Goal: Information Seeking & Learning: Learn about a topic

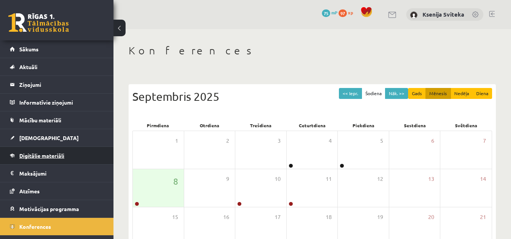
click at [64, 158] on span "Digitālie materiāli" at bounding box center [41, 155] width 45 height 7
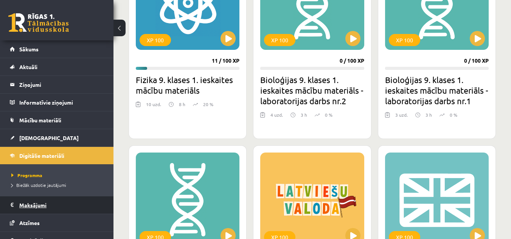
scroll to position [46, 0]
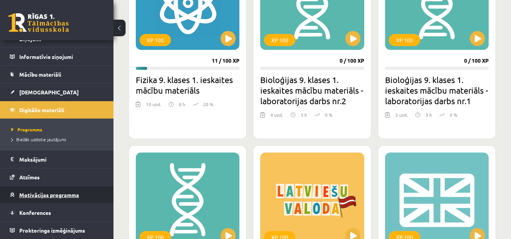
click at [69, 195] on span "Motivācijas programma" at bounding box center [49, 195] width 60 height 7
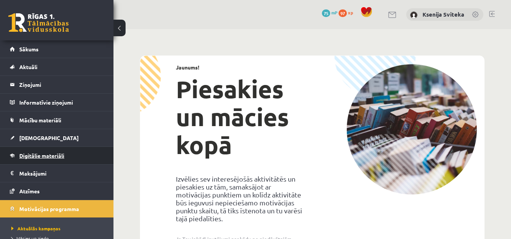
click at [65, 160] on link "Digitālie materiāli" at bounding box center [57, 155] width 94 height 17
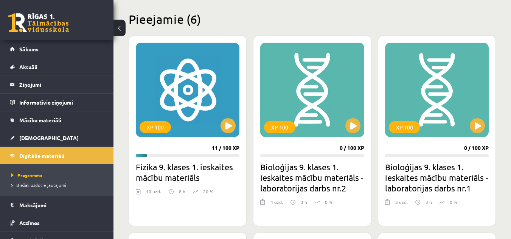
scroll to position [182, 0]
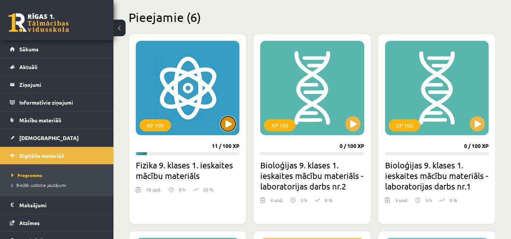
click at [223, 123] on button at bounding box center [227, 123] width 15 height 15
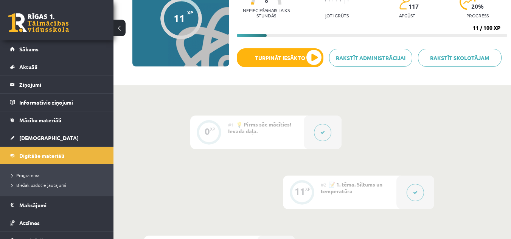
scroll to position [88, 0]
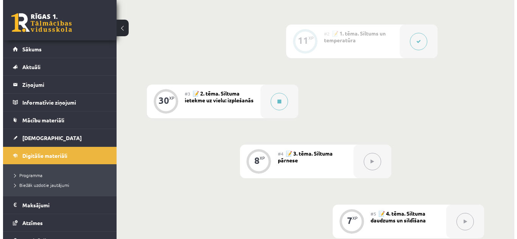
scroll to position [239, 0]
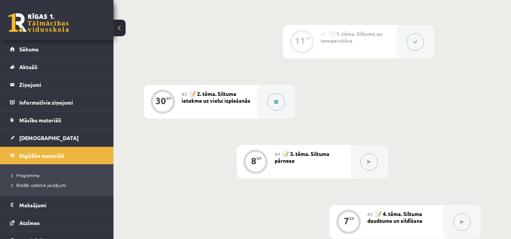
click at [244, 102] on div "#3 📝 2. tēma. Siltuma ietekme uz vielu: izplešanās" at bounding box center [219, 102] width 76 height 34
click at [275, 103] on icon at bounding box center [276, 102] width 4 height 5
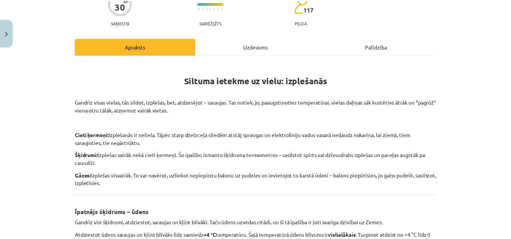
scroll to position [0, 0]
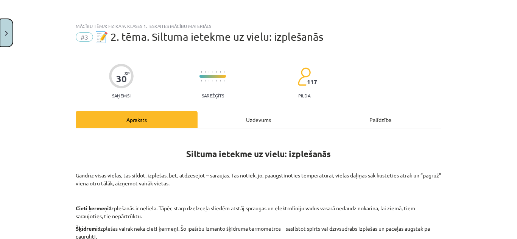
click at [7, 31] on img "Close" at bounding box center [6, 33] width 3 height 5
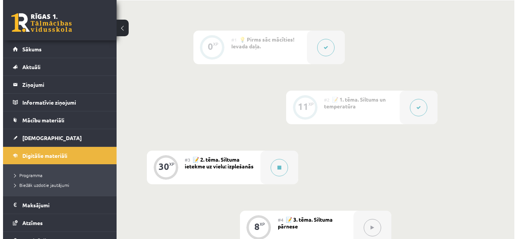
scroll to position [163, 0]
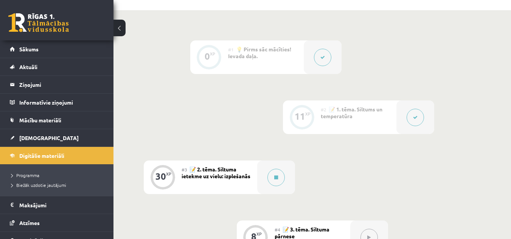
click at [411, 121] on button at bounding box center [414, 117] width 17 height 17
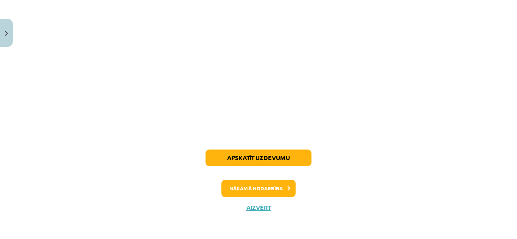
scroll to position [464, 0]
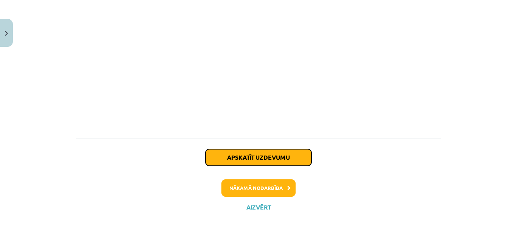
click at [258, 158] on button "Apskatīt uzdevumu" at bounding box center [258, 157] width 106 height 17
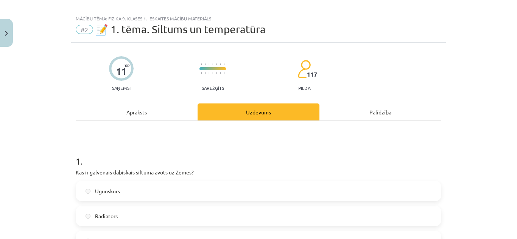
scroll to position [0, 0]
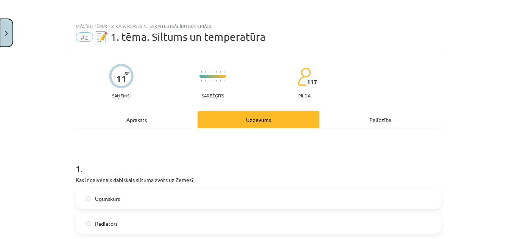
click at [9, 36] on button "Close" at bounding box center [6, 33] width 13 height 28
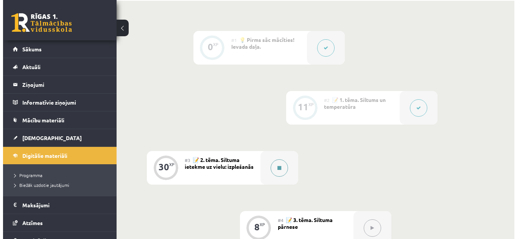
scroll to position [201, 0]
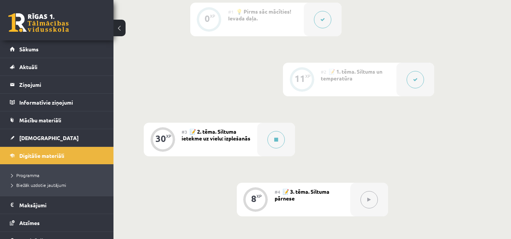
click at [396, 78] on div "#2 📝 1. tēma. Siltums un temperatūra" at bounding box center [359, 80] width 76 height 34
click at [416, 80] on icon at bounding box center [415, 80] width 5 height 5
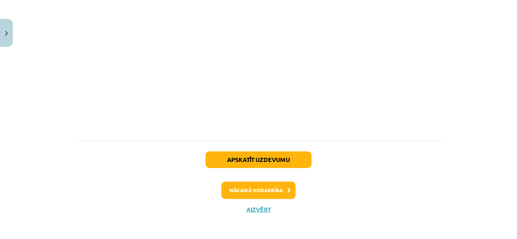
scroll to position [464, 0]
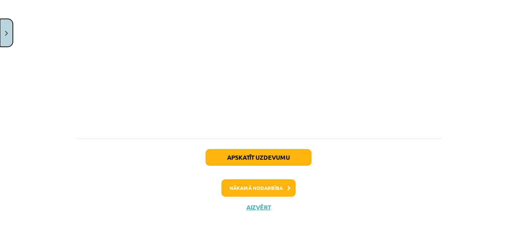
click at [7, 28] on button "Close" at bounding box center [6, 33] width 13 height 28
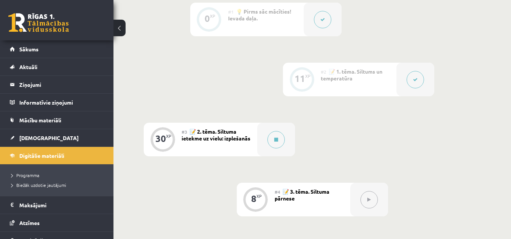
click at [412, 84] on button at bounding box center [414, 79] width 17 height 17
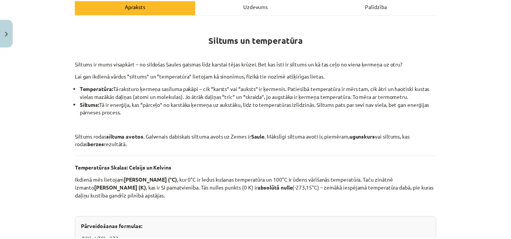
scroll to position [113, 0]
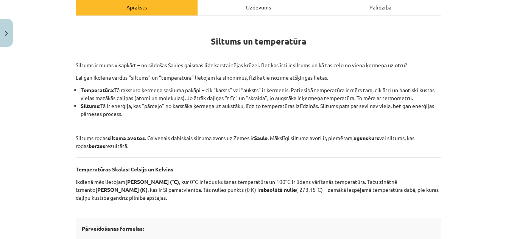
drag, startPoint x: 79, startPoint y: 88, endPoint x: 415, endPoint y: 97, distance: 336.3
click at [415, 97] on li "Temperatūra: Tā raksturo ķermeņa sasiluma pakāpi – cik “karsts” vai “auksts” ir…" at bounding box center [261, 94] width 360 height 16
copy li "Temperatūra: Tā raksturo ķermeņa sasiluma pakāpi – cik “karsts” vai “auksts” ir…"
click at [9, 34] on button "Close" at bounding box center [6, 33] width 13 height 28
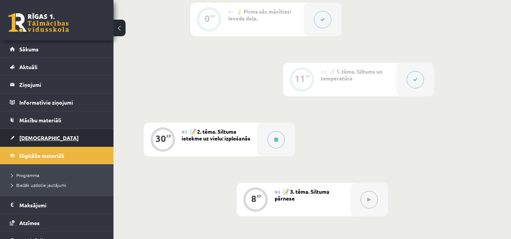
scroll to position [46, 0]
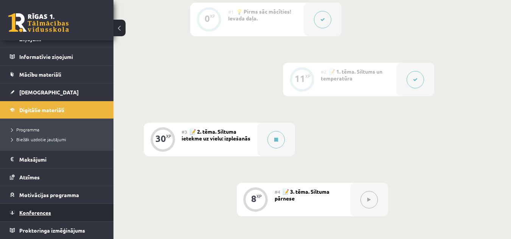
click at [34, 211] on span "Konferences" at bounding box center [35, 212] width 32 height 7
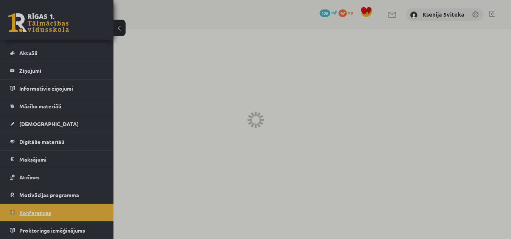
scroll to position [14, 0]
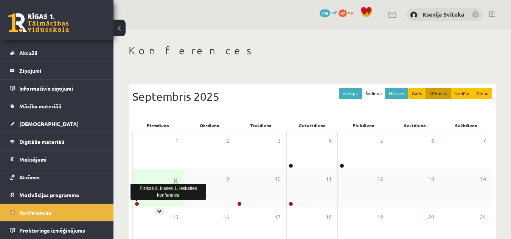
click at [136, 203] on link at bounding box center [137, 204] width 5 height 5
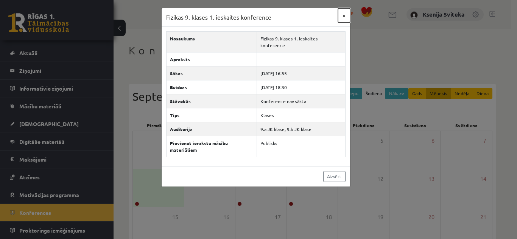
click at [342, 14] on button "×" at bounding box center [344, 15] width 12 height 14
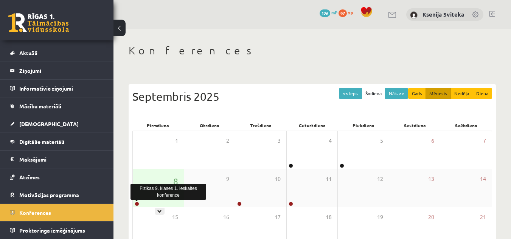
click at [135, 202] on link at bounding box center [137, 204] width 5 height 5
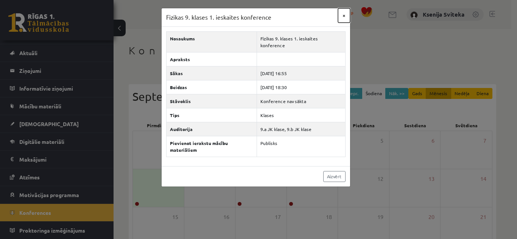
click at [344, 18] on button "×" at bounding box center [344, 15] width 12 height 14
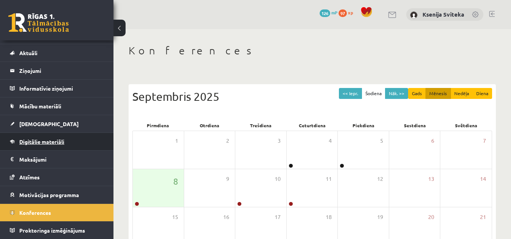
click at [36, 136] on link "Digitālie materiāli" at bounding box center [57, 141] width 94 height 17
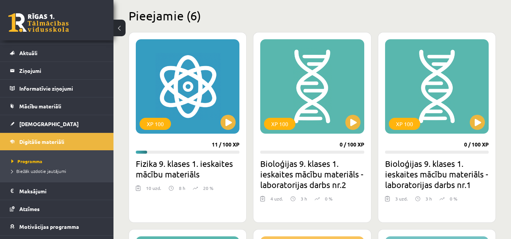
scroll to position [184, 0]
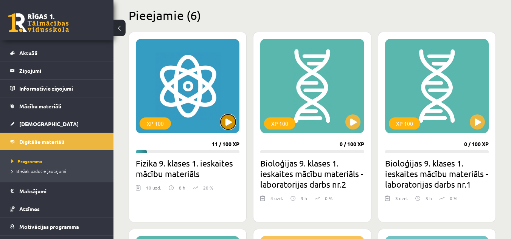
click at [233, 124] on button at bounding box center [227, 122] width 15 height 15
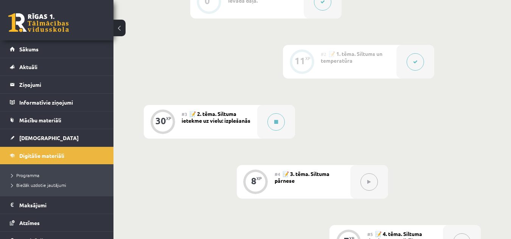
scroll to position [219, 0]
click at [415, 62] on icon at bounding box center [415, 62] width 5 height 5
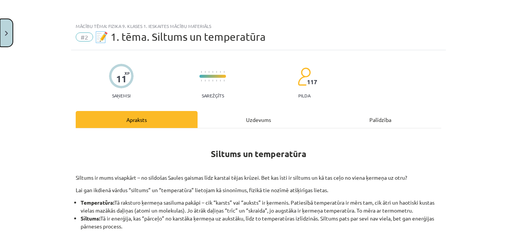
click at [7, 33] on img "Close" at bounding box center [6, 33] width 3 height 5
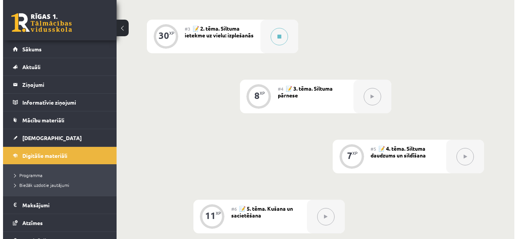
scroll to position [180, 0]
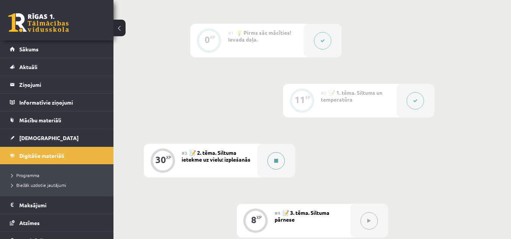
click at [276, 158] on button at bounding box center [275, 160] width 17 height 17
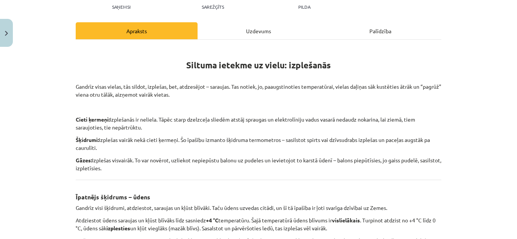
scroll to position [102, 0]
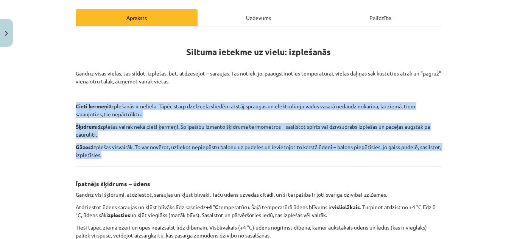
drag, startPoint x: 72, startPoint y: 101, endPoint x: 124, endPoint y: 161, distance: 78.8
click at [124, 161] on div "30 XP Saņemsi Sarežģīts 117 pilda Apraksts Uzdevums Palīdzība Siltuma ietekme u…" at bounding box center [258, 235] width 374 height 575
copy div "Cieti ķermeņi: Izplešanās ir neliela. Tāpēc starp dzelzceļa sliedēm atstāj spra…"
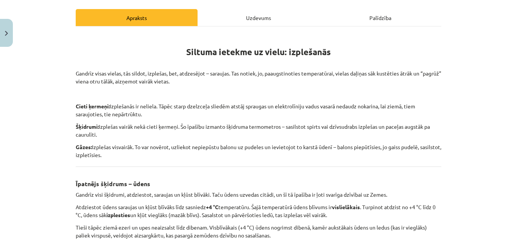
click at [250, 169] on div "Siltuma ietekme uz vielu: izplešanās Gandrīz visas vielas, tās sildot, izplešas…" at bounding box center [258, 242] width 365 height 418
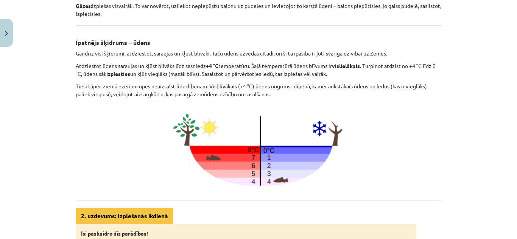
scroll to position [212, 0]
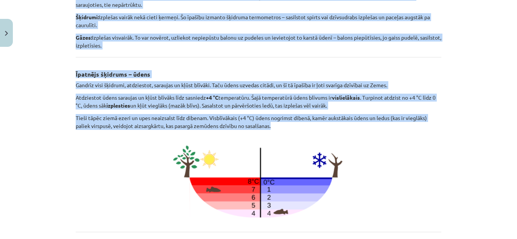
drag, startPoint x: 69, startPoint y: 83, endPoint x: 435, endPoint y: 124, distance: 367.9
click at [435, 124] on div "Mācību tēma: Fizika 9. klases 1. ieskaites mācību materiāls #3 📝 2. tēma. Siltu…" at bounding box center [258, 119] width 517 height 239
copy div "Siltuma ietekme uz vielu: izplešanās Gandrīz visas vielas, tās sildot, izplešas…"
click at [390, 28] on p "Šķidrumi: Izplešas vairāk nekā cieti ķermeņi. Šo īpašību izmanto šķidruma termo…" at bounding box center [258, 21] width 365 height 16
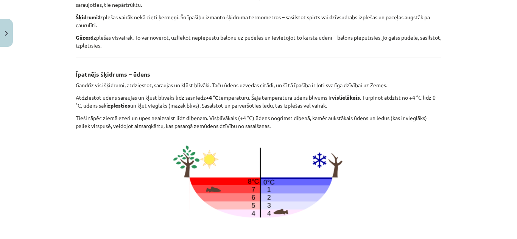
scroll to position [198, 0]
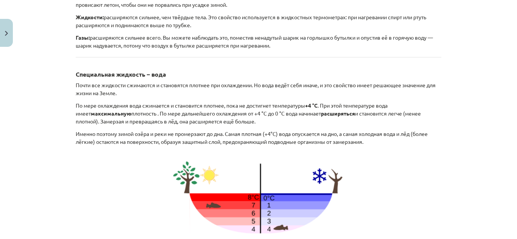
click at [282, 59] on div "Влияние тепла на материю: расширение Почти все вещества расширяются при нагрева…" at bounding box center [258, 141] width 365 height 434
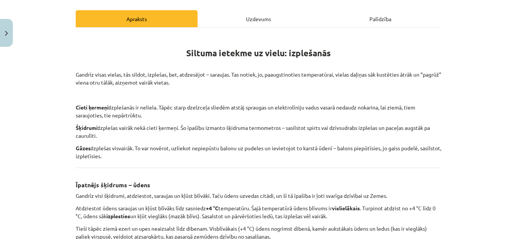
scroll to position [0, 0]
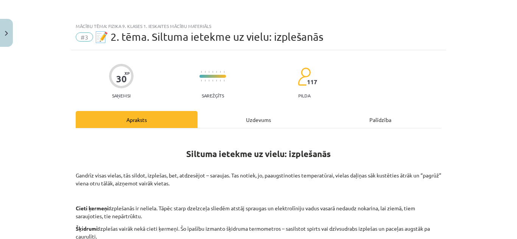
click at [259, 122] on div "Uzdevums" at bounding box center [258, 119] width 122 height 17
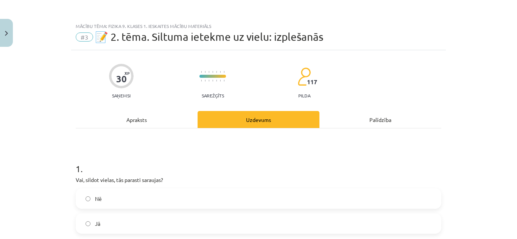
click at [136, 121] on div "Apraksts" at bounding box center [137, 119] width 122 height 17
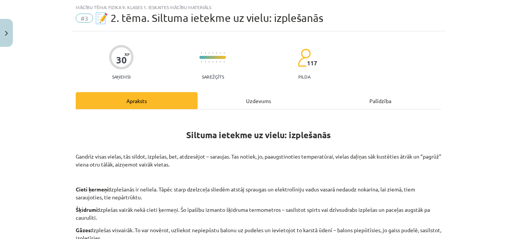
click at [252, 104] on div "Uzdevums" at bounding box center [258, 100] width 122 height 17
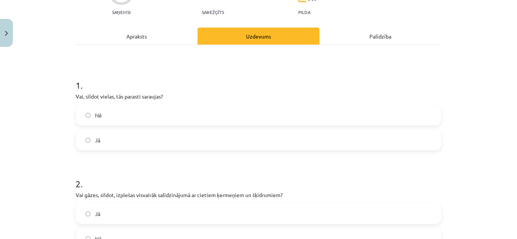
scroll to position [73, 0]
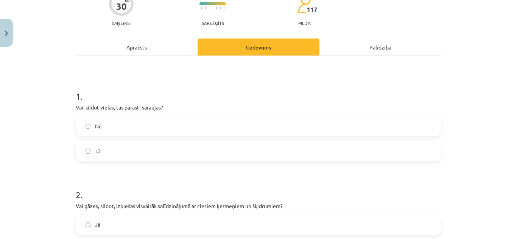
click at [133, 50] on div "Apraksts" at bounding box center [137, 47] width 122 height 17
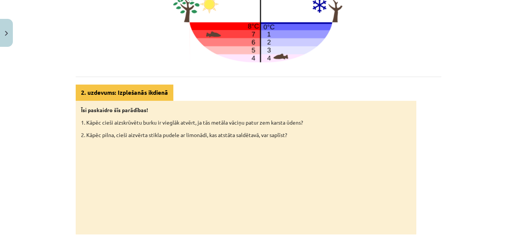
scroll to position [0, 0]
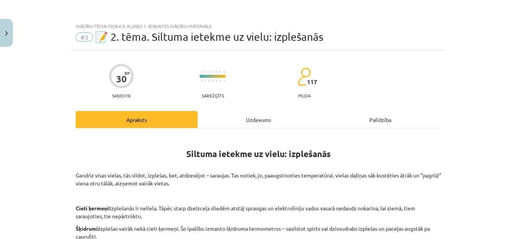
click at [252, 119] on div "Uzdevums" at bounding box center [258, 119] width 122 height 17
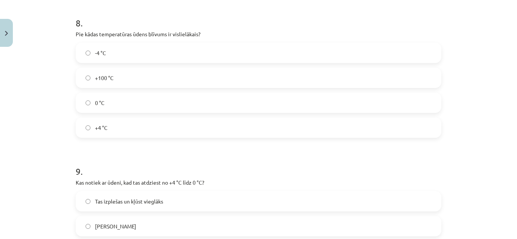
scroll to position [986, 0]
click at [163, 130] on label "+4 °C" at bounding box center [258, 128] width 364 height 19
click at [110, 84] on label "+100 °C" at bounding box center [258, 78] width 364 height 19
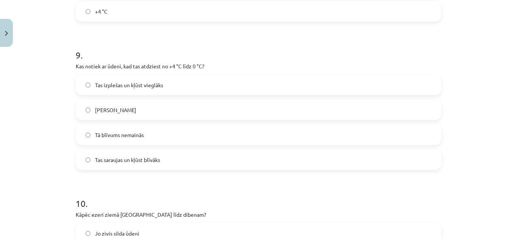
scroll to position [1104, 0]
click at [118, 88] on label "Tas izplešas un kļūst vieglāks" at bounding box center [258, 83] width 364 height 19
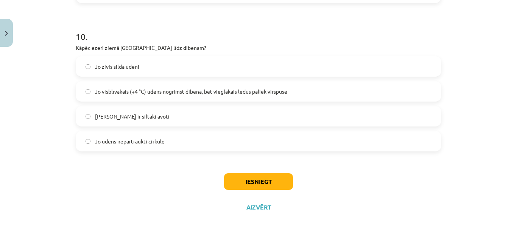
scroll to position [1269, 0]
click at [157, 64] on label "Jo zivis silda ūdeni" at bounding box center [258, 67] width 364 height 19
click at [213, 96] on label "Jo visblīvākais (+4 °C) ūdens nogrimst dibenā, bet vieglākais ledus paliek virs…" at bounding box center [258, 92] width 364 height 19
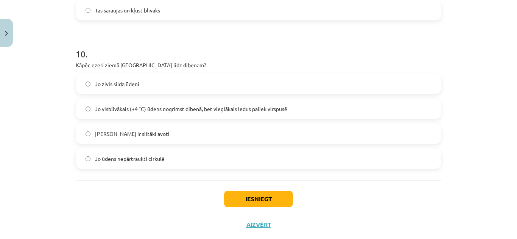
scroll to position [1252, 0]
click at [170, 84] on label "Jo zivis silda ūdeni" at bounding box center [258, 84] width 364 height 19
click at [191, 101] on label "Jo visblīvākais (+4 °C) ūdens nogrimst dibenā, bet vieglākais ledus paliek virs…" at bounding box center [258, 109] width 364 height 19
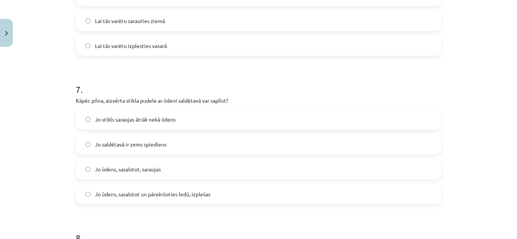
scroll to position [771, 0]
drag, startPoint x: 264, startPoint y: 161, endPoint x: 283, endPoint y: 131, distance: 35.4
click at [283, 131] on div "Jo stikls saraujas ātrāk nekā ūdens Jo saldētavā ir zems spiediens Jo ūdens, sa…" at bounding box center [258, 157] width 365 height 95
click at [298, 90] on h1 "7 ." at bounding box center [258, 83] width 365 height 23
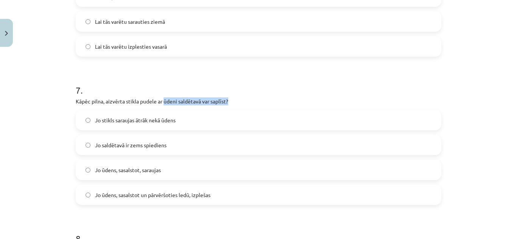
drag, startPoint x: 161, startPoint y: 101, endPoint x: 235, endPoint y: 96, distance: 73.5
click at [235, 96] on div "7 . Kāpēc pilna, aizvērta stikla pudele ar ūdeni saldētavā var saplīst? Jo stik…" at bounding box center [258, 138] width 365 height 133
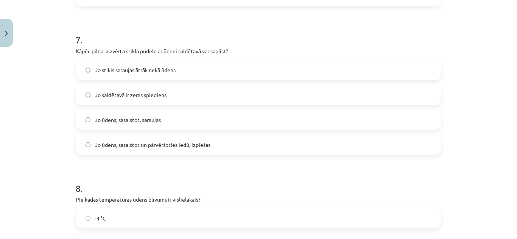
scroll to position [821, 0]
click at [152, 146] on span "Jo ūdens, sasalstot un pārvēršoties ledū, izplešas" at bounding box center [152, 145] width 115 height 8
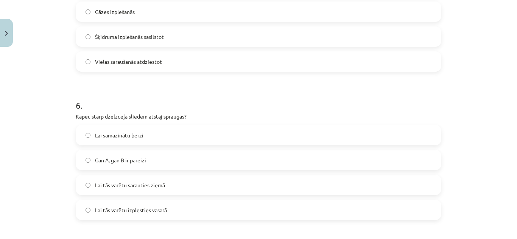
scroll to position [606, 0]
click at [175, 186] on label "Lai tās varētu sarauties ziemā" at bounding box center [258, 185] width 364 height 19
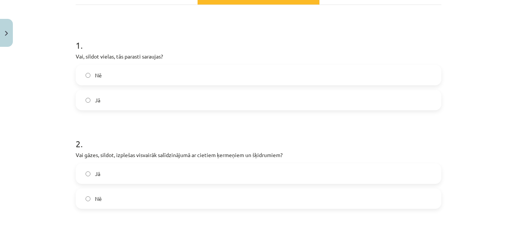
scroll to position [121, 0]
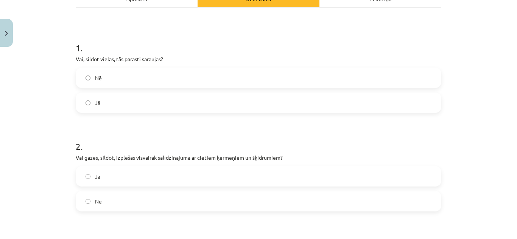
click at [207, 155] on p "Vai gāzes, sildot, izplešas visvairāk salīdzinājumā ar cietiem ķermeņiem un šķi…" at bounding box center [258, 158] width 365 height 8
click at [123, 96] on label "Jā" at bounding box center [258, 102] width 364 height 19
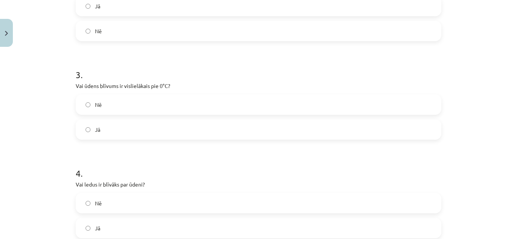
scroll to position [292, 0]
click at [88, 106] on label "Nē" at bounding box center [258, 104] width 364 height 19
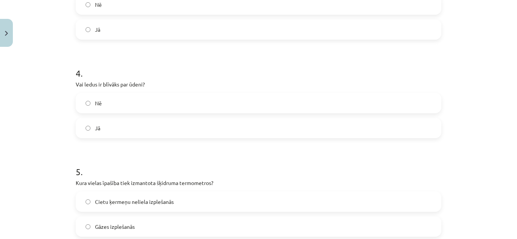
scroll to position [392, 0]
click at [88, 106] on label "Nē" at bounding box center [258, 102] width 364 height 19
click at [99, 132] on label "Jā" at bounding box center [258, 127] width 364 height 19
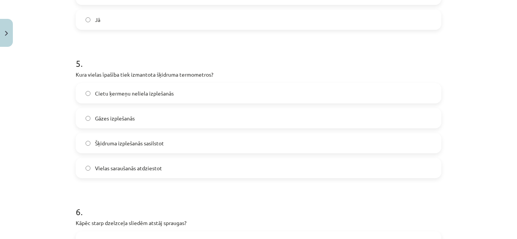
scroll to position [500, 0]
click at [168, 144] on label "Šķidruma izplešanās sasilstot" at bounding box center [258, 143] width 364 height 19
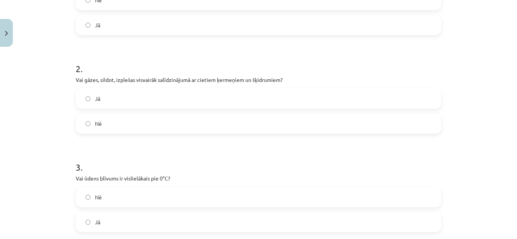
scroll to position [199, 0]
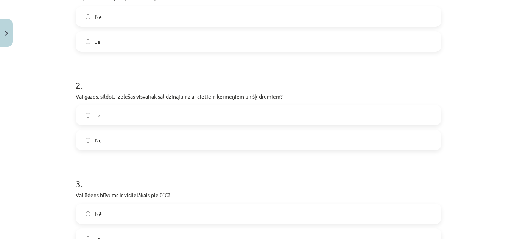
scroll to position [136, 0]
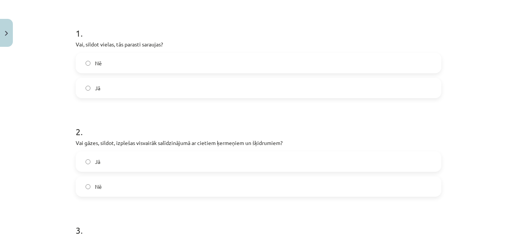
click at [199, 163] on label "Jā" at bounding box center [258, 161] width 364 height 19
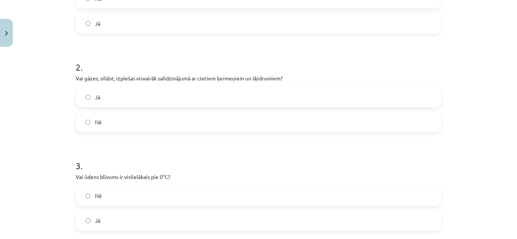
scroll to position [200, 0]
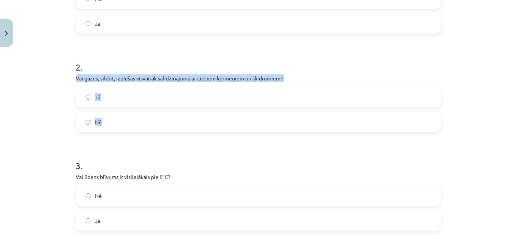
copy div "Vai gāzes, sildot, izplešas visvairāk salīdzinājumā ar cietiem ķermeņiem un šķi…"
drag, startPoint x: 68, startPoint y: 74, endPoint x: 128, endPoint y: 133, distance: 84.2
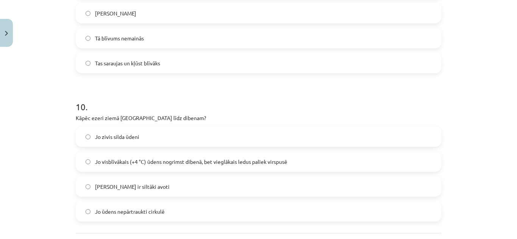
scroll to position [1270, 0]
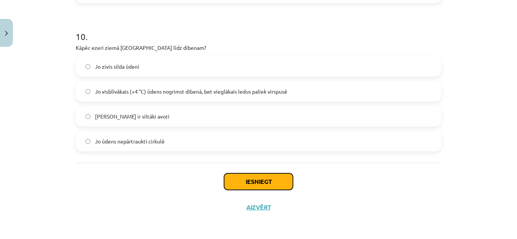
click at [259, 178] on button "Iesniegt" at bounding box center [258, 182] width 69 height 17
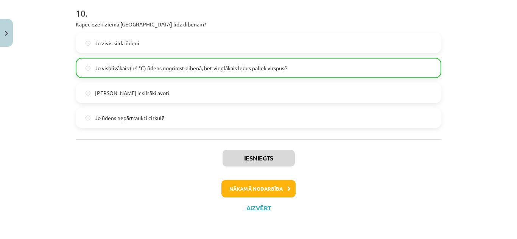
scroll to position [1293, 0]
click at [281, 191] on button "Nākamā nodarbība" at bounding box center [258, 189] width 74 height 17
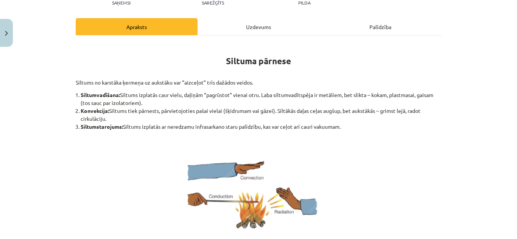
scroll to position [97, 0]
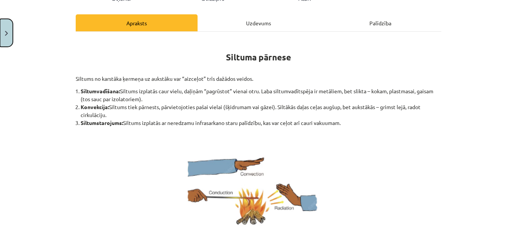
click at [9, 25] on button "Close" at bounding box center [6, 33] width 13 height 28
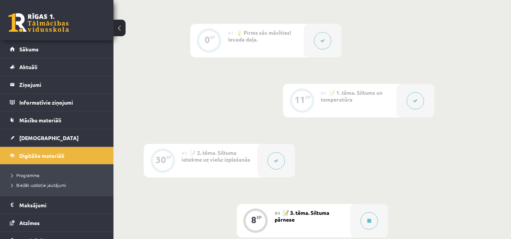
click at [275, 157] on button at bounding box center [275, 160] width 17 height 17
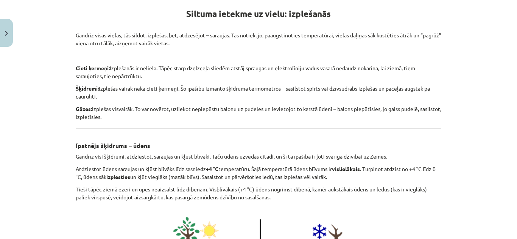
scroll to position [140, 0]
click at [3, 31] on button "Close" at bounding box center [6, 33] width 13 height 28
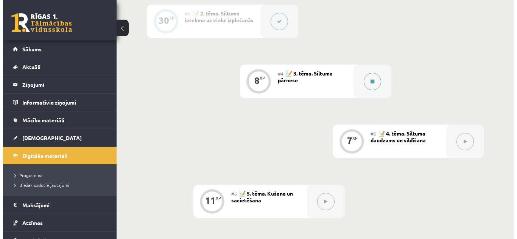
scroll to position [318, 0]
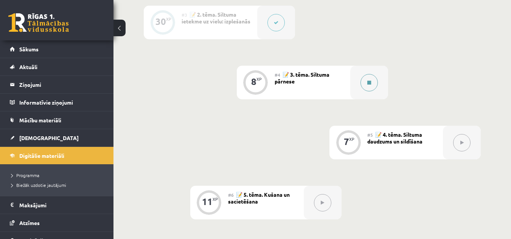
click at [366, 81] on button at bounding box center [368, 82] width 17 height 17
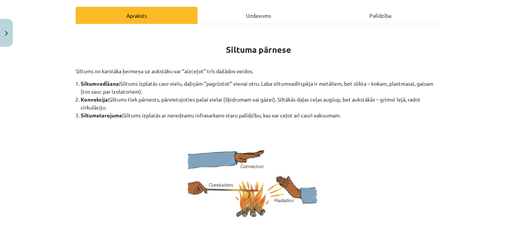
scroll to position [104, 0]
click at [253, 11] on div "Uzdevums" at bounding box center [258, 15] width 122 height 17
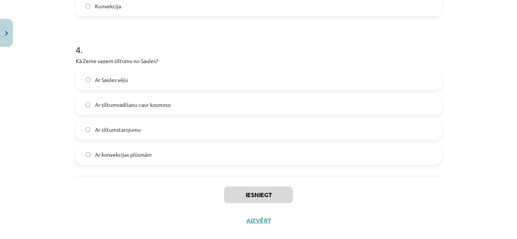
scroll to position [478, 0]
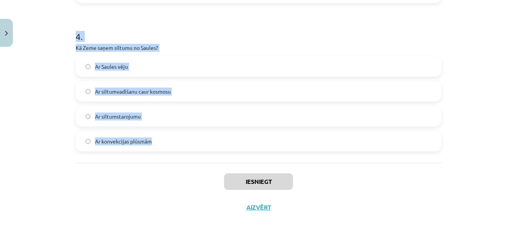
drag, startPoint x: 68, startPoint y: 46, endPoint x: 169, endPoint y: 146, distance: 141.4
copy form "1 . Vai siltumstarojums var izplatīties vakuumā? Jā Nē 2 . Vai metāli ir labi s…"
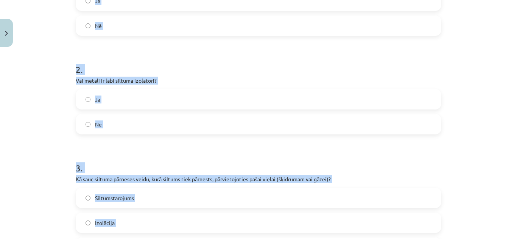
scroll to position [0, 0]
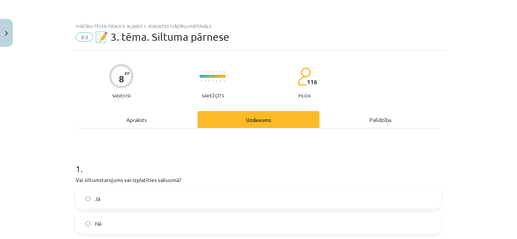
click at [157, 118] on div "Apraksts" at bounding box center [137, 119] width 122 height 17
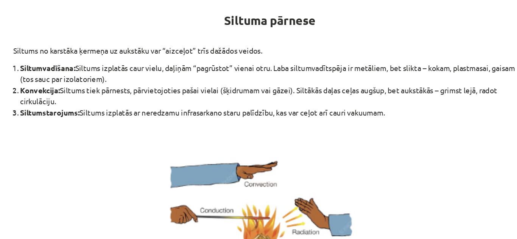
scroll to position [107, 0]
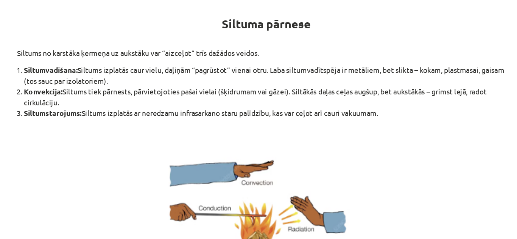
drag, startPoint x: 142, startPoint y: 112, endPoint x: 168, endPoint y: 111, distance: 25.3
click at [168, 111] on li "Siltumstarojums: Siltums izplatās ar neredzamu infrasarkano staru palīdzību, ka…" at bounding box center [261, 113] width 360 height 8
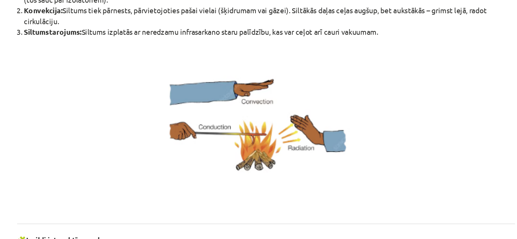
scroll to position [166, 0]
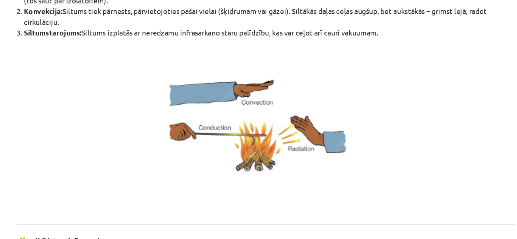
click at [146, 101] on p at bounding box center [258, 124] width 365 height 126
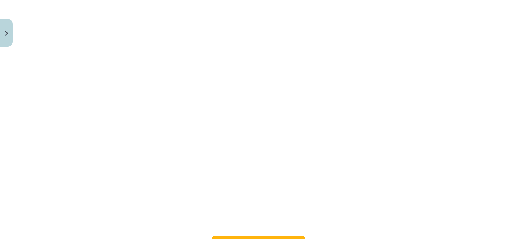
scroll to position [507, 0]
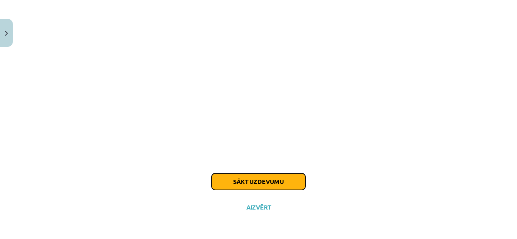
click at [240, 180] on button "Sākt uzdevumu" at bounding box center [258, 182] width 94 height 17
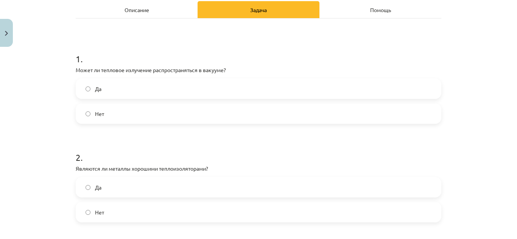
scroll to position [132, 0]
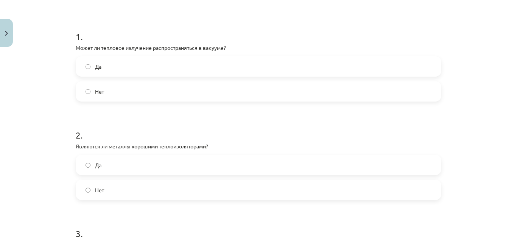
click at [149, 189] on label "Нет" at bounding box center [258, 190] width 364 height 19
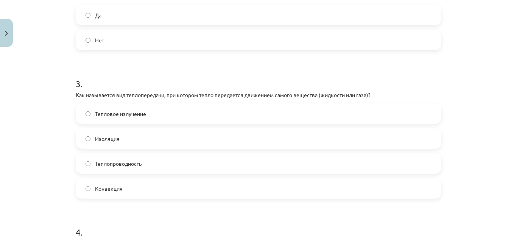
scroll to position [321, 0]
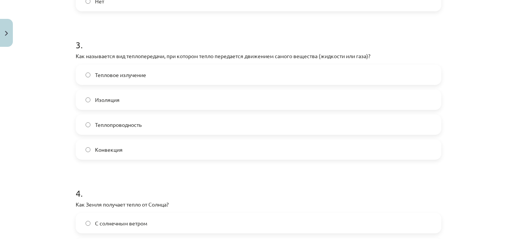
click at [106, 146] on font "Конвекция" at bounding box center [109, 149] width 28 height 7
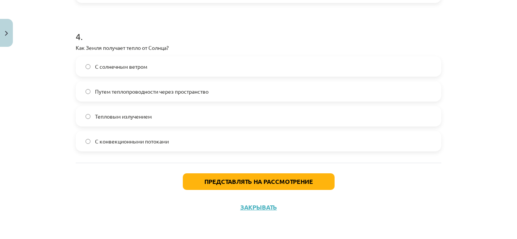
scroll to position [336, 0]
click at [168, 34] on h1 "4 ." at bounding box center [258, 29] width 365 height 23
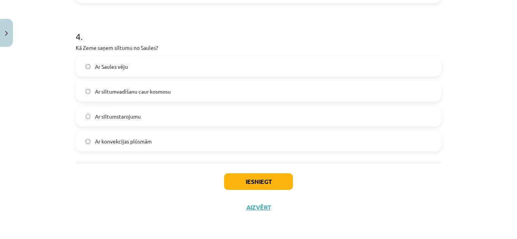
scroll to position [318, 0]
click at [202, 37] on h1 "4 ." at bounding box center [258, 29] width 365 height 23
click at [192, 91] on label "Ar siltumvadīšanu caur kosmosu" at bounding box center [258, 91] width 364 height 19
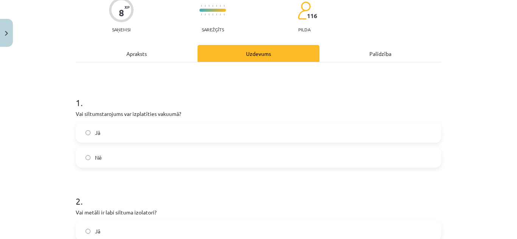
scroll to position [62, 0]
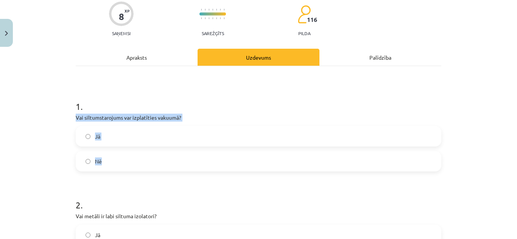
drag, startPoint x: 61, startPoint y: 115, endPoint x: 116, endPoint y: 160, distance: 71.5
click at [116, 160] on div "Mācību tēma: Fizika 9. klases 1. ieskaites mācību materiāls #4 📝 3. tēma. Siltu…" at bounding box center [258, 119] width 517 height 239
copy div "Vai siltumstarojums var izplatīties vakuumā? Jā Nē"
click at [143, 137] on label "Jā" at bounding box center [258, 136] width 364 height 19
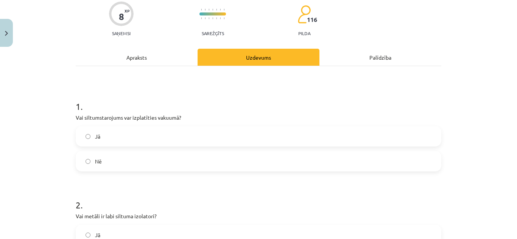
click at [143, 137] on label "Jā" at bounding box center [258, 136] width 364 height 19
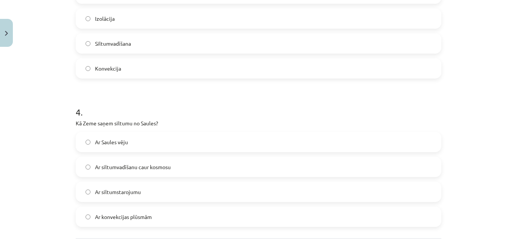
scroll to position [478, 0]
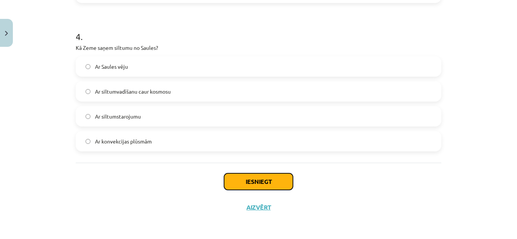
click at [239, 180] on button "Iesniegt" at bounding box center [258, 182] width 69 height 17
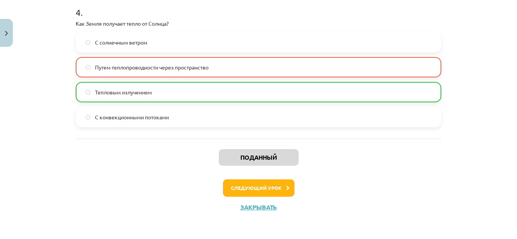
scroll to position [318, 0]
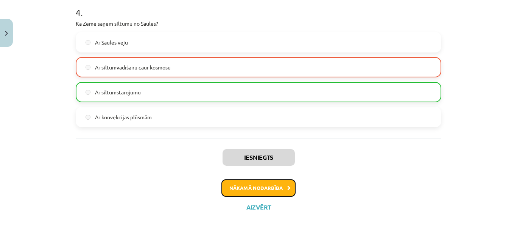
click at [281, 187] on button "Nākamā nodarbība" at bounding box center [258, 188] width 74 height 17
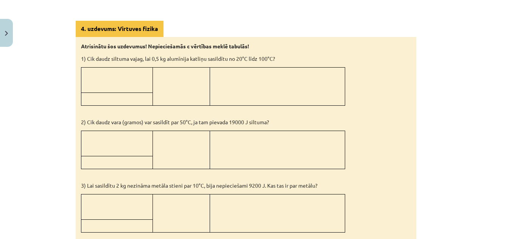
scroll to position [608, 0]
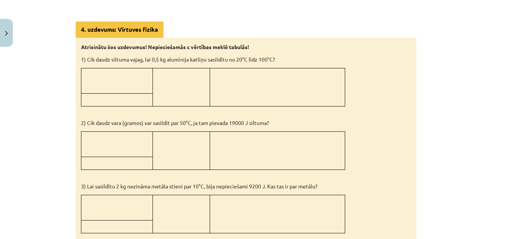
click at [281, 187] on p "3) Lai sasildītu 2 kg nezināma metāla stieni par 10°C, bija nepieciešami 9200 J…" at bounding box center [246, 187] width 330 height 8
click at [278, 152] on td at bounding box center [276, 151] width 135 height 38
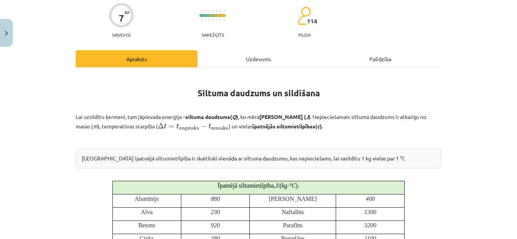
scroll to position [12, 0]
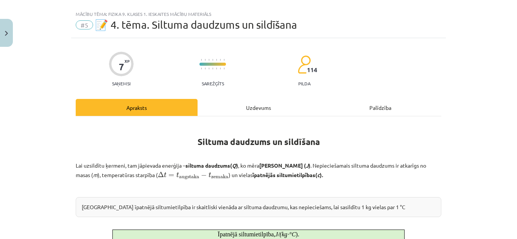
click at [264, 102] on div "Uzdevums" at bounding box center [258, 107] width 122 height 17
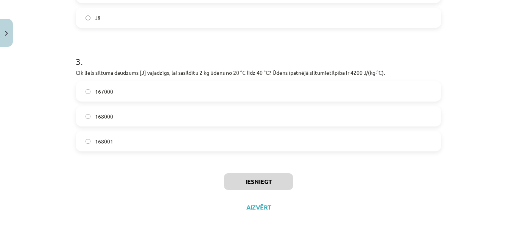
scroll to position [0, 0]
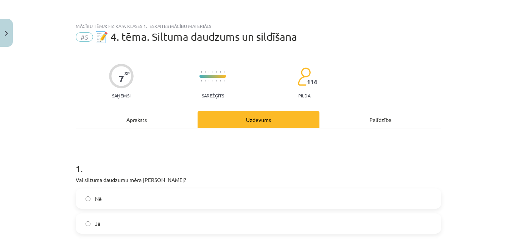
click at [164, 124] on div "Apraksts" at bounding box center [137, 119] width 122 height 17
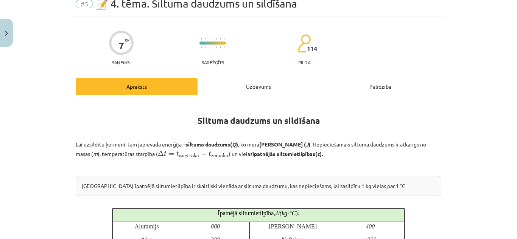
scroll to position [29, 0]
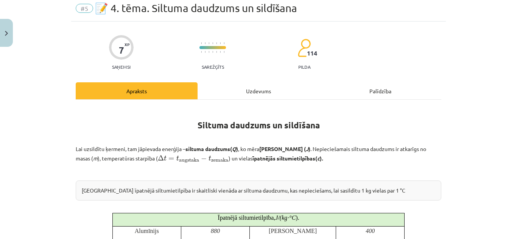
click at [462, 7] on div "Mācību tēma: Fizika 9. klases 1. ieskaites mācību materiāls #5 📝 4. tēma. Siltu…" at bounding box center [258, 119] width 517 height 239
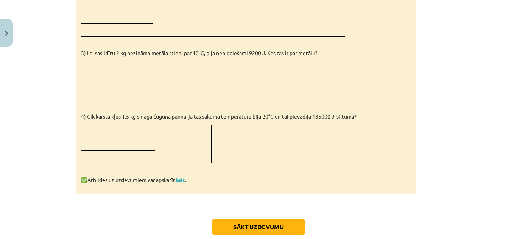
scroll to position [785, 0]
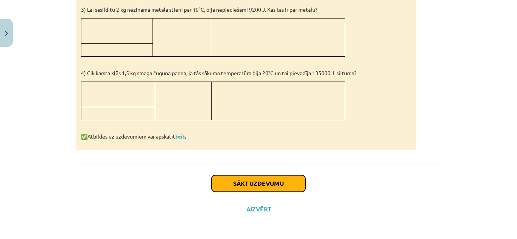
click at [271, 188] on button "Sākt uzdevumu" at bounding box center [258, 183] width 94 height 17
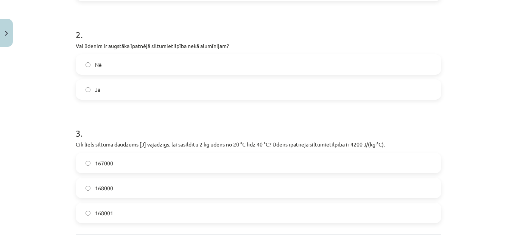
scroll to position [305, 0]
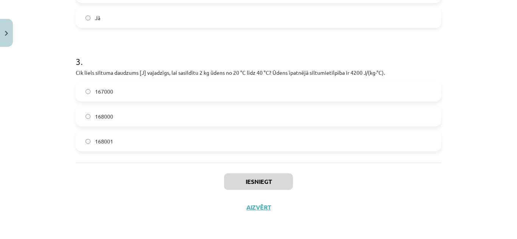
click at [131, 117] on label "168000" at bounding box center [258, 116] width 364 height 19
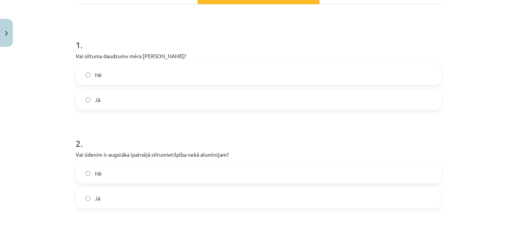
scroll to position [336, 0]
click at [168, 95] on label "Да" at bounding box center [258, 99] width 364 height 19
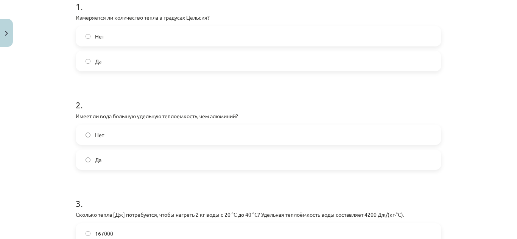
scroll to position [318, 0]
click at [177, 107] on h1 "2 ." at bounding box center [258, 98] width 365 height 23
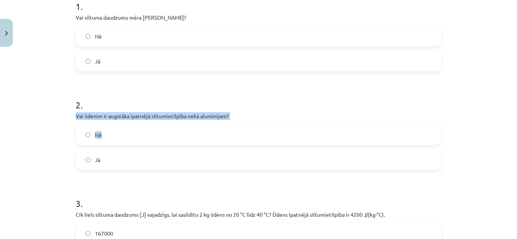
drag, startPoint x: 71, startPoint y: 112, endPoint x: 54, endPoint y: 157, distance: 47.8
click at [54, 157] on div "Mācību tēma: Fizika 9. klases 1. ieskaites mācību materiāls #5 📝 4. tēma. Siltu…" at bounding box center [258, 119] width 517 height 239
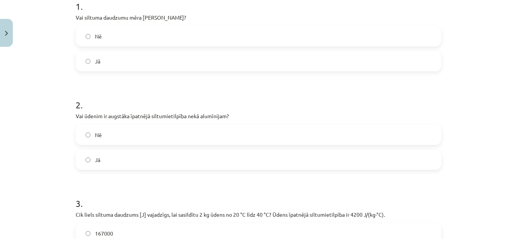
click at [54, 157] on div "Mācību tēma: Fizika 9. klases 1. ieskaites mācību materiāls #5 📝 4. tēma. Siltu…" at bounding box center [258, 119] width 517 height 239
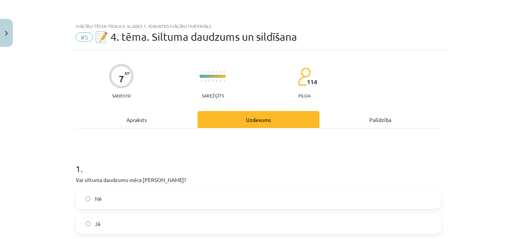
click at [154, 119] on div "Apraksts" at bounding box center [137, 119] width 122 height 17
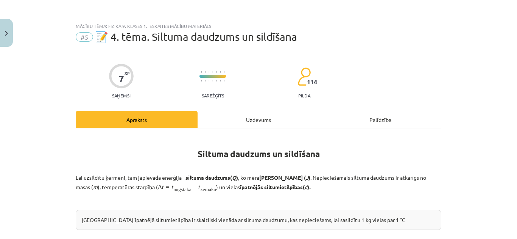
scroll to position [19, 0]
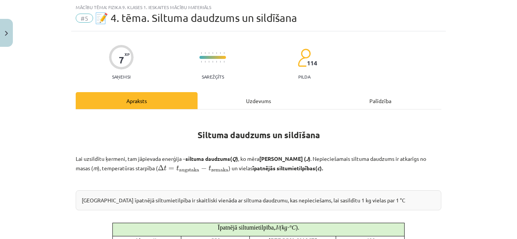
click at [223, 104] on div "Uzdevums" at bounding box center [258, 100] width 122 height 17
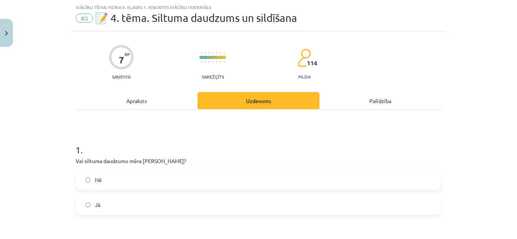
click at [174, 108] on div "Apraksts" at bounding box center [137, 100] width 122 height 17
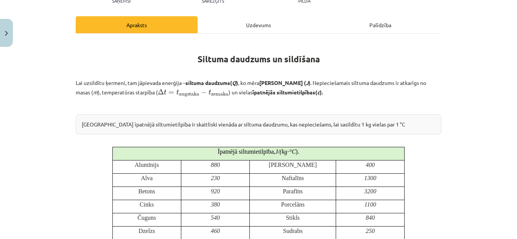
scroll to position [96, 0]
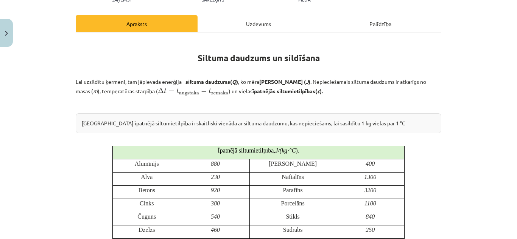
click at [250, 28] on div "Uzdevums" at bounding box center [258, 23] width 122 height 17
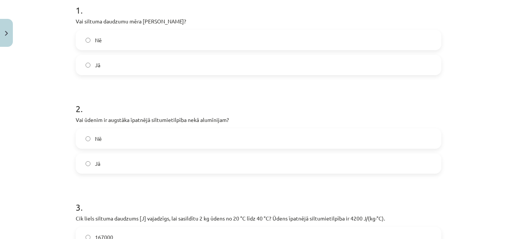
scroll to position [159, 0]
click at [96, 165] on span "Jā" at bounding box center [97, 164] width 5 height 8
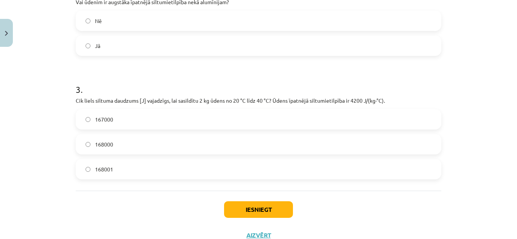
scroll to position [305, 0]
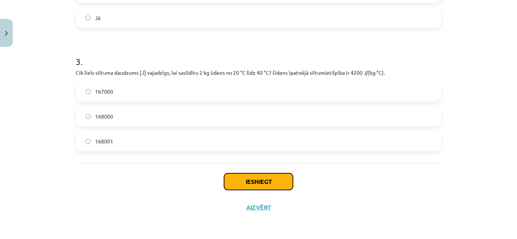
click at [276, 180] on button "Iesniegt" at bounding box center [258, 182] width 69 height 17
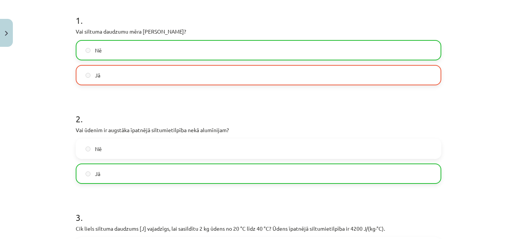
scroll to position [148, 0]
click at [181, 57] on label "Nē" at bounding box center [258, 50] width 364 height 19
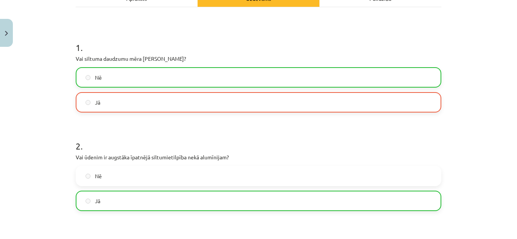
scroll to position [121, 0]
click at [155, 73] on label "Nē" at bounding box center [258, 77] width 364 height 19
click at [209, 26] on div "1 . Vai siltuma daudzumu mēra Celsija grādos? Nē Jā 2 . Vai ūdenim ir augstāka …" at bounding box center [258, 177] width 365 height 339
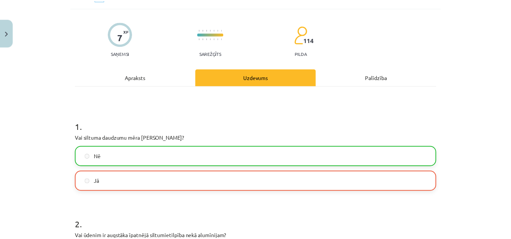
scroll to position [0, 0]
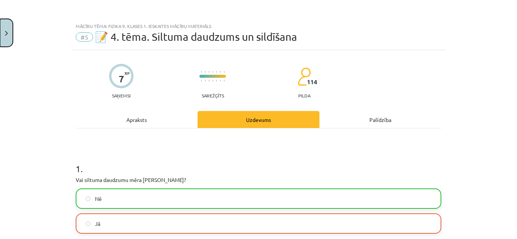
click at [8, 40] on button "Close" at bounding box center [6, 33] width 13 height 28
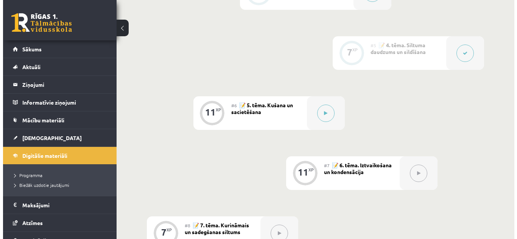
scroll to position [404, 0]
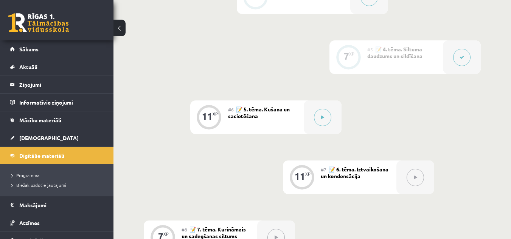
click at [452, 56] on div at bounding box center [462, 57] width 38 height 34
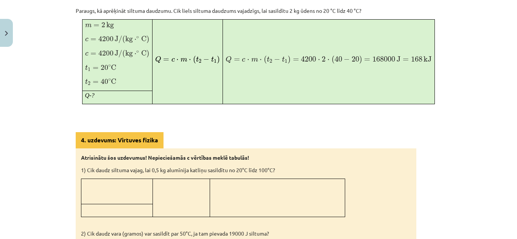
scroll to position [497, 0]
drag, startPoint x: 416, startPoint y: 50, endPoint x: 453, endPoint y: 117, distance: 76.7
click at [453, 117] on div "Mācību tēma: Fizika 9. klases 1. ieskaites mācību materiāls #5 📝 4. tēma. Siltu…" at bounding box center [258, 119] width 517 height 239
drag, startPoint x: 453, startPoint y: 117, endPoint x: 253, endPoint y: 140, distance: 202.1
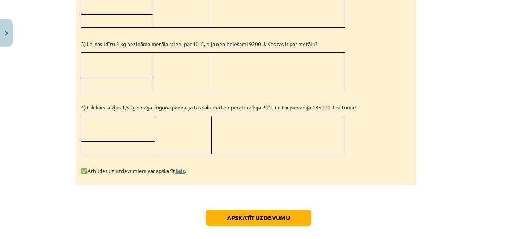
scroll to position [752, 0]
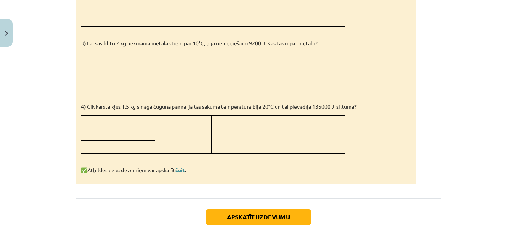
click at [181, 168] on link "šeit" at bounding box center [179, 170] width 9 height 7
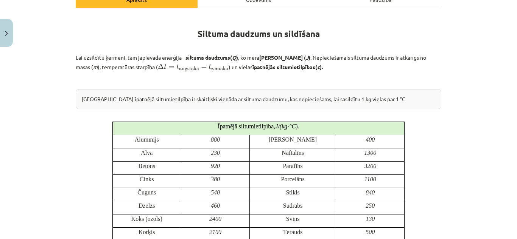
scroll to position [48, 0]
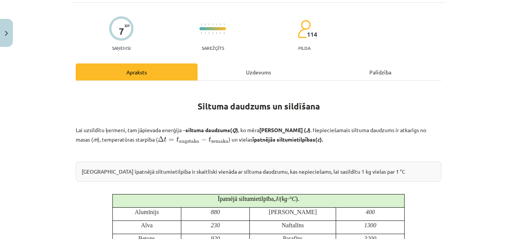
click at [253, 78] on div "Uzdevums" at bounding box center [258, 72] width 122 height 17
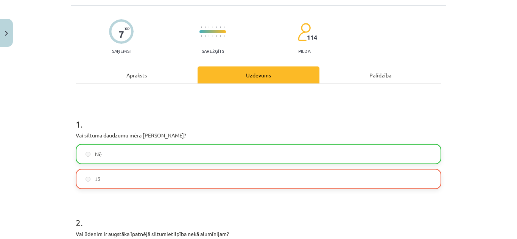
scroll to position [0, 0]
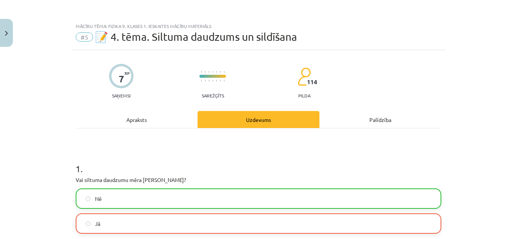
click at [157, 121] on div "Apraksts" at bounding box center [137, 119] width 122 height 17
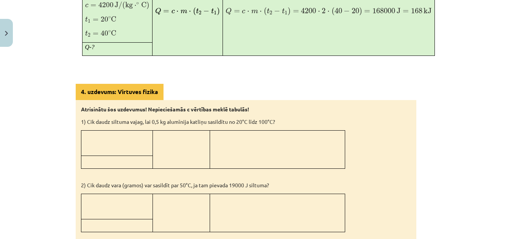
scroll to position [544, 0]
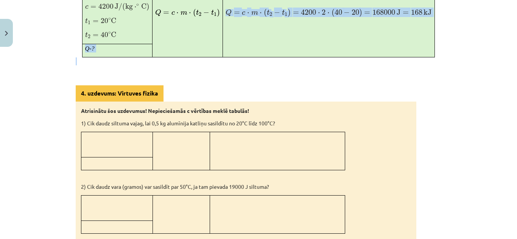
drag, startPoint x: 198, startPoint y: 53, endPoint x: 235, endPoint y: 65, distance: 38.7
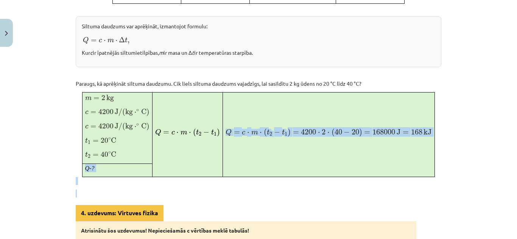
scroll to position [413, 0]
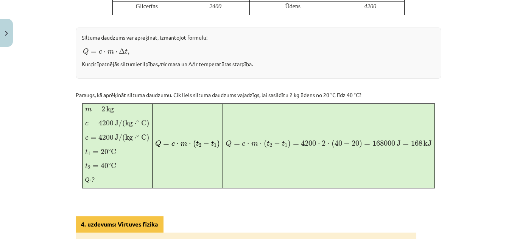
click at [490, 82] on div "Mācību tēma: Fizika 9. klases 1. ieskaites mācību materiāls #5 📝 4. tēma. Siltu…" at bounding box center [258, 119] width 517 height 239
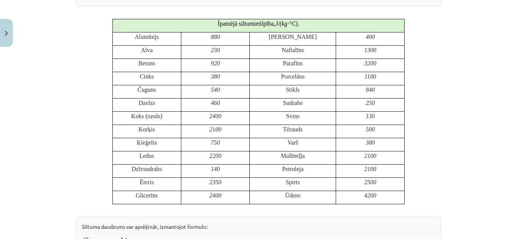
scroll to position [224, 0]
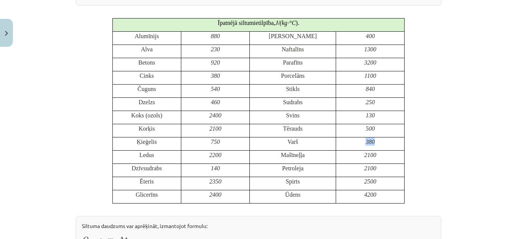
drag, startPoint x: 357, startPoint y: 142, endPoint x: 387, endPoint y: 140, distance: 30.0
click at [387, 140] on p "380" at bounding box center [369, 142] width 63 height 8
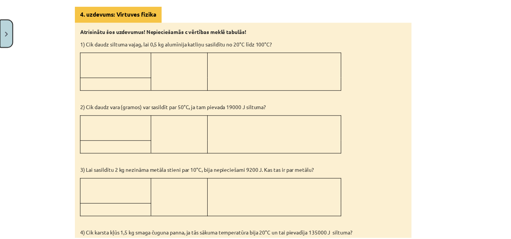
scroll to position [625, 0]
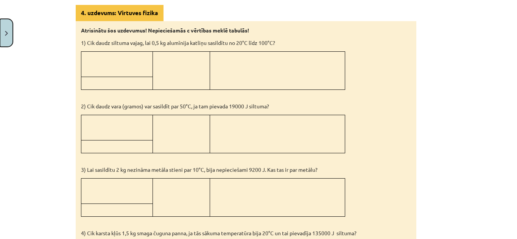
click at [5, 38] on button "Close" at bounding box center [6, 33] width 13 height 28
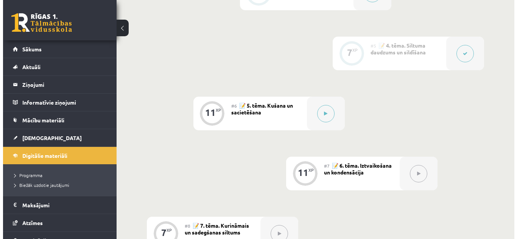
scroll to position [408, 0]
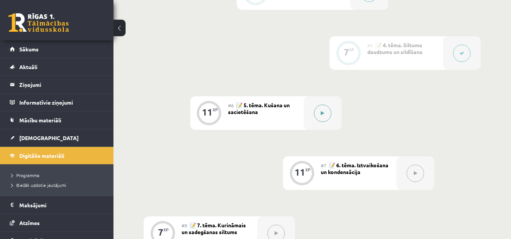
click at [323, 118] on button at bounding box center [322, 113] width 17 height 17
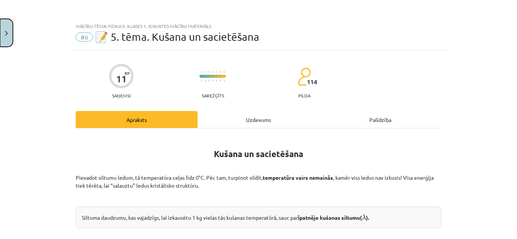
click at [7, 35] on img "Close" at bounding box center [6, 33] width 3 height 5
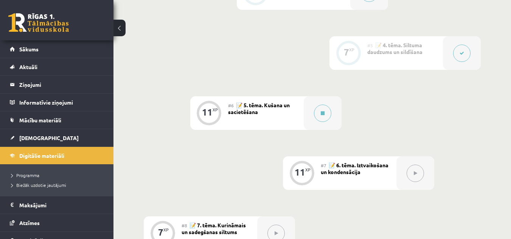
click at [464, 56] on button at bounding box center [461, 53] width 17 height 17
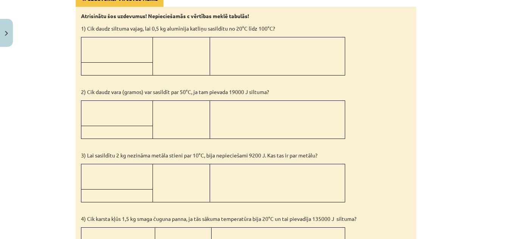
scroll to position [638, 0]
click at [466, 51] on div "Mācību tēma: Fizika 9. klases 1. ieskaites mācību materiāls #5 📝 4. tēma. Siltu…" at bounding box center [258, 119] width 517 height 239
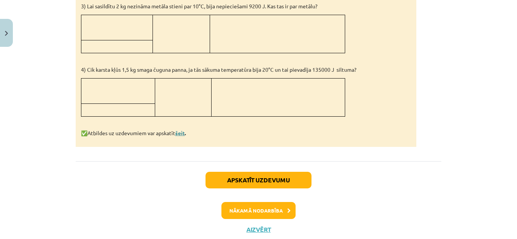
scroll to position [790, 0]
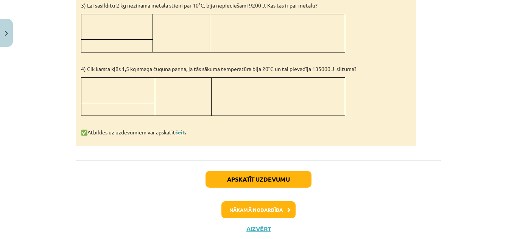
click at [181, 130] on link "šeit" at bounding box center [179, 132] width 9 height 7
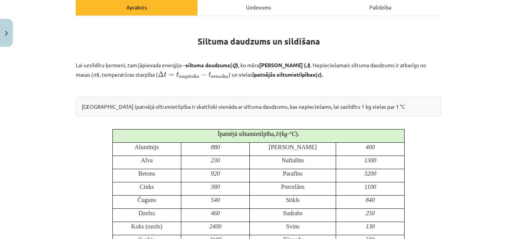
scroll to position [109, 0]
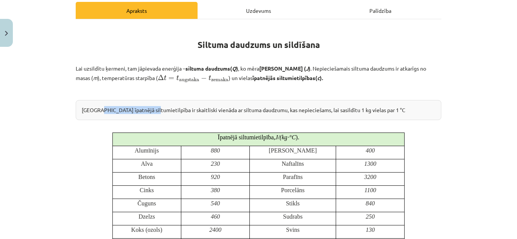
drag, startPoint x: 94, startPoint y: 108, endPoint x: 149, endPoint y: 107, distance: 54.8
click at [148, 107] on div "Vielas īpatnējā siltumietilpība ir skaitliski vienāda ar siltuma daudzumu, kas …" at bounding box center [258, 110] width 365 height 20
drag, startPoint x: 301, startPoint y: 109, endPoint x: 325, endPoint y: 109, distance: 24.6
click at [325, 109] on div "Vielas īpatnējā siltumietilpība ir skaitliski vienāda ar siltuma daudzumu, kas …" at bounding box center [258, 110] width 365 height 20
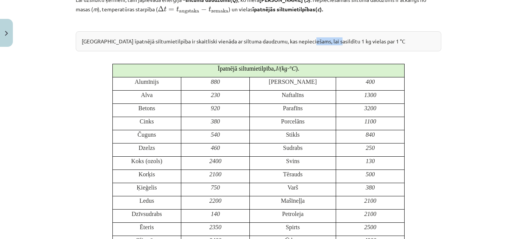
scroll to position [178, 0]
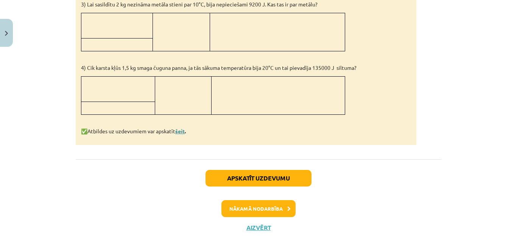
scroll to position [792, 0]
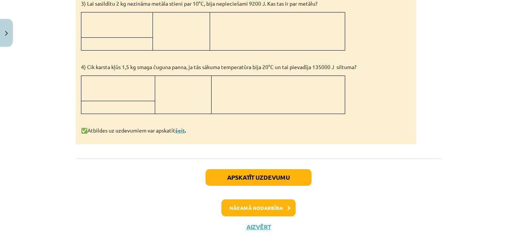
click at [180, 129] on link "šeit" at bounding box center [179, 130] width 9 height 7
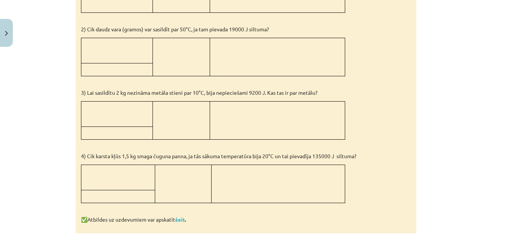
scroll to position [701, 0]
click at [291, 42] on p at bounding box center [277, 43] width 129 height 8
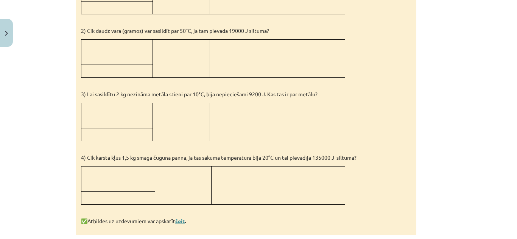
scroll to position [701, 0]
click at [179, 219] on link "šeit" at bounding box center [179, 220] width 9 height 7
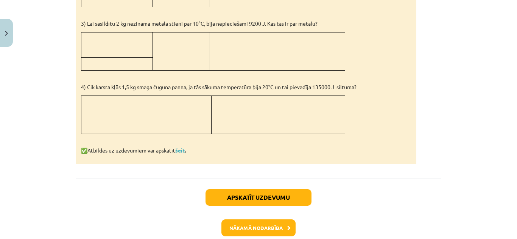
scroll to position [810, 0]
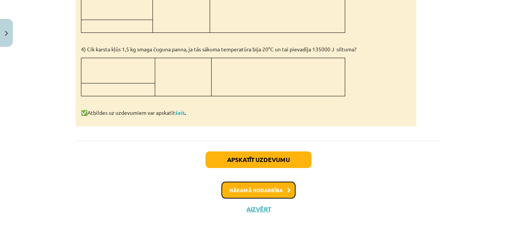
click at [257, 190] on button "Nākamā nodarbība" at bounding box center [258, 190] width 74 height 17
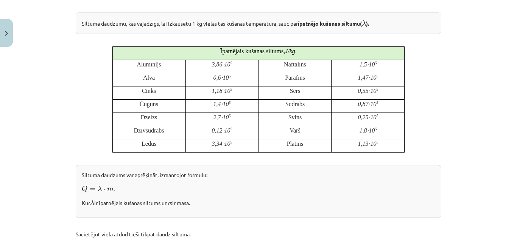
scroll to position [191, 0]
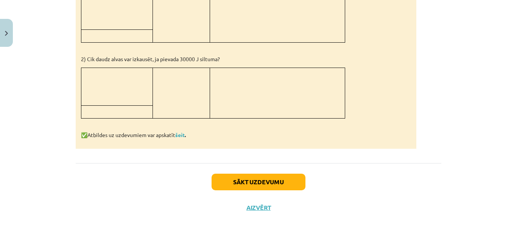
scroll to position [757, 0]
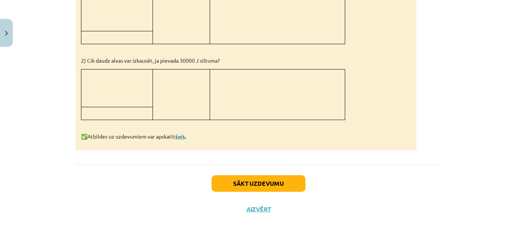
click at [185, 136] on link "šeit" at bounding box center [179, 136] width 9 height 7
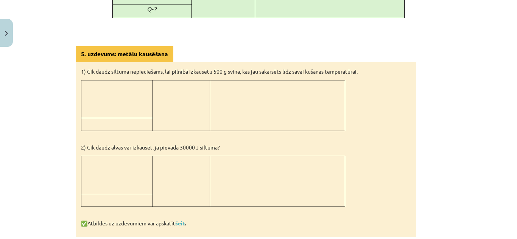
scroll to position [669, 0]
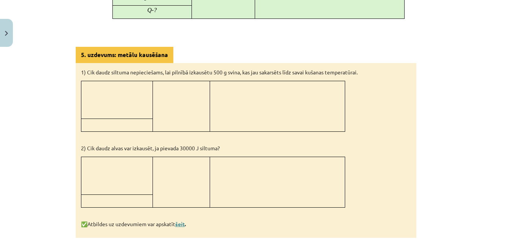
click at [178, 222] on link "šeit" at bounding box center [179, 224] width 9 height 7
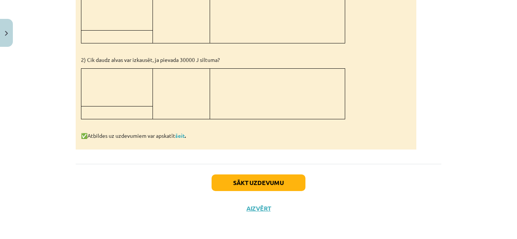
scroll to position [757, 0]
click at [180, 135] on link "šeit" at bounding box center [179, 136] width 9 height 7
click at [178, 136] on link "šeit" at bounding box center [179, 136] width 9 height 7
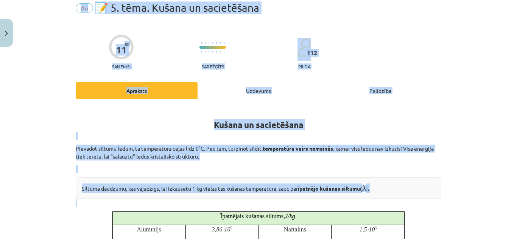
scroll to position [0, 0]
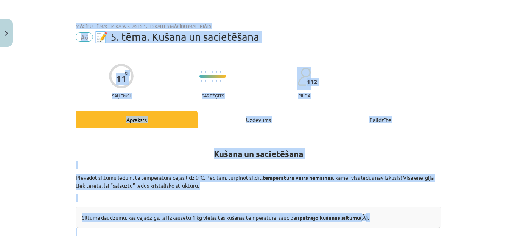
drag, startPoint x: 67, startPoint y: 74, endPoint x: 382, endPoint y: -23, distance: 329.5
click at [440, 23] on div "Mācību tēma: Fizika 9. klases 1. ieskaites mācību materiāls #6 📝 5. tēma. Kušan…" at bounding box center [258, 34] width 374 height 31
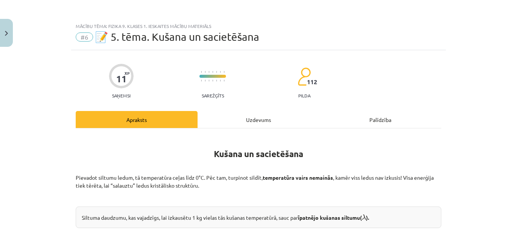
click at [440, 23] on div "Mācību tēma: Fizika 9. klases 1. ieskaites mācību materiāls #6 📝 5. tēma. Kušan…" at bounding box center [258, 34] width 374 height 31
click at [242, 123] on div "Uzdevums" at bounding box center [258, 119] width 122 height 17
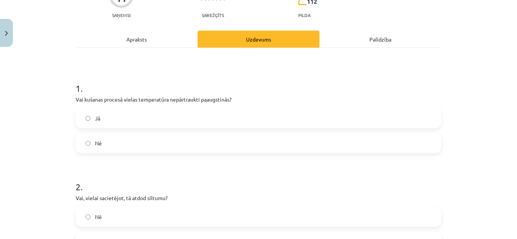
scroll to position [426, 0]
click at [192, 117] on label "Да" at bounding box center [258, 118] width 364 height 19
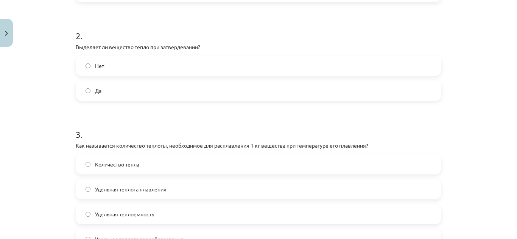
scroll to position [408, 0]
click at [228, 50] on p "Vai, vielai sacietējot, tā atdod siltumu?" at bounding box center [258, 47] width 365 height 8
click at [101, 60] on label "Nē" at bounding box center [258, 65] width 364 height 19
click at [185, 84] on label "Да" at bounding box center [258, 90] width 364 height 19
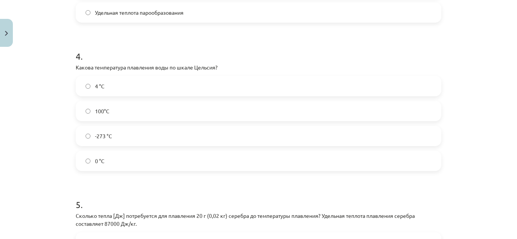
scroll to position [408, 0]
click at [95, 83] on span "4 °C" at bounding box center [99, 86] width 9 height 8
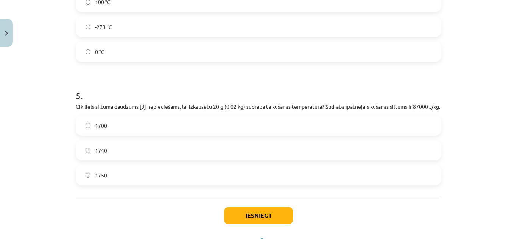
scroll to position [572, 0]
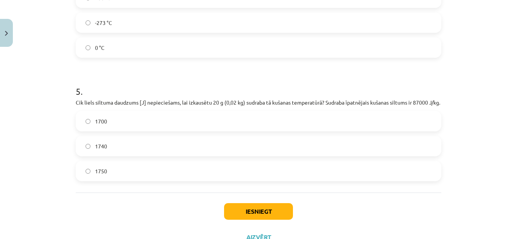
click at [140, 150] on label "1740" at bounding box center [258, 146] width 364 height 19
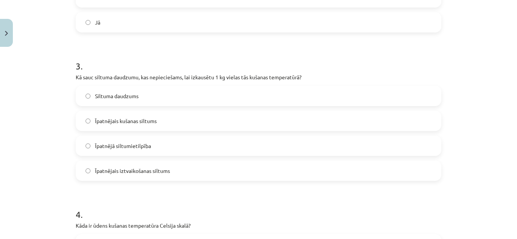
scroll to position [300, 0]
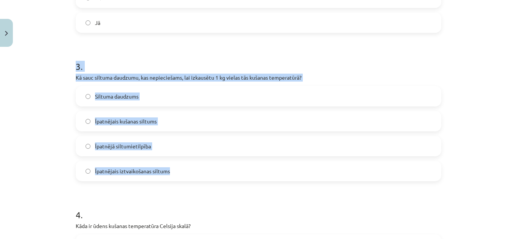
drag, startPoint x: 64, startPoint y: 71, endPoint x: 195, endPoint y: 166, distance: 161.5
click at [195, 166] on div "Mācību tēma: Fizika 9. klases 1. ieskaites mācību materiāls #6 📝 5. tēma. Kušan…" at bounding box center [258, 119] width 517 height 239
copy div "3 . Kā sauc siltuma daudzumu, kas nepieciešams, lai izkausētu 1 kg vielas tās k…"
click at [52, 137] on div "Mācību tēma: Fizika 9. klases 1. ieskaites mācību materiāls #6 📝 5. tēma. Kušan…" at bounding box center [258, 119] width 517 height 239
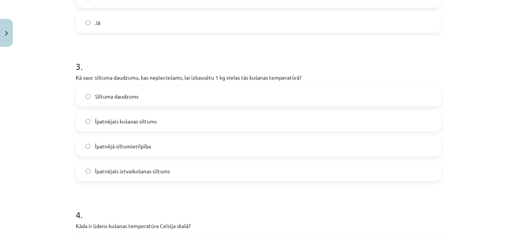
click at [135, 122] on span "Īpatnējais kušanas siltums" at bounding box center [126, 122] width 62 height 8
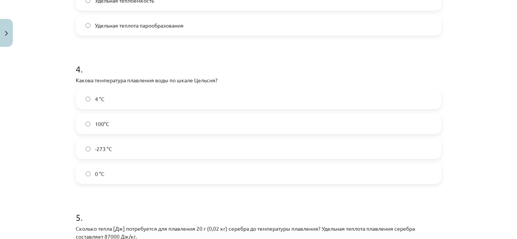
scroll to position [459, 0]
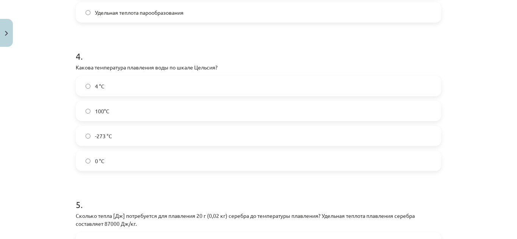
click at [143, 113] on label "100°С" at bounding box center [258, 111] width 364 height 19
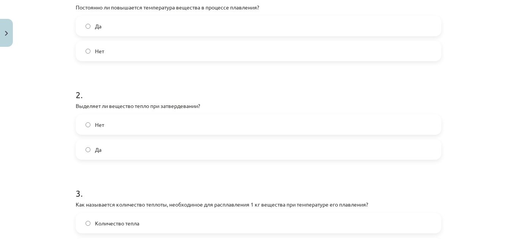
scroll to position [156, 0]
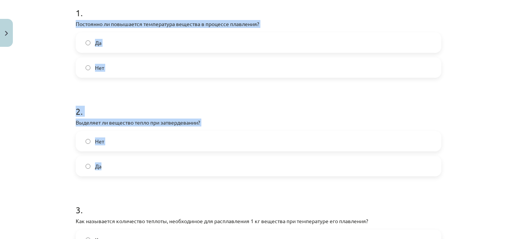
drag, startPoint x: 71, startPoint y: 20, endPoint x: 135, endPoint y: 166, distance: 159.4
copy form "Постоянно ли повышается температура вещества в процессе плавления? Да Нет 2 . В…"
click at [178, 97] on h1 "2 ." at bounding box center [258, 104] width 365 height 23
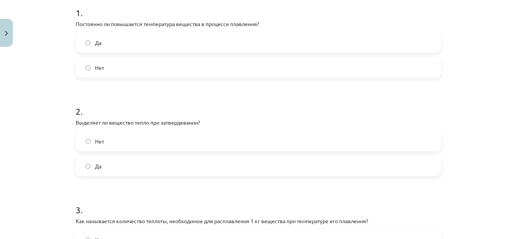
click at [150, 72] on label "Нет" at bounding box center [258, 67] width 364 height 19
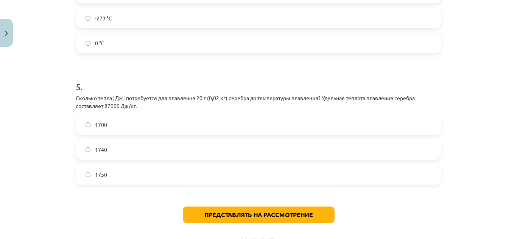
scroll to position [610, 0]
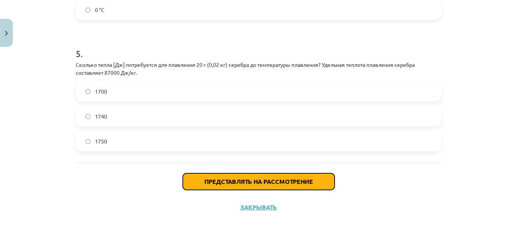
click at [264, 179] on font "Представлять на рассмотрение" at bounding box center [258, 182] width 109 height 8
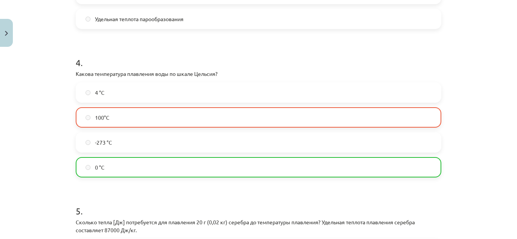
scroll to position [408, 0]
click at [202, 52] on h1 "4 ." at bounding box center [258, 55] width 365 height 23
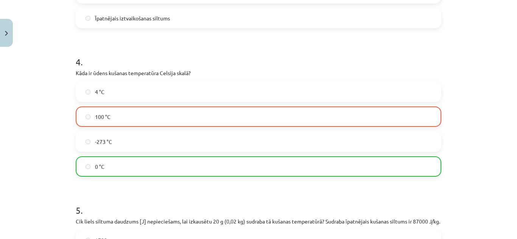
scroll to position [498, 0]
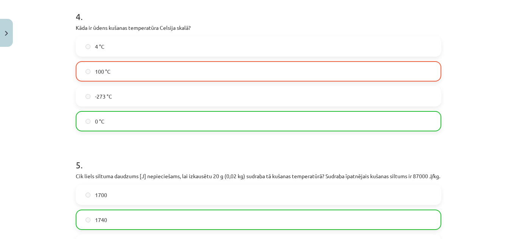
click at [263, 22] on div "4 . Kāda ir ūdens kušanas temperatūra Celsija skalā? 4 °C 100 °C -273 °C 0 °C" at bounding box center [258, 64] width 365 height 133
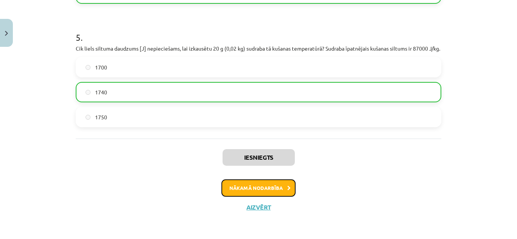
click at [271, 187] on button "Nākamā nodarbība" at bounding box center [258, 188] width 74 height 17
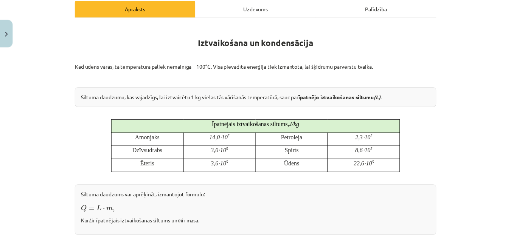
scroll to position [408, 0]
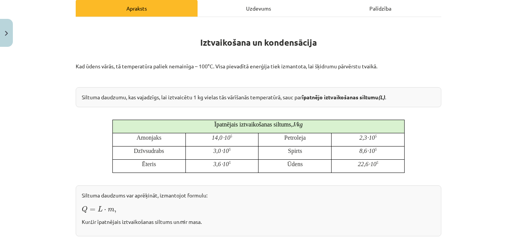
click at [11, 34] on button "Close" at bounding box center [6, 33] width 13 height 28
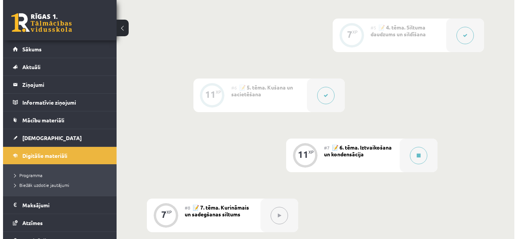
scroll to position [415, 0]
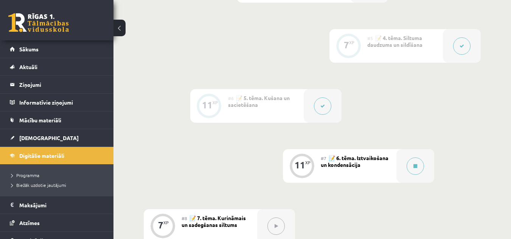
click at [324, 115] on div at bounding box center [323, 106] width 38 height 34
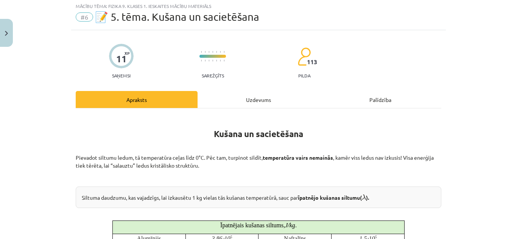
scroll to position [20, 0]
click at [5, 29] on button "Close" at bounding box center [6, 33] width 13 height 28
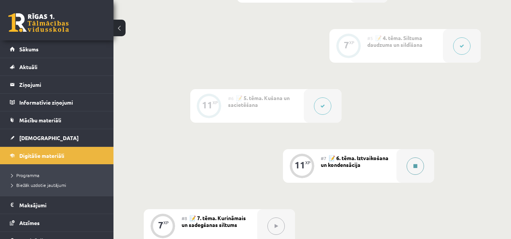
click at [415, 165] on icon at bounding box center [415, 166] width 4 height 5
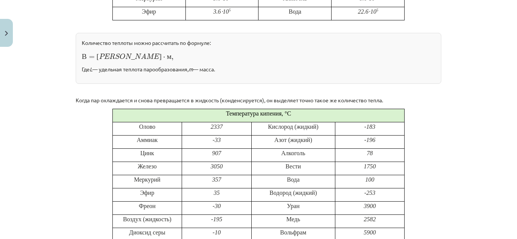
scroll to position [264, 0]
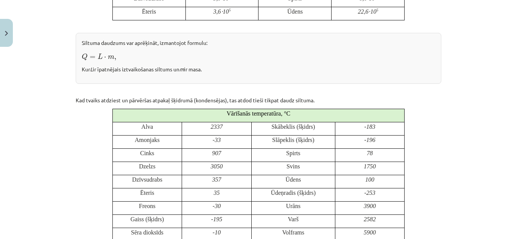
click at [261, 63] on div "Siltuma daudzums var aprēķināt, izmantojot formulu: Q = L ⋅ m , Q = L ⋅ m , Kur…" at bounding box center [258, 58] width 365 height 51
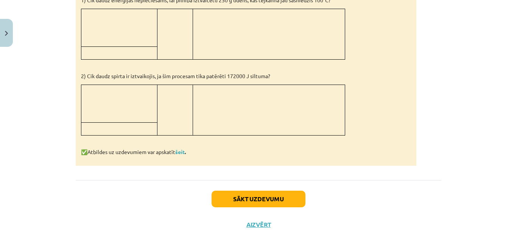
scroll to position [656, 0]
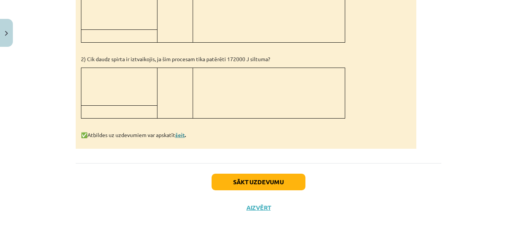
click at [176, 135] on link "šeit" at bounding box center [179, 135] width 9 height 7
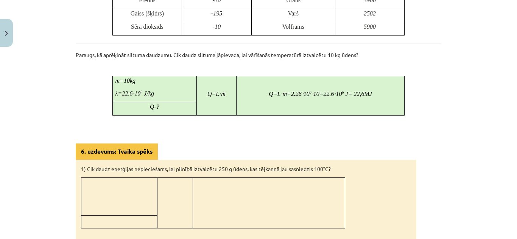
scroll to position [471, 0]
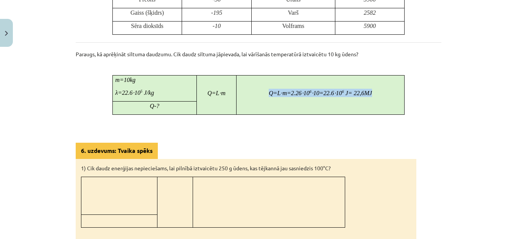
drag, startPoint x: 261, startPoint y: 90, endPoint x: 386, endPoint y: 90, distance: 125.5
click at [386, 90] on p "Q = L ⋅ m =2.26⋅ 10 6 ⋅ 10=22.6⋅ 10 6 J = 22,6 MJ" at bounding box center [320, 93] width 163 height 8
copy m\ "Q = L ⋅ m =2.26⋅ 10 6 ⋅ 10=22.6⋅ 10 6 J = 22,6 MJ"
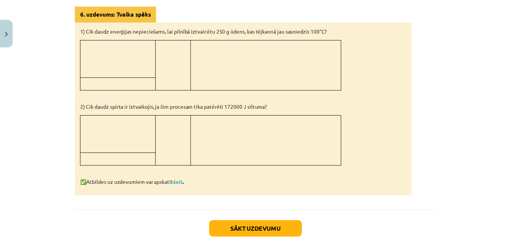
scroll to position [609, 0]
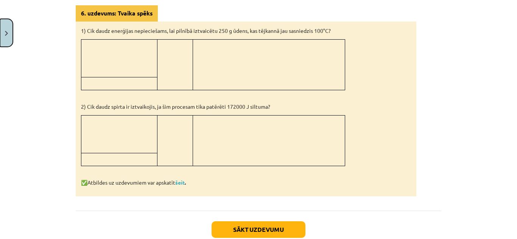
click at [4, 37] on button "Close" at bounding box center [6, 33] width 13 height 28
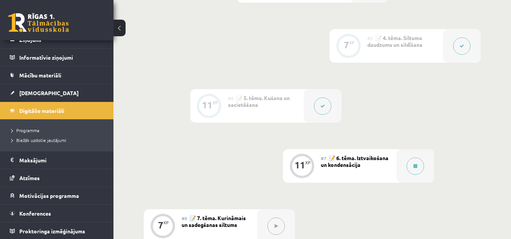
scroll to position [45, 0]
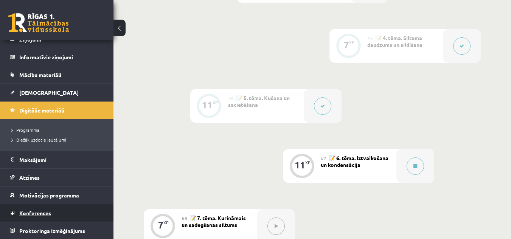
click at [54, 214] on link "Konferences" at bounding box center [57, 213] width 94 height 17
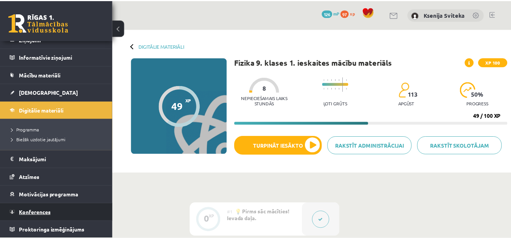
scroll to position [14, 0]
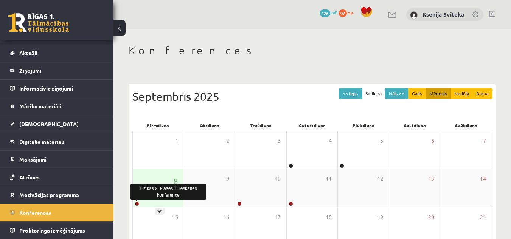
click at [137, 205] on link at bounding box center [137, 204] width 5 height 5
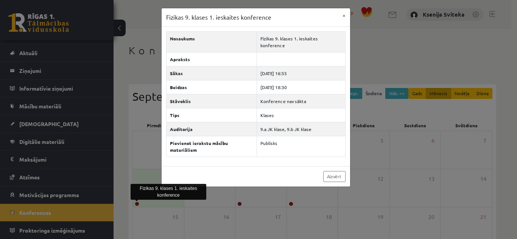
click at [96, 164] on div "Fizikas 9. klases 1. ieskaites konference × Nosaukums Fizikas 9. klases 1. iesk…" at bounding box center [258, 119] width 517 height 239
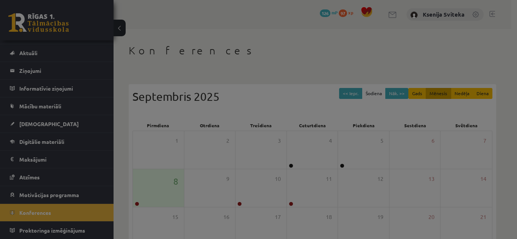
click at [96, 164] on body "0 Dāvanas 126 mP 97 xp Ksenija Sviteka Sākums Aktuāli Kā mācīties eSKOLĀ Kontak…" at bounding box center [258, 119] width 517 height 239
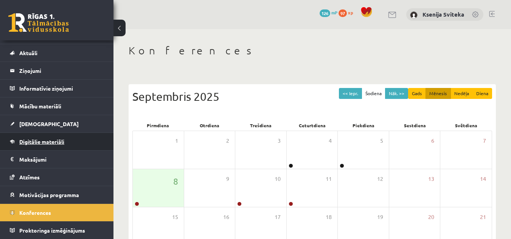
click at [50, 135] on link "Digitālie materiāli" at bounding box center [57, 141] width 94 height 17
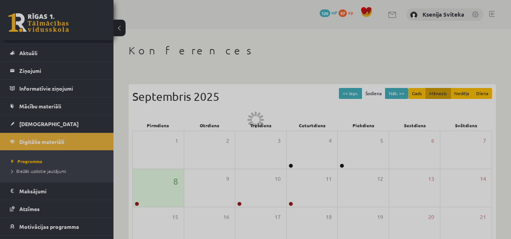
click at [158, 147] on div at bounding box center [255, 119] width 511 height 239
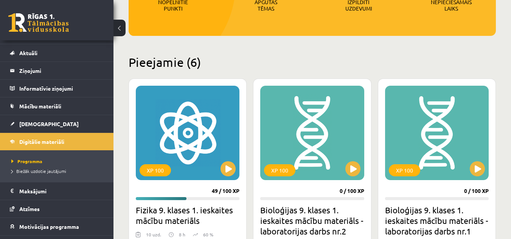
scroll to position [166, 0]
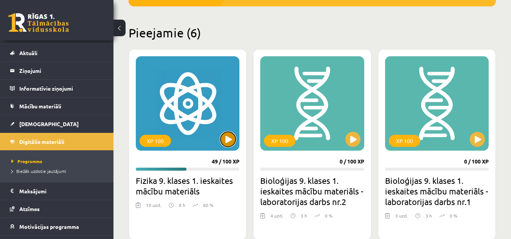
click at [228, 145] on button at bounding box center [227, 139] width 15 height 15
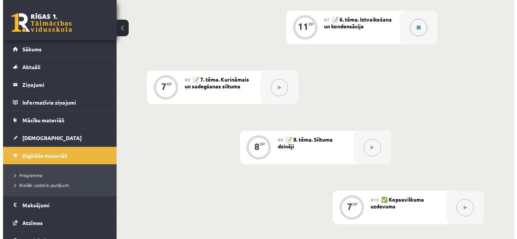
scroll to position [554, 0]
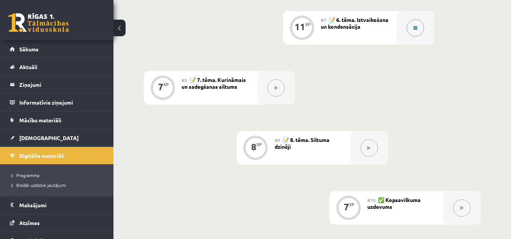
click at [415, 33] on button at bounding box center [414, 27] width 17 height 17
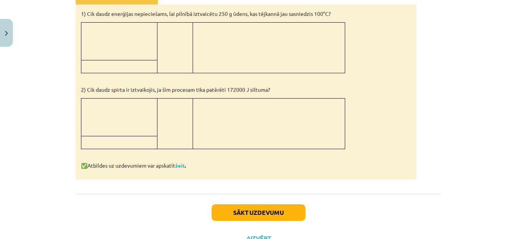
scroll to position [626, 0]
click at [180, 166] on link "šeit" at bounding box center [179, 165] width 9 height 7
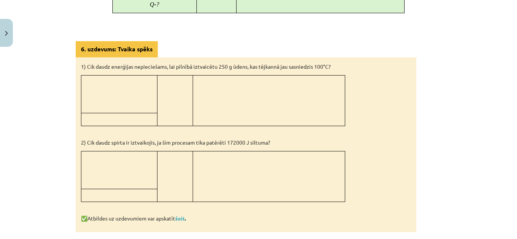
scroll to position [572, 0]
click at [180, 220] on link "šeit" at bounding box center [179, 219] width 9 height 7
click at [180, 217] on link "šeit" at bounding box center [179, 219] width 9 height 7
click at [316, 17] on p at bounding box center [258, 18] width 365 height 8
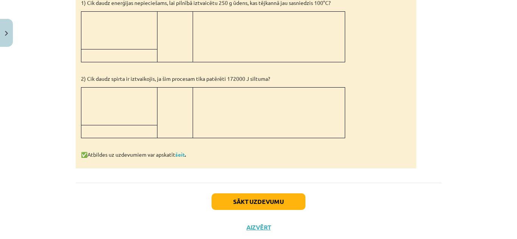
scroll to position [633, 0]
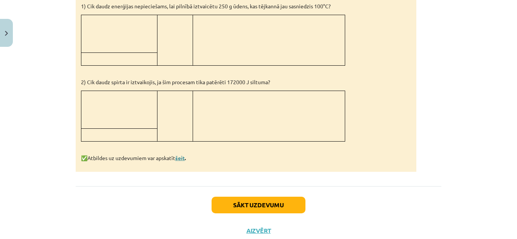
click at [179, 159] on link "šeit" at bounding box center [179, 158] width 9 height 7
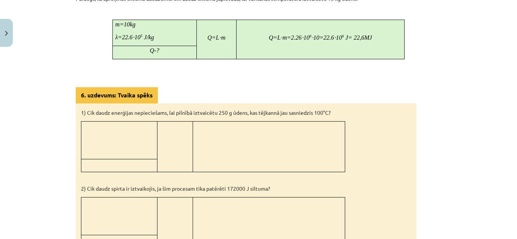
scroll to position [567, 0]
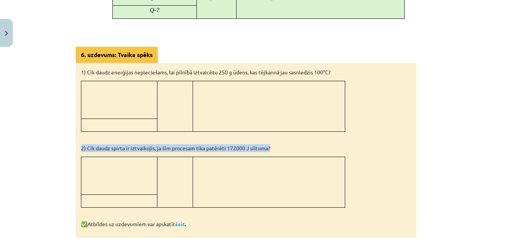
drag, startPoint x: 65, startPoint y: 146, endPoint x: 292, endPoint y: 143, distance: 226.5
click at [292, 143] on div "Mācību tēma: Fizika 9. klases 1. ieskaites mācību materiāls #7 📝 6. tēma. Iztva…" at bounding box center [258, 119] width 517 height 239
copy p "2) Cik daudz spirta ir iztvaikojis, ja šim procesam tika patērēti 172000 J silt…"
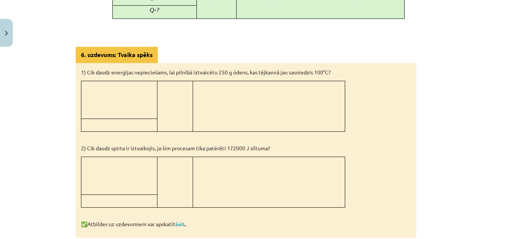
click at [377, 108] on div "1) Cik daudz enerģijas nepieciešams, lai pilnībā iztvaicētu 250 g ūdens, kas tē…" at bounding box center [246, 150] width 340 height 175
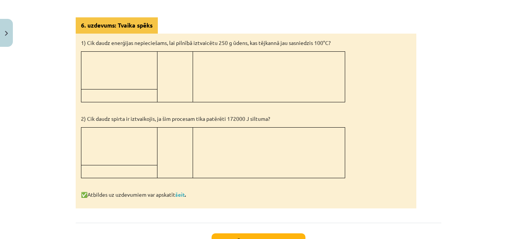
scroll to position [597, 0]
click at [180, 195] on link "šeit" at bounding box center [179, 194] width 9 height 7
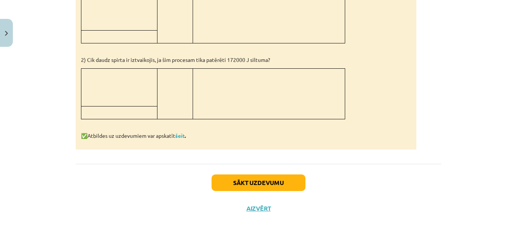
scroll to position [656, 0]
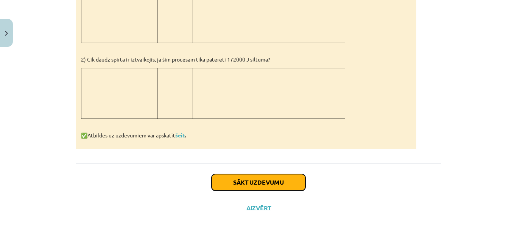
click at [285, 183] on button "Sākt uzdevumu" at bounding box center [258, 182] width 94 height 17
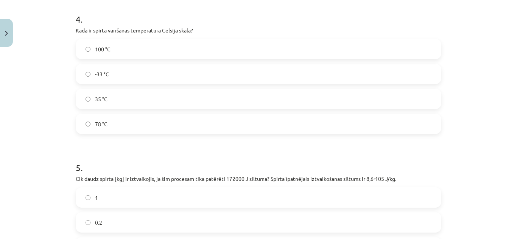
scroll to position [602, 0]
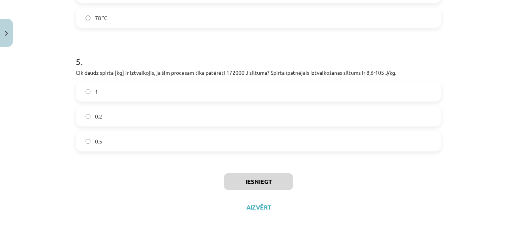
click at [151, 107] on label "0.2" at bounding box center [258, 116] width 364 height 19
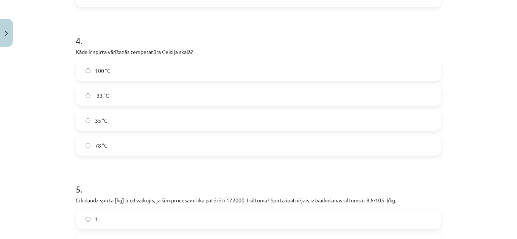
scroll to position [474, 0]
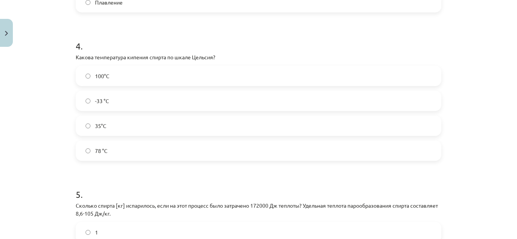
scroll to position [0, 0]
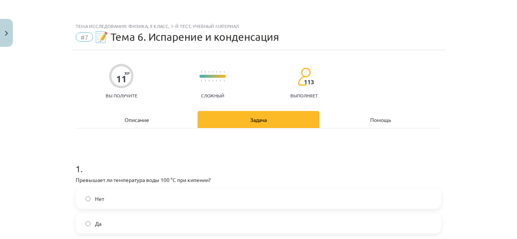
click at [126, 122] on font "Описание" at bounding box center [136, 119] width 25 height 7
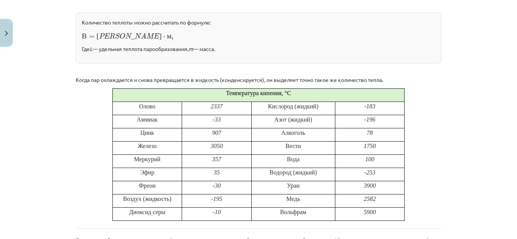
scroll to position [301, 0]
drag, startPoint x: 239, startPoint y: 172, endPoint x: 250, endPoint y: 161, distance: 15.0
click at [250, 161] on tbody "Температура кипения, °С Олово 2337 Кислород (жидкий) - 183 Аммиак - 33 Азот (жи…" at bounding box center [258, 155] width 292 height 132
click at [423, 98] on div "Испарение и конденсация При кипении воды её температура остаётся постоянной и с…" at bounding box center [258, 182] width 365 height 694
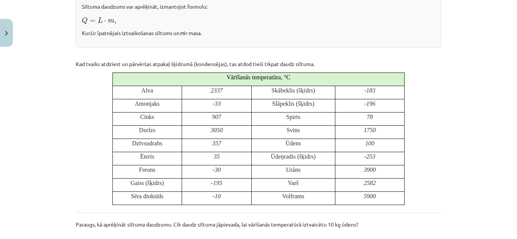
scroll to position [285, 0]
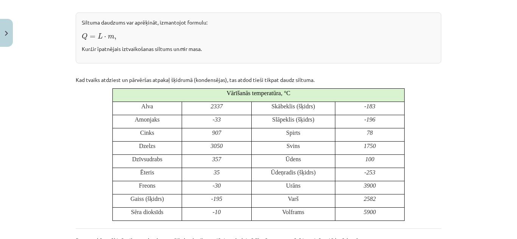
click at [426, 147] on div "Iztvaikošana un kondensācija Kad ūdens vārās, tā temperatūra paliek nemainīga –…" at bounding box center [258, 186] width 365 height 670
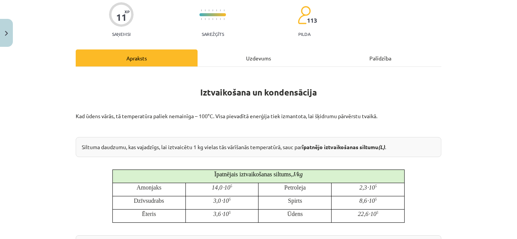
scroll to position [61, 0]
click at [235, 57] on div "Uzdevums" at bounding box center [258, 58] width 122 height 17
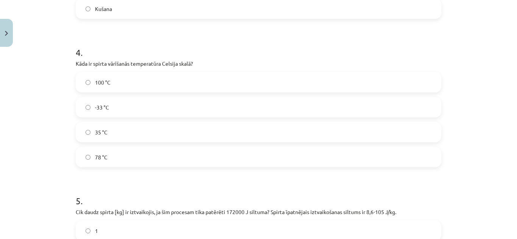
scroll to position [462, 0]
click at [135, 159] on label "78 °C" at bounding box center [258, 158] width 364 height 19
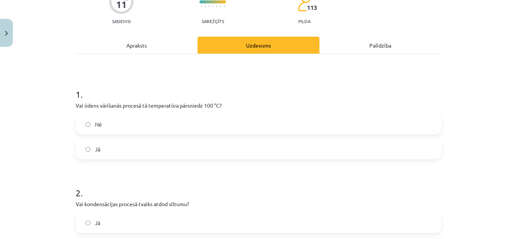
scroll to position [74, 0]
click at [154, 45] on div "Apraksts" at bounding box center [137, 45] width 122 height 17
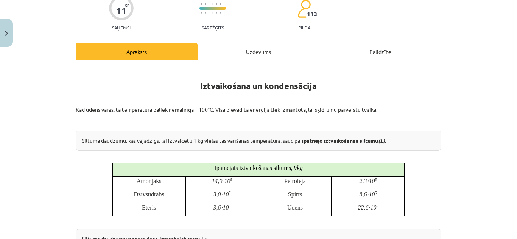
scroll to position [68, 0]
click at [253, 57] on div "Uzdevums" at bounding box center [258, 51] width 122 height 17
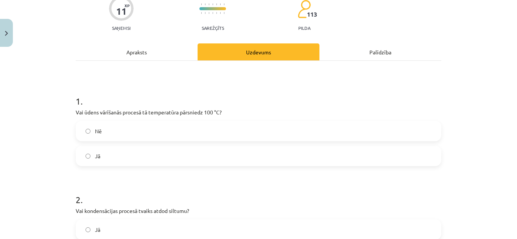
scroll to position [19, 0]
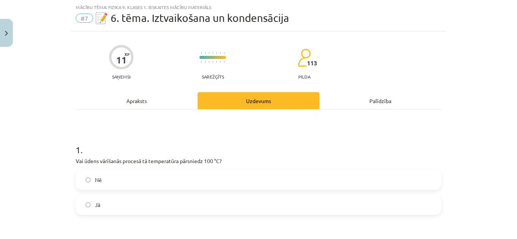
click at [167, 176] on label "Nē" at bounding box center [258, 180] width 364 height 19
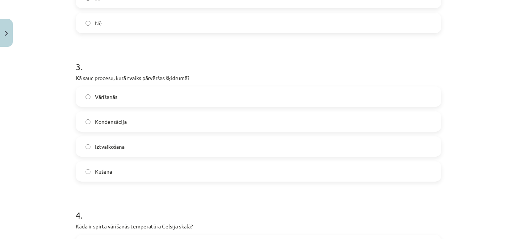
scroll to position [571, 0]
click at [172, 122] on label "Конденсация" at bounding box center [258, 121] width 364 height 19
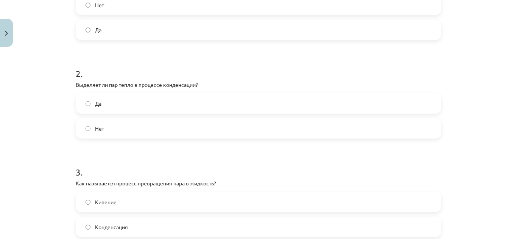
scroll to position [193, 0]
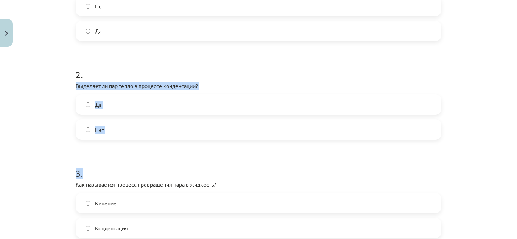
drag, startPoint x: 61, startPoint y: 82, endPoint x: 144, endPoint y: 152, distance: 108.6
click at [144, 152] on div "Тема исследования: Физика, 9 класс, 1-й тест, учебный материал #7 📝 Тема 6. Исп…" at bounding box center [258, 119] width 517 height 239
copy form "Выделяет ли пар тепло в процессе конденсации? Да Нет 3 ."
click at [125, 98] on label "Да" at bounding box center [258, 104] width 364 height 19
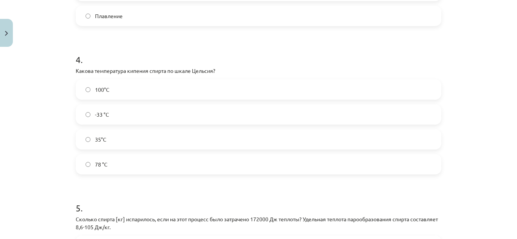
scroll to position [610, 0]
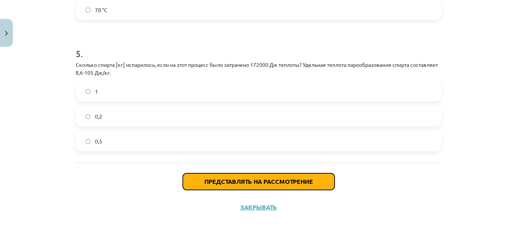
click at [262, 189] on button "Представлять на рассмотрение" at bounding box center [259, 182] width 152 height 17
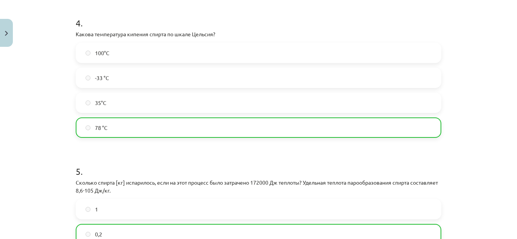
scroll to position [634, 0]
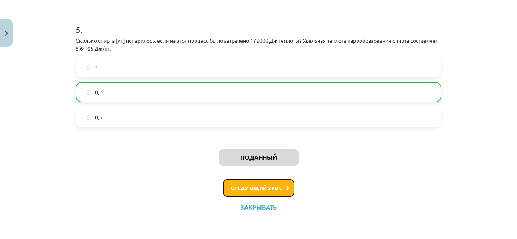
click at [279, 189] on button "Следующий урок" at bounding box center [258, 188] width 71 height 17
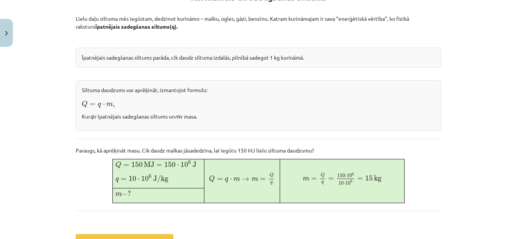
scroll to position [554, 0]
click at [496, 152] on div "Mācību tēma: Fizika 9. klases 1. ieskaites mācību materiāls #8 📝 7. tēma. Kurin…" at bounding box center [258, 119] width 517 height 239
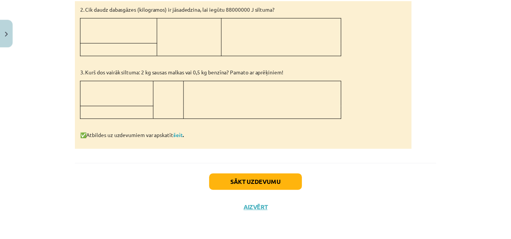
scroll to position [0, 0]
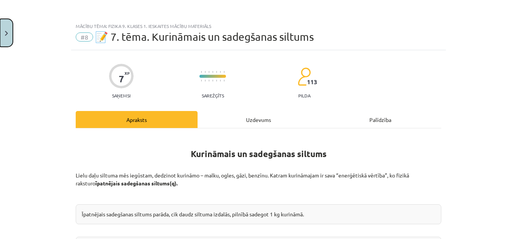
click at [10, 34] on button "Close" at bounding box center [6, 33] width 13 height 28
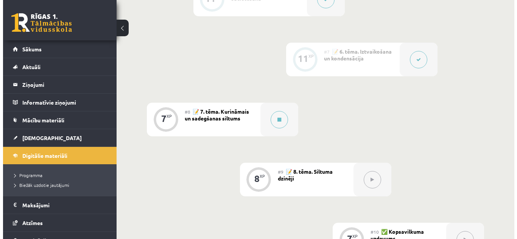
scroll to position [521, 0]
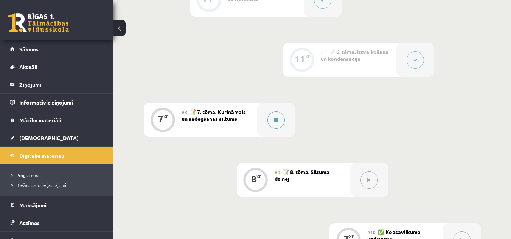
click at [277, 118] on icon at bounding box center [276, 120] width 4 height 5
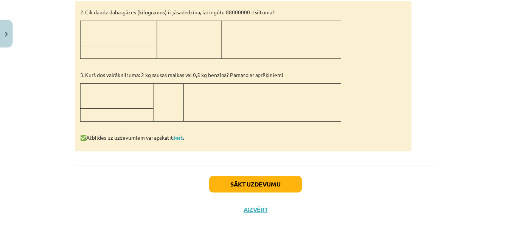
scroll to position [469, 0]
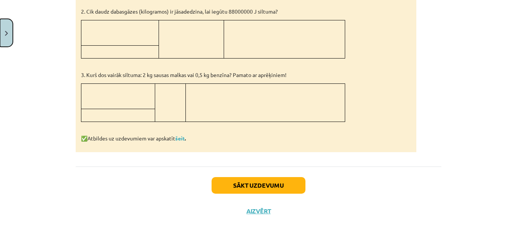
click at [9, 40] on button "Close" at bounding box center [6, 33] width 13 height 28
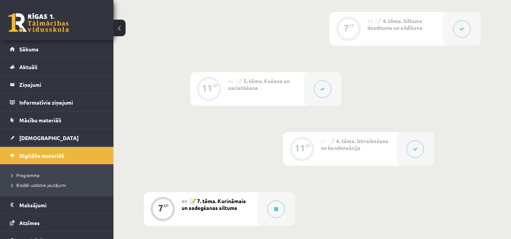
scroll to position [432, 0]
click at [42, 157] on span "Digitālie materiāli" at bounding box center [41, 155] width 45 height 7
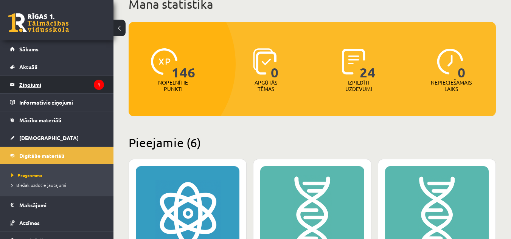
scroll to position [44, 0]
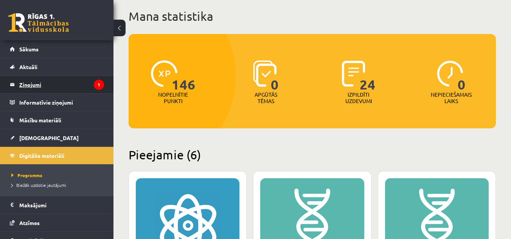
click at [78, 85] on legend "Ziņojumi 1" at bounding box center [61, 84] width 85 height 17
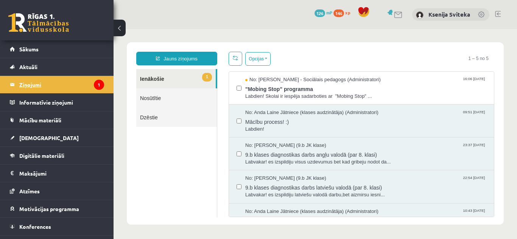
click at [78, 85] on legend "Ziņojumi 1" at bounding box center [61, 84] width 85 height 17
click at [246, 97] on span "Labdien! Skolai ir iespēja sadarboties ar "Mobing Stop" ..." at bounding box center [365, 96] width 241 height 7
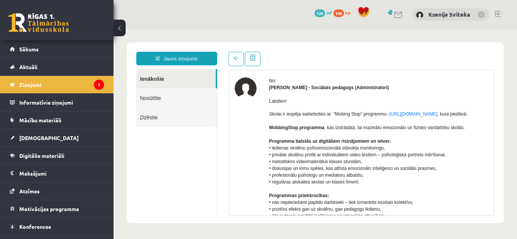
scroll to position [26, 0]
click at [84, 104] on legend "Informatīvie ziņojumi 0" at bounding box center [61, 102] width 85 height 17
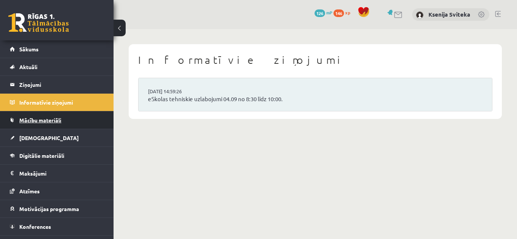
click at [76, 121] on link "Mācību materiāli" at bounding box center [57, 120] width 94 height 17
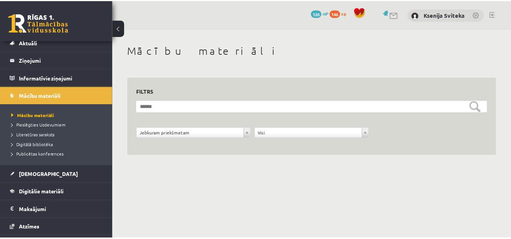
scroll to position [25, 0]
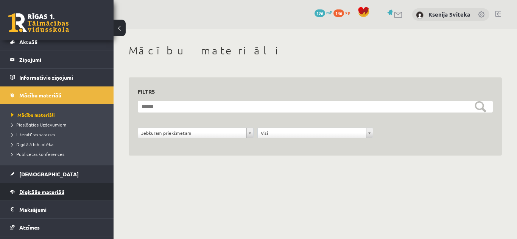
click at [52, 194] on span "Digitālie materiāli" at bounding box center [41, 192] width 45 height 7
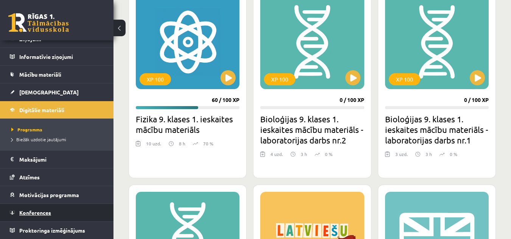
scroll to position [178, 0]
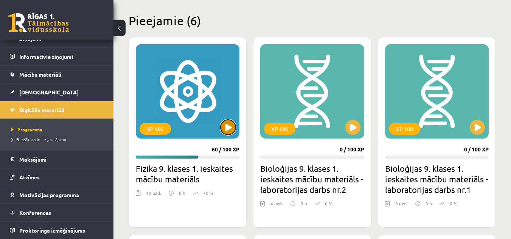
click at [228, 120] on button at bounding box center [227, 127] width 15 height 15
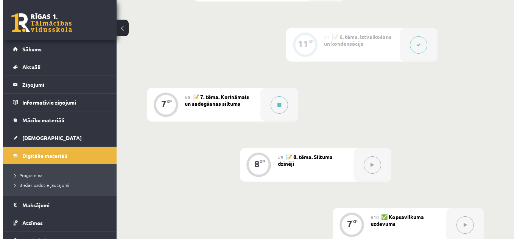
scroll to position [538, 0]
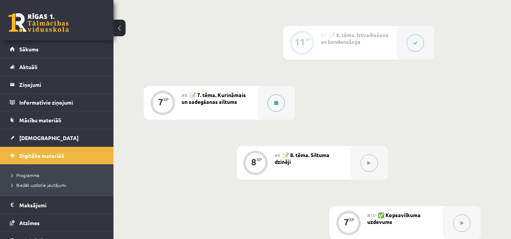
click at [267, 105] on button at bounding box center [275, 103] width 17 height 17
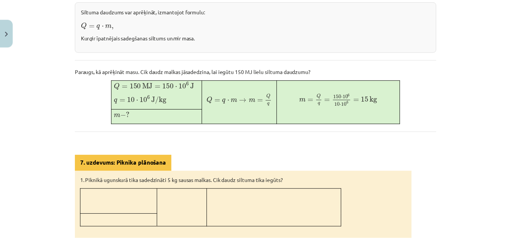
scroll to position [0, 0]
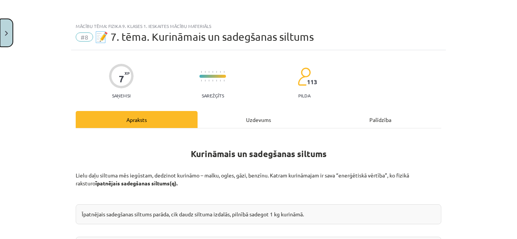
click at [8, 33] on button "Close" at bounding box center [6, 33] width 13 height 28
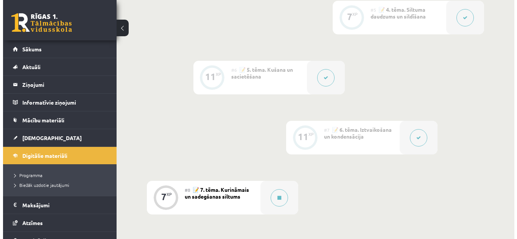
scroll to position [443, 0]
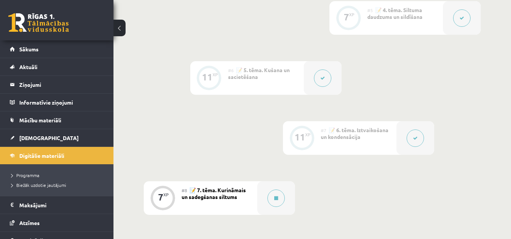
click at [463, 21] on button at bounding box center [461, 17] width 17 height 17
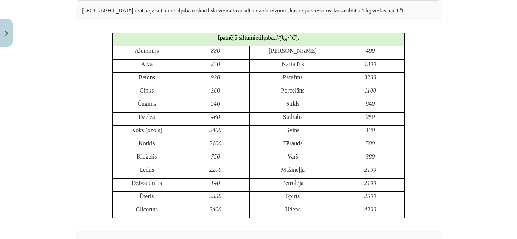
scroll to position [209, 0]
click at [8, 29] on button "Close" at bounding box center [6, 33] width 13 height 28
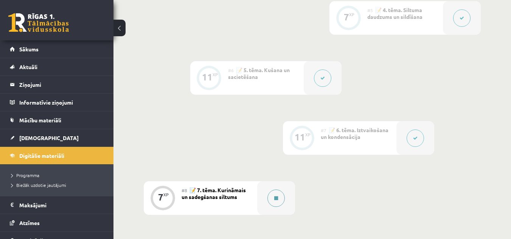
click at [278, 201] on button at bounding box center [275, 198] width 17 height 17
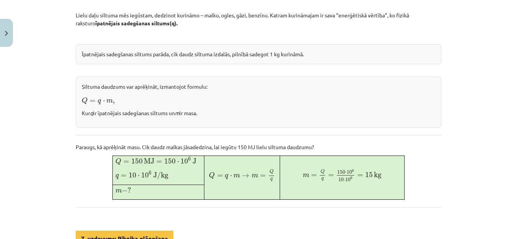
scroll to position [443, 0]
click at [471, 48] on div "Mācību tēma: Fizika 9. klases 1. ieskaites mācību materiāls #8 📝 7. tēma. Kurin…" at bounding box center [258, 119] width 517 height 239
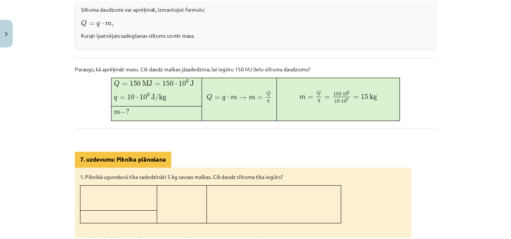
scroll to position [238, 0]
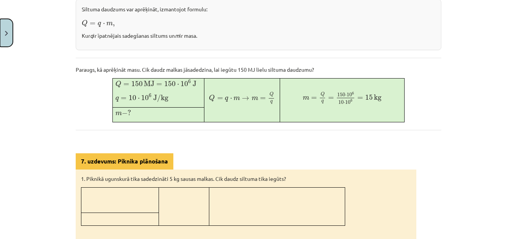
click at [3, 41] on button "Close" at bounding box center [6, 33] width 13 height 28
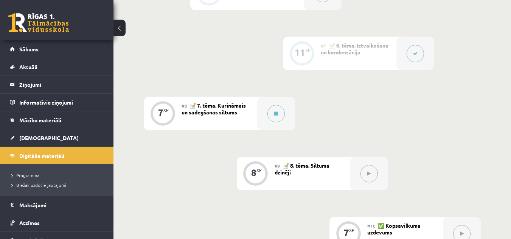
scroll to position [46, 0]
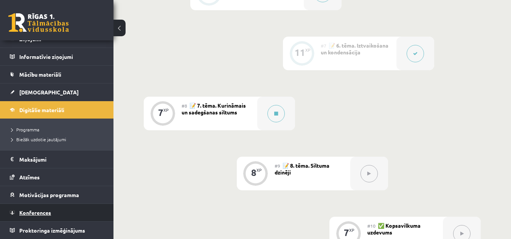
click at [58, 213] on link "Konferences" at bounding box center [57, 212] width 94 height 17
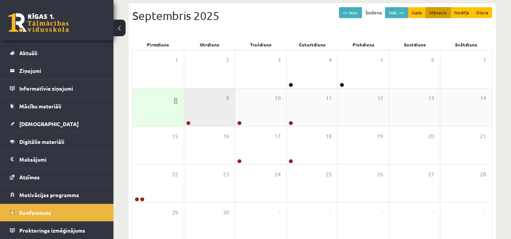
scroll to position [81, 0]
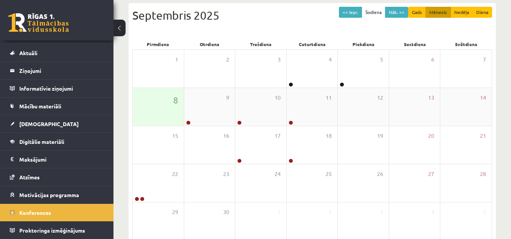
click at [168, 105] on div "8" at bounding box center [158, 107] width 51 height 38
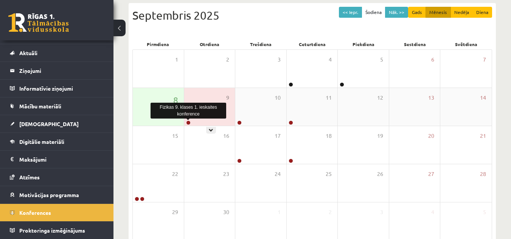
click at [188, 123] on link at bounding box center [188, 123] width 5 height 5
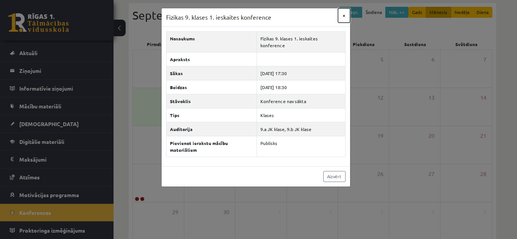
click at [345, 16] on button "×" at bounding box center [344, 15] width 12 height 14
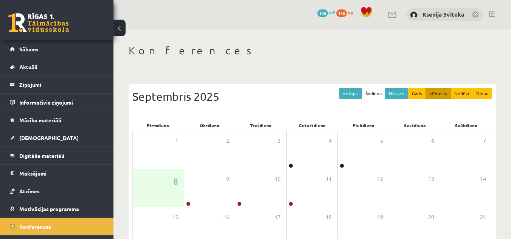
scroll to position [81, 0]
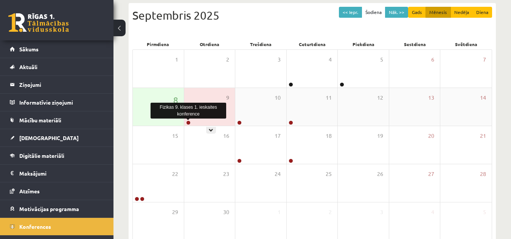
click at [189, 121] on link at bounding box center [188, 123] width 5 height 5
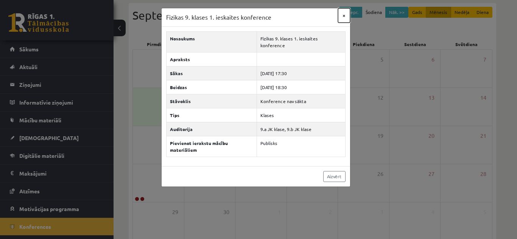
click at [344, 17] on button "×" at bounding box center [344, 15] width 12 height 14
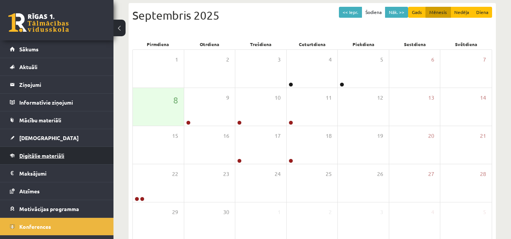
click at [65, 147] on link "Digitālie materiāli" at bounding box center [57, 155] width 94 height 17
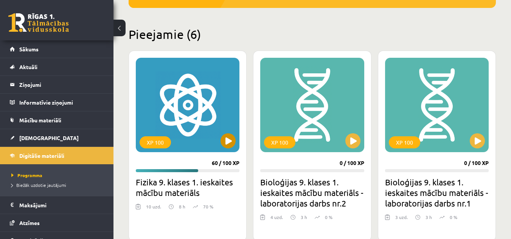
scroll to position [164, 0]
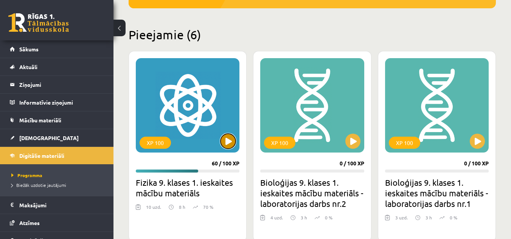
click at [222, 143] on button at bounding box center [227, 141] width 15 height 15
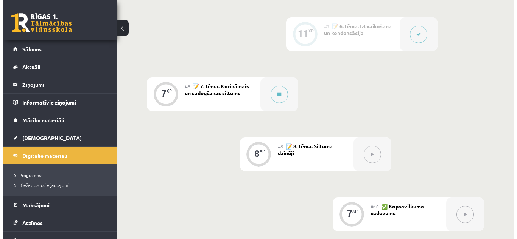
scroll to position [547, 0]
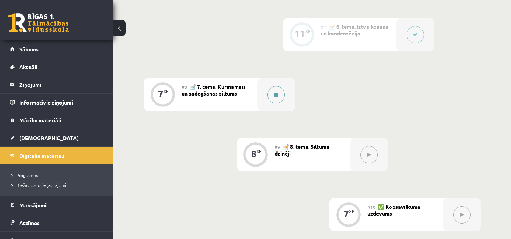
click at [279, 87] on button at bounding box center [275, 94] width 17 height 17
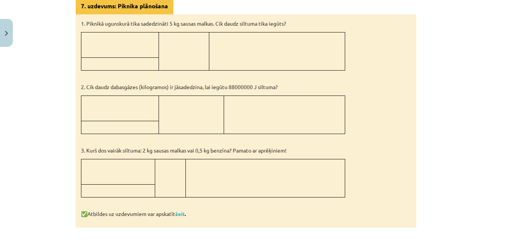
scroll to position [393, 0]
click at [181, 213] on link "šeit" at bounding box center [179, 214] width 9 height 7
click at [180, 211] on link "šeit" at bounding box center [179, 214] width 9 height 7
click at [180, 214] on link "šeit" at bounding box center [179, 214] width 9 height 7
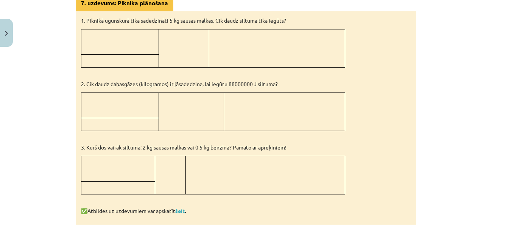
scroll to position [397, 0]
click at [180, 210] on link "šeit" at bounding box center [179, 210] width 9 height 7
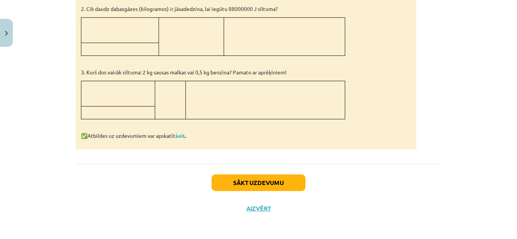
scroll to position [0, 0]
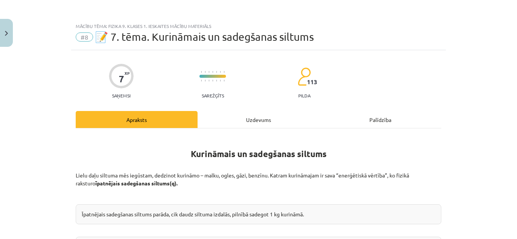
click at [248, 117] on div "Uzdevums" at bounding box center [258, 119] width 122 height 17
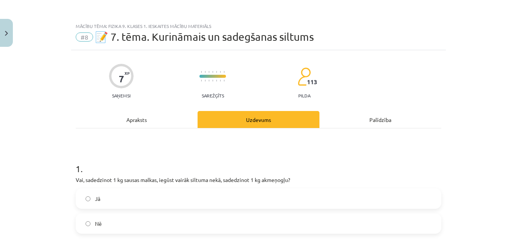
click at [138, 123] on div "Apraksts" at bounding box center [137, 119] width 122 height 17
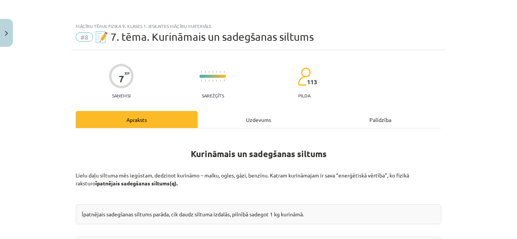
click at [263, 124] on div "Uzdevums" at bounding box center [258, 119] width 122 height 17
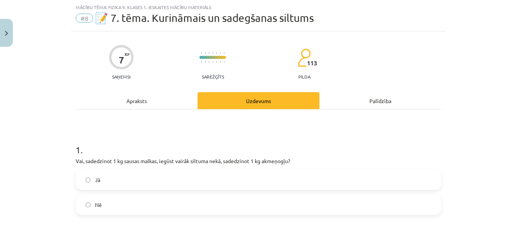
scroll to position [305, 0]
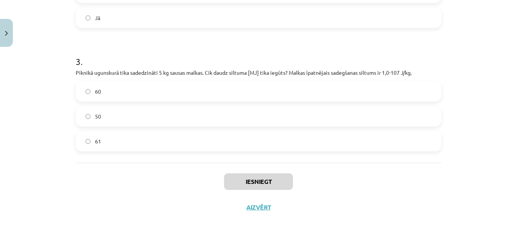
click at [252, 118] on label "50" at bounding box center [258, 116] width 364 height 19
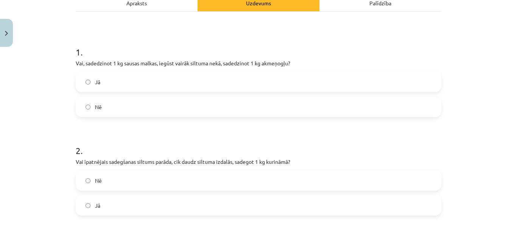
scroll to position [547, 0]
click at [109, 8] on div "Apraksts" at bounding box center [137, 2] width 122 height 17
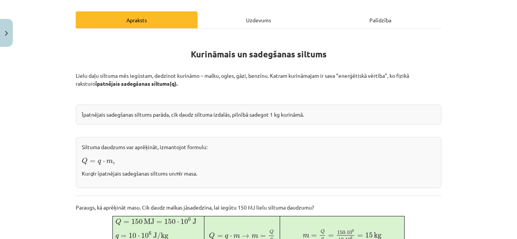
scroll to position [0, 0]
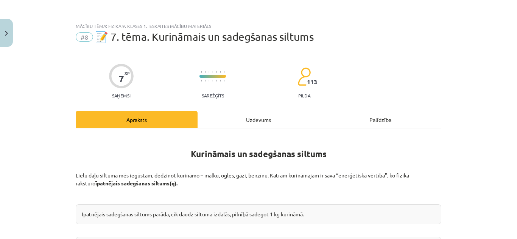
click at [253, 118] on div "Uzdevums" at bounding box center [258, 119] width 122 height 17
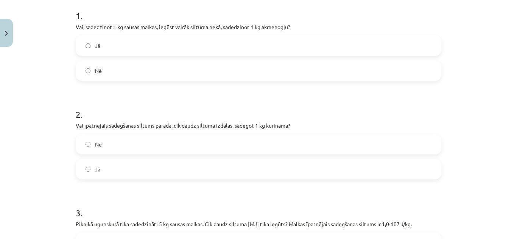
scroll to position [154, 0]
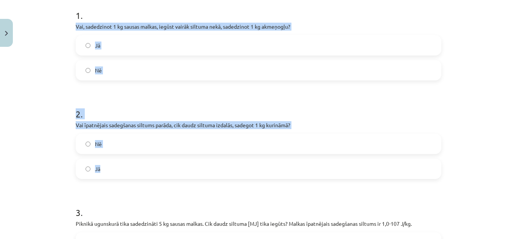
drag, startPoint x: 50, startPoint y: 21, endPoint x: 158, endPoint y: 172, distance: 185.9
click at [158, 172] on div "Mācību tēma: Fizika 9. klases 1. ieskaites mācību materiāls #8 📝 7. tēma. Kurin…" at bounding box center [258, 119] width 517 height 239
copy form "Vai, sadedzinot 1 kg sausas malkas, iegūst vairāk siltuma nekā, sadedzinot 1 kg…"
click at [132, 64] on label "Nē" at bounding box center [258, 70] width 364 height 19
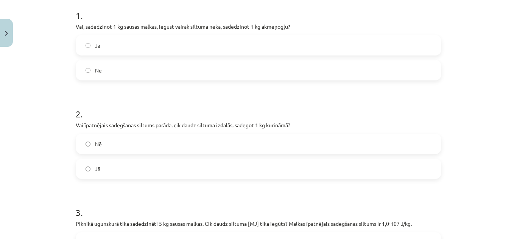
click at [120, 171] on label "Jā" at bounding box center [258, 169] width 364 height 19
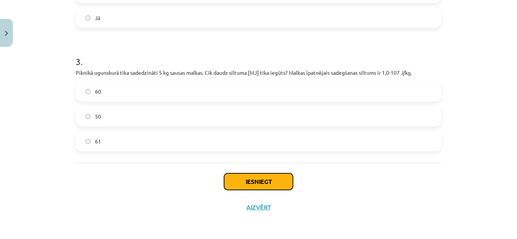
click at [249, 180] on button "Iesniegt" at bounding box center [258, 182] width 69 height 17
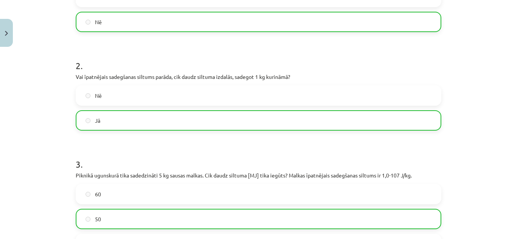
scroll to position [329, 0]
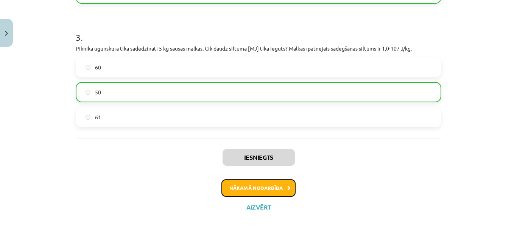
click at [256, 183] on button "Nākamā nodarbība" at bounding box center [258, 188] width 74 height 17
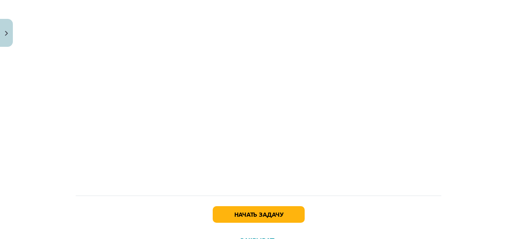
scroll to position [558, 0]
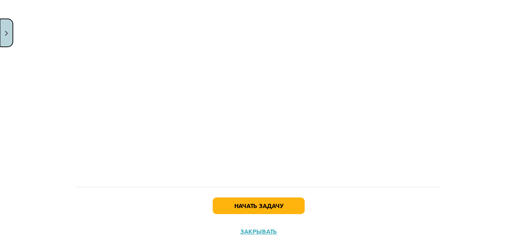
click at [4, 32] on button "Закрывать" at bounding box center [6, 33] width 13 height 28
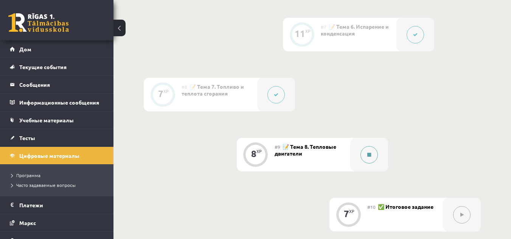
click at [368, 149] on button at bounding box center [368, 154] width 17 height 17
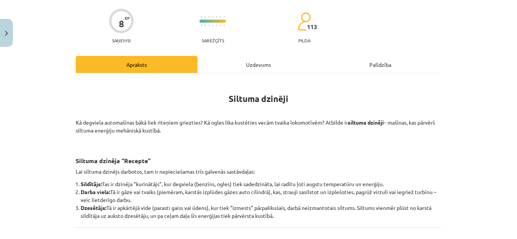
scroll to position [0, 0]
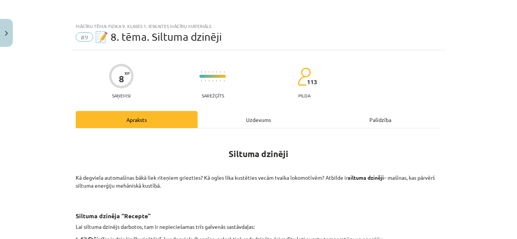
click at [248, 124] on div "Uzdevums" at bounding box center [258, 119] width 122 height 17
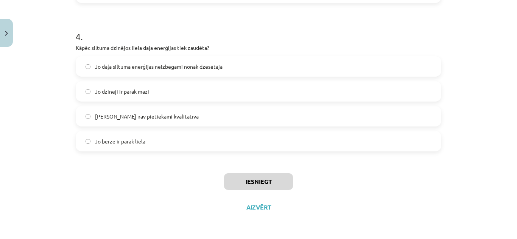
scroll to position [565, 0]
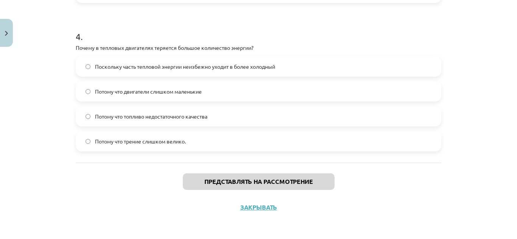
click at [206, 28] on h1 "4 ." at bounding box center [258, 29] width 365 height 23
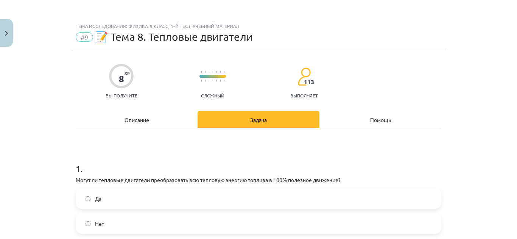
click at [156, 118] on div "Описание" at bounding box center [137, 119] width 122 height 17
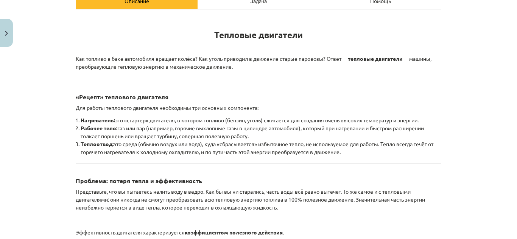
scroll to position [119, 0]
click at [230, 4] on div "Задача" at bounding box center [258, 0] width 122 height 17
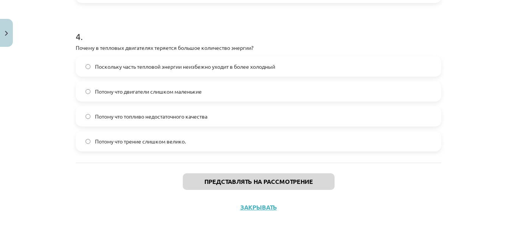
scroll to position [0, 0]
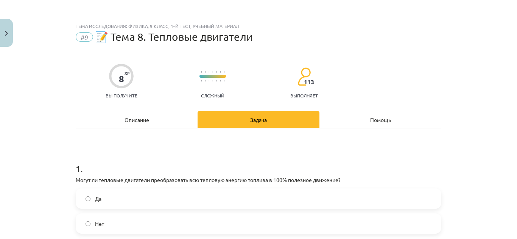
click at [143, 119] on font "Описание" at bounding box center [136, 119] width 25 height 7
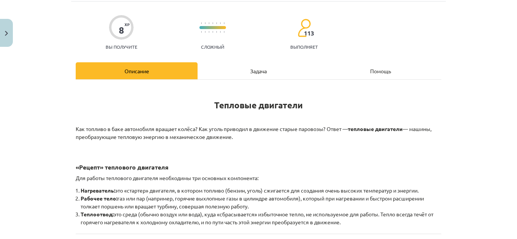
scroll to position [48, 0]
click at [227, 71] on div "Задача" at bounding box center [258, 71] width 122 height 17
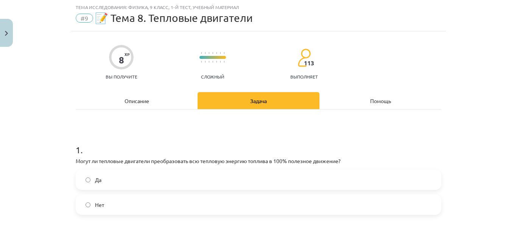
scroll to position [478, 0]
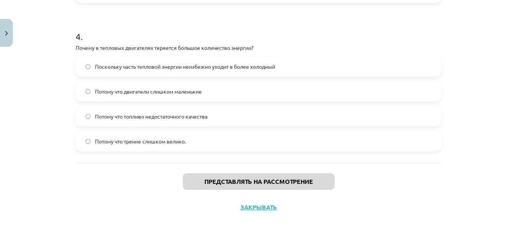
click at [184, 65] on font "Поскольку часть тепловой энергии неизбежно уходит в более холодный" at bounding box center [185, 66] width 180 height 7
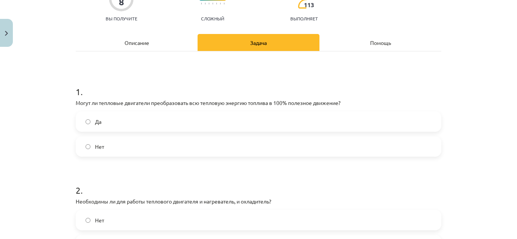
scroll to position [40, 0]
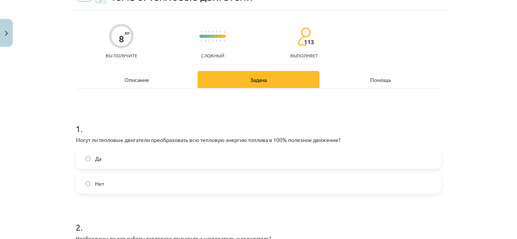
click at [147, 78] on div "Описание" at bounding box center [137, 79] width 122 height 17
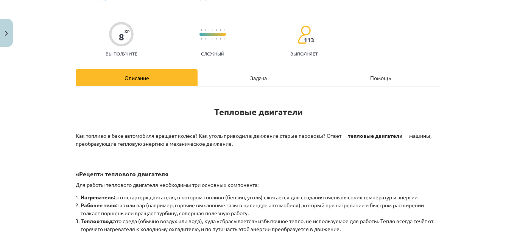
scroll to position [42, 0]
click at [239, 79] on div "Задача" at bounding box center [258, 77] width 122 height 17
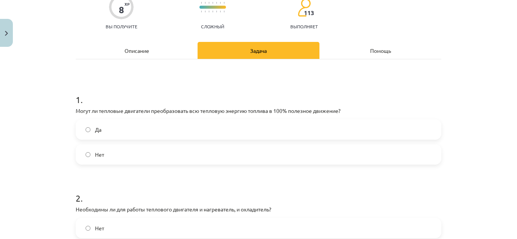
scroll to position [69, 0]
click at [130, 48] on font "Описание" at bounding box center [136, 51] width 25 height 7
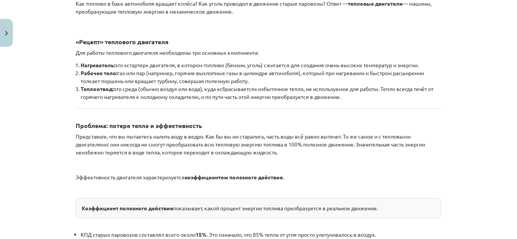
scroll to position [172, 0]
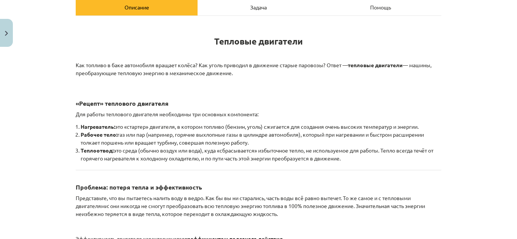
click at [224, 14] on div "Задача" at bounding box center [258, 6] width 122 height 17
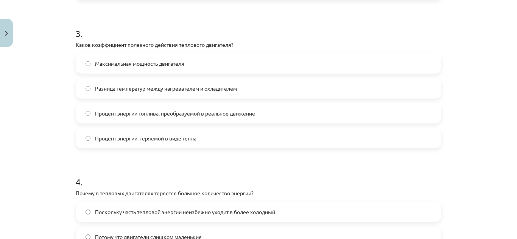
scroll to position [332, 0]
click at [222, 110] on span "Процент энергии топлива, преобразуемой в реальное движение" at bounding box center [175, 114] width 160 height 8
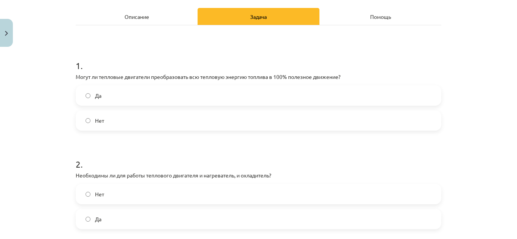
scroll to position [103, 0]
click at [116, 129] on label "Нет" at bounding box center [258, 121] width 364 height 19
click at [134, 21] on div "Описание" at bounding box center [137, 16] width 122 height 17
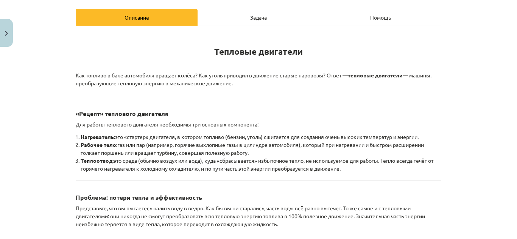
scroll to position [102, 0]
click at [214, 16] on div "Задача" at bounding box center [258, 17] width 122 height 17
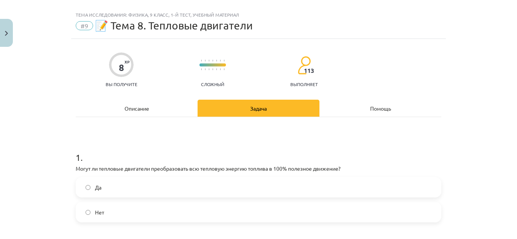
scroll to position [1, 0]
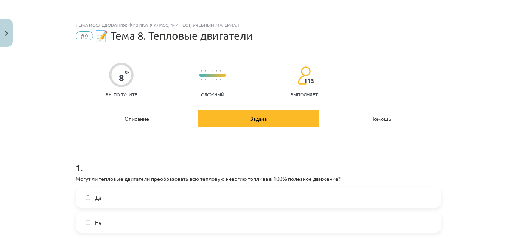
click at [142, 118] on font "Описание" at bounding box center [136, 118] width 25 height 7
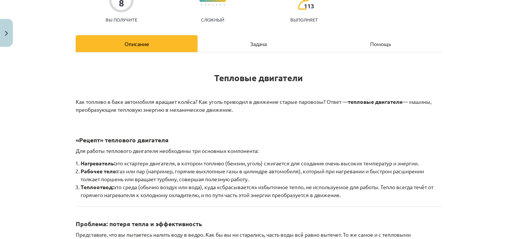
scroll to position [75, 0]
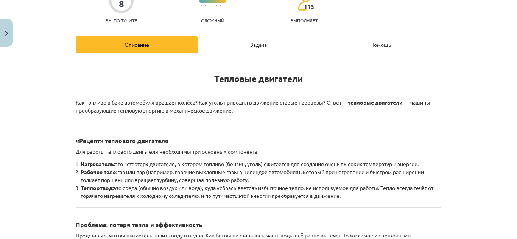
click at [222, 40] on div "Задача" at bounding box center [258, 44] width 122 height 17
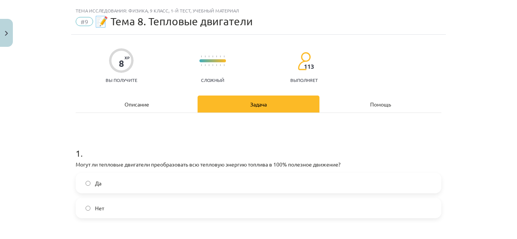
scroll to position [15, 0]
click at [157, 105] on div "Описание" at bounding box center [137, 104] width 122 height 17
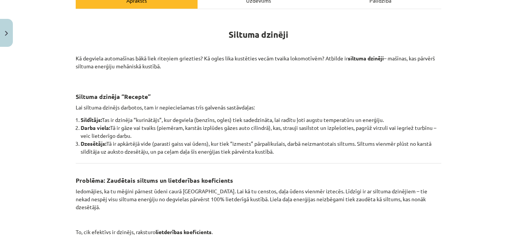
scroll to position [547, 0]
click at [259, 5] on div "Uzdevums" at bounding box center [258, 0] width 122 height 17
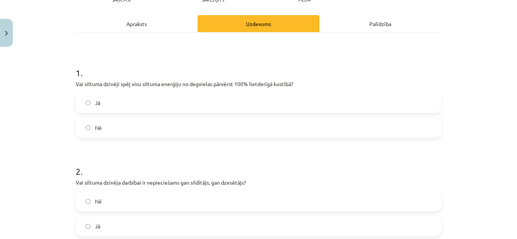
scroll to position [175, 0]
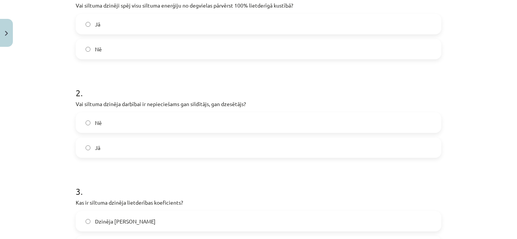
click at [226, 123] on label "Nē" at bounding box center [258, 122] width 364 height 19
click at [213, 145] on label "Jā" at bounding box center [258, 147] width 364 height 19
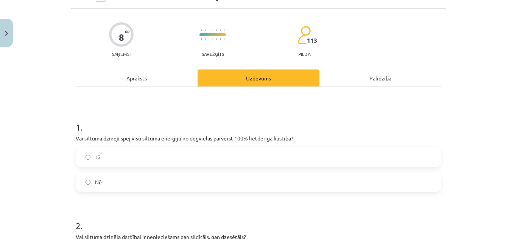
scroll to position [42, 0]
click at [169, 81] on div "Apraksts" at bounding box center [137, 78] width 122 height 17
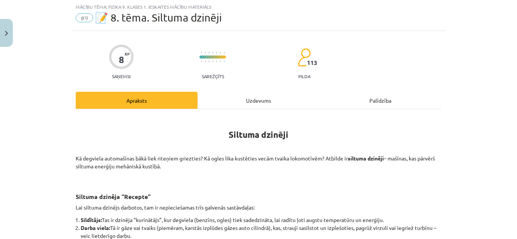
scroll to position [19, 0]
click at [233, 109] on hr at bounding box center [258, 109] width 365 height 0
click at [247, 99] on div "Uzdevums" at bounding box center [258, 100] width 122 height 17
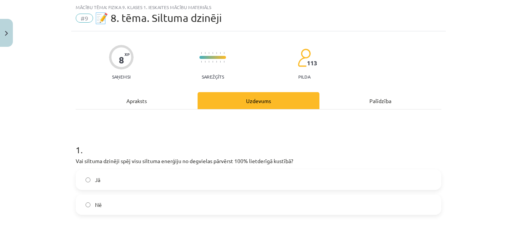
scroll to position [478, 0]
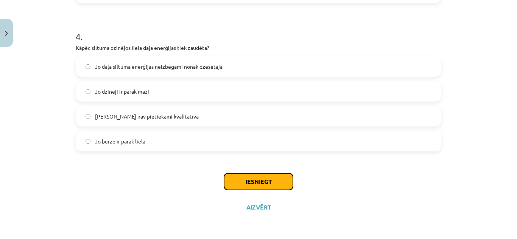
click at [262, 178] on button "Iesniegt" at bounding box center [258, 182] width 69 height 17
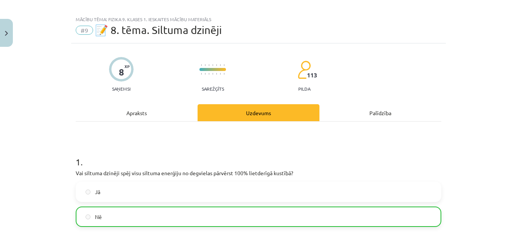
scroll to position [0, 0]
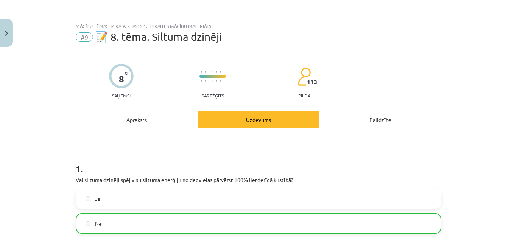
click at [151, 119] on div "Apraksts" at bounding box center [137, 119] width 122 height 17
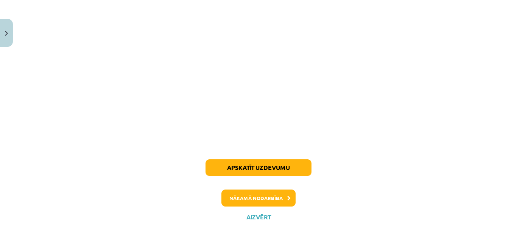
scroll to position [597, 0]
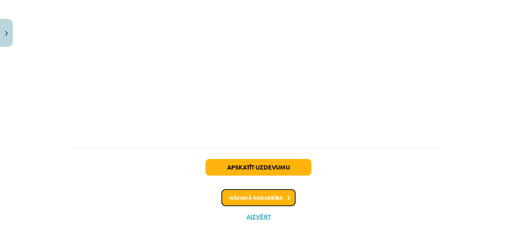
click at [280, 189] on button "Nākamā nodarbība" at bounding box center [258, 197] width 74 height 17
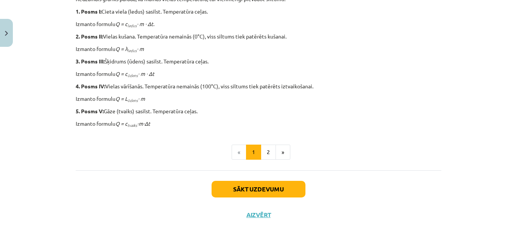
scroll to position [397, 0]
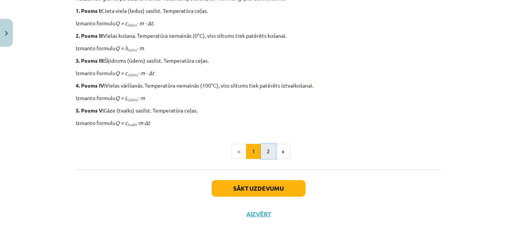
click at [264, 150] on button "2" at bounding box center [268, 151] width 15 height 15
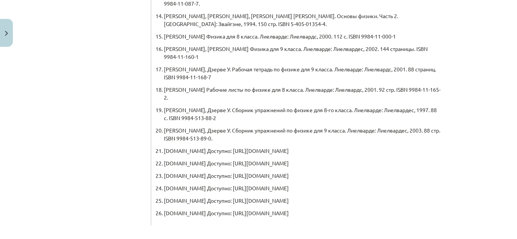
scroll to position [467, 0]
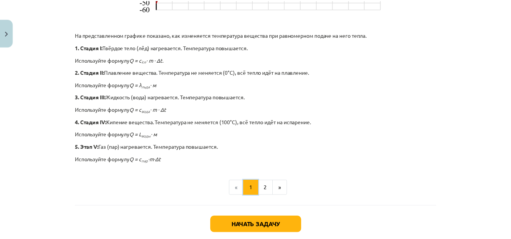
scroll to position [368, 0]
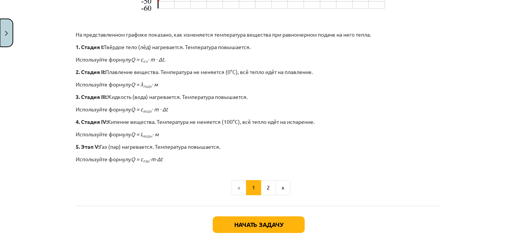
click at [7, 30] on button "Закрывать" at bounding box center [6, 33] width 13 height 28
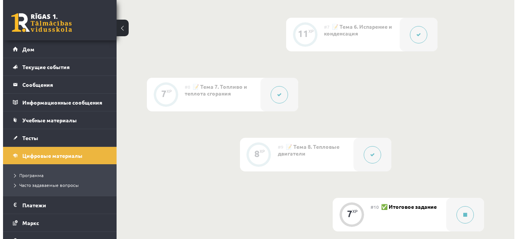
scroll to position [658, 0]
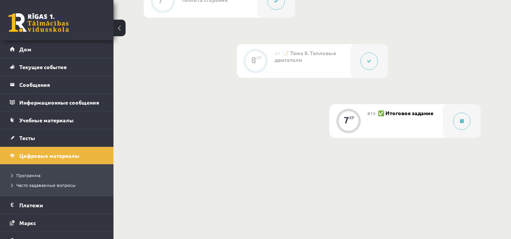
click at [367, 59] on icon at bounding box center [369, 61] width 5 height 5
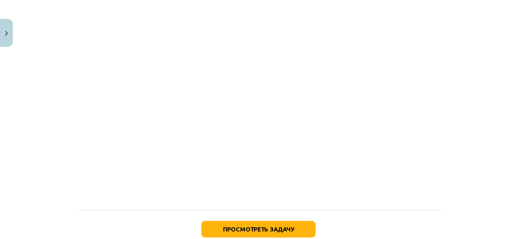
scroll to position [534, 0]
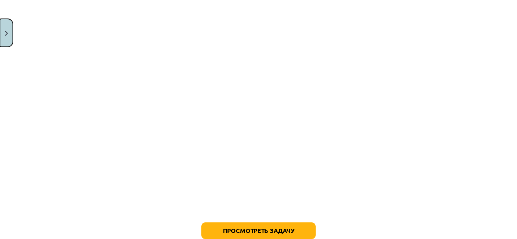
click at [9, 34] on button "Закрывать" at bounding box center [6, 33] width 13 height 28
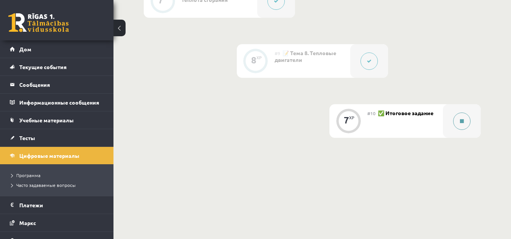
click at [464, 118] on button at bounding box center [461, 121] width 17 height 17
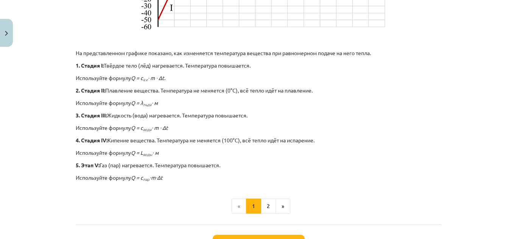
scroll to position [349, 0]
click at [269, 209] on button "2" at bounding box center [268, 206] width 15 height 15
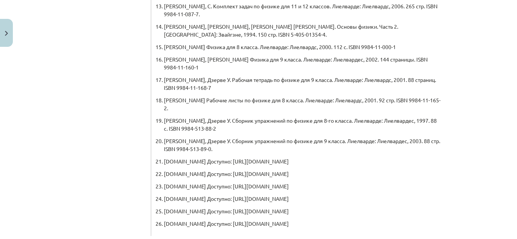
scroll to position [456, 0]
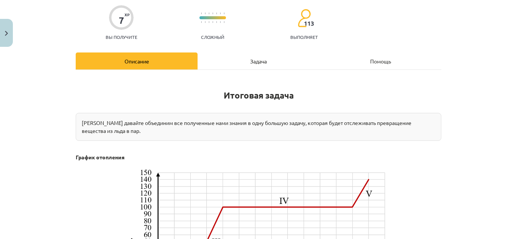
scroll to position [58, 0]
click at [261, 64] on font "Задача" at bounding box center [258, 61] width 17 height 7
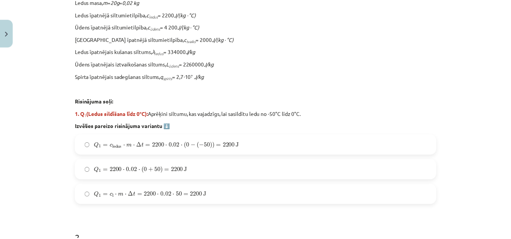
scroll to position [242, 0]
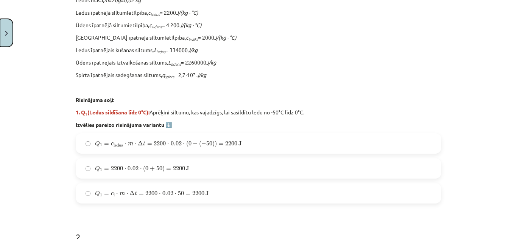
click at [6, 34] on img "Close" at bounding box center [6, 33] width 3 height 5
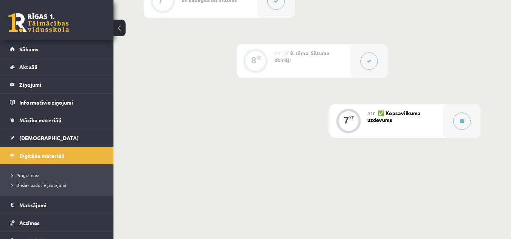
scroll to position [46, 0]
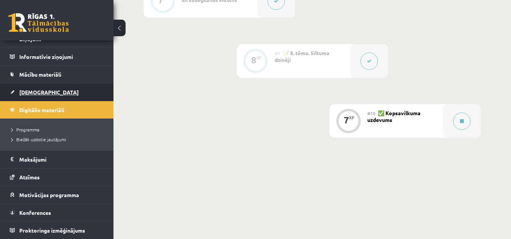
click at [56, 92] on link "[DEMOGRAPHIC_DATA]" at bounding box center [57, 92] width 94 height 17
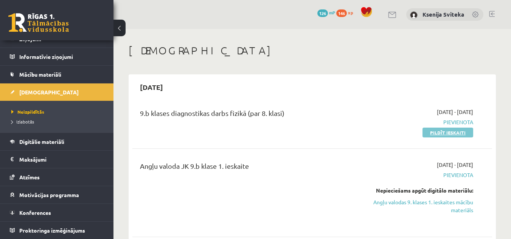
click at [454, 134] on link "Pildīt ieskaiti" at bounding box center [447, 133] width 51 height 10
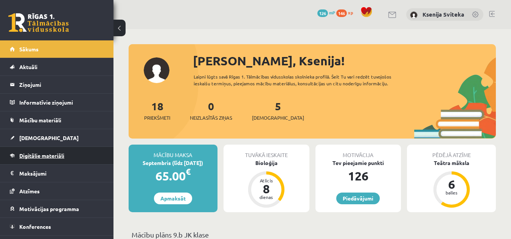
click at [69, 150] on link "Digitālie materiāli" at bounding box center [57, 155] width 94 height 17
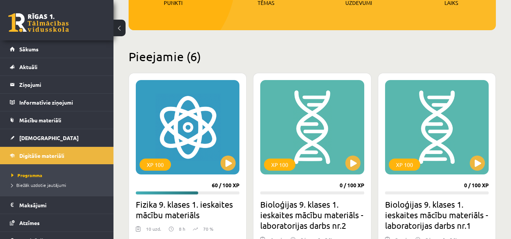
scroll to position [147, 0]
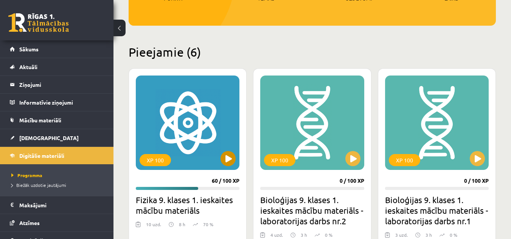
click at [183, 169] on div "XP 100" at bounding box center [188, 123] width 104 height 95
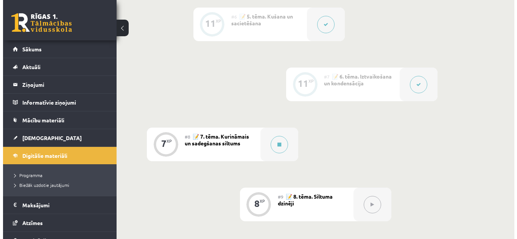
scroll to position [485, 0]
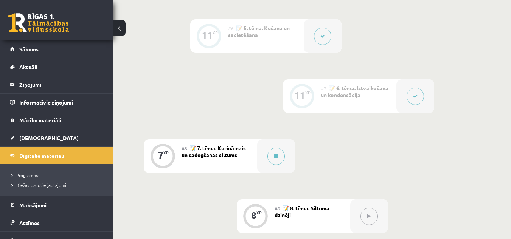
click at [318, 38] on button at bounding box center [322, 36] width 17 height 17
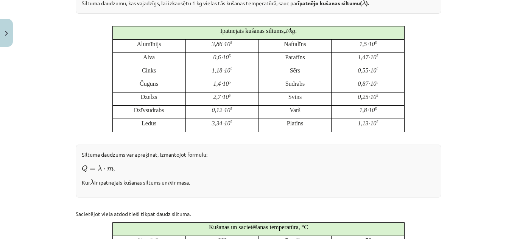
scroll to position [214, 0]
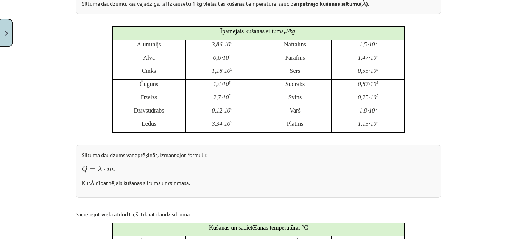
click at [10, 32] on button "Close" at bounding box center [6, 33] width 13 height 28
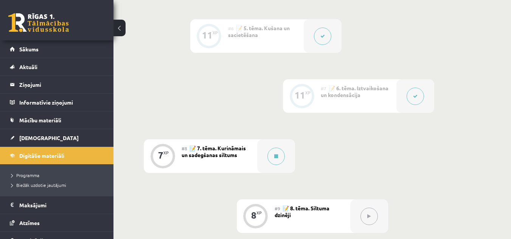
click at [320, 34] on icon at bounding box center [322, 36] width 5 height 5
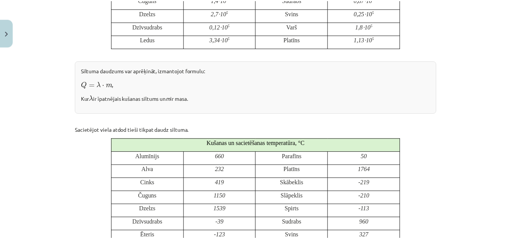
scroll to position [150, 0]
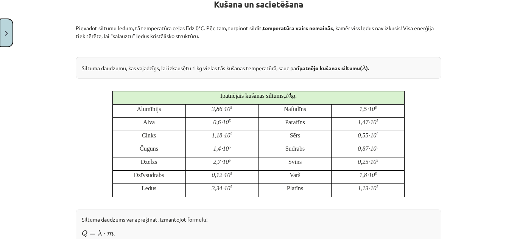
click at [6, 29] on button "Close" at bounding box center [6, 33] width 13 height 28
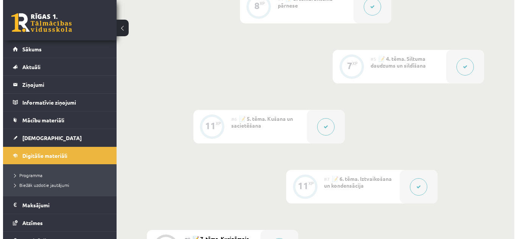
scroll to position [394, 0]
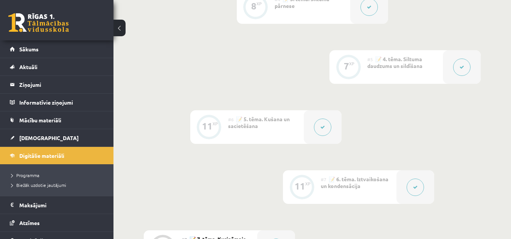
click at [451, 65] on div at bounding box center [462, 67] width 38 height 34
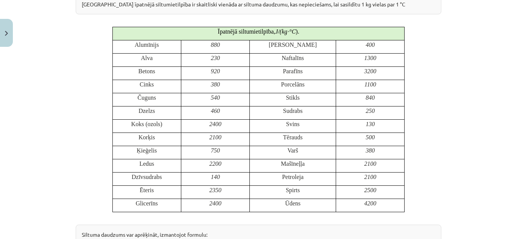
scroll to position [215, 0]
click at [8, 36] on img "Close" at bounding box center [6, 33] width 3 height 5
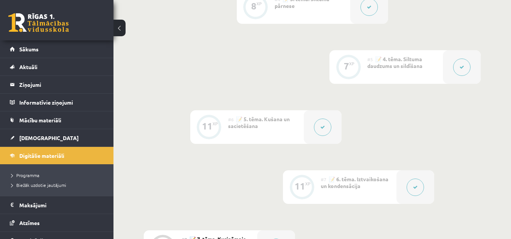
click at [416, 185] on icon at bounding box center [415, 187] width 5 height 5
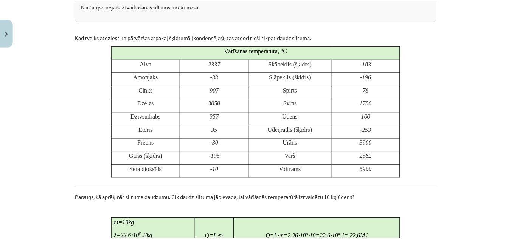
scroll to position [316, 0]
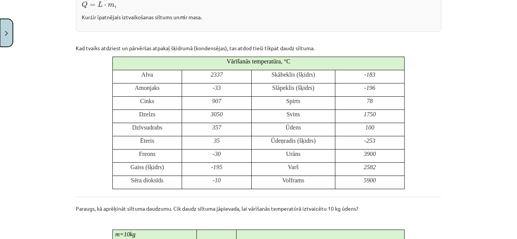
click at [4, 38] on button "Close" at bounding box center [6, 33] width 13 height 28
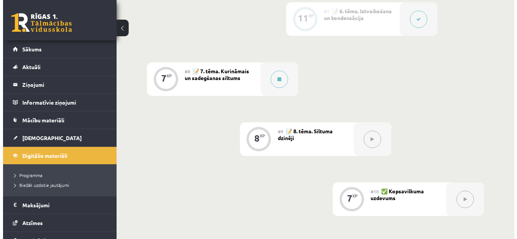
scroll to position [562, 0]
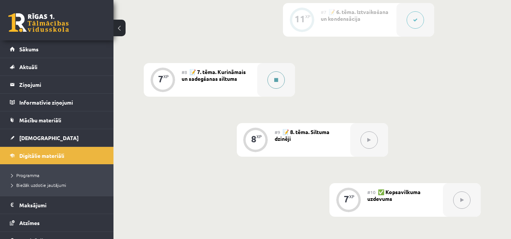
click at [273, 88] on button at bounding box center [275, 79] width 17 height 17
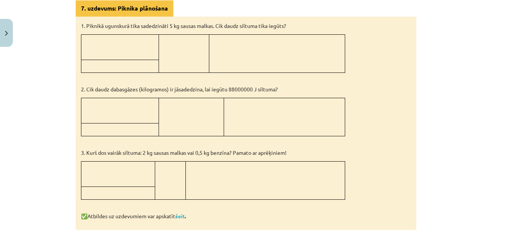
scroll to position [389, 0]
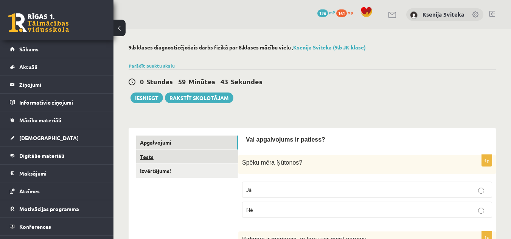
click at [197, 158] on link "Tests" at bounding box center [187, 157] width 102 height 14
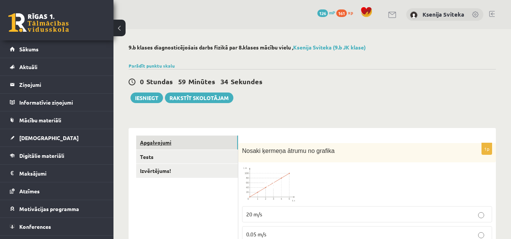
click at [184, 143] on link "Apgalvojumi" at bounding box center [187, 143] width 102 height 14
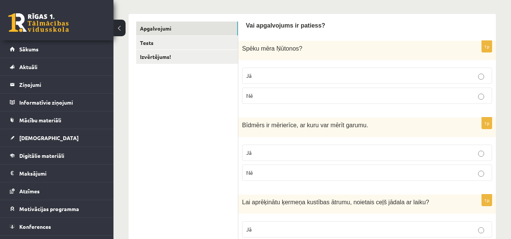
scroll to position [113, 0]
click at [464, 75] on p "Jā" at bounding box center [367, 77] width 242 height 8
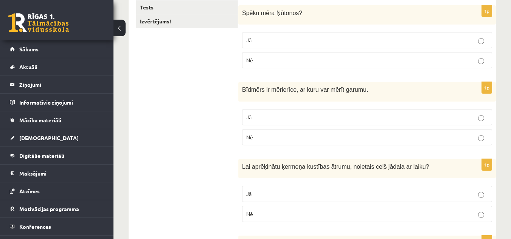
scroll to position [224, 0]
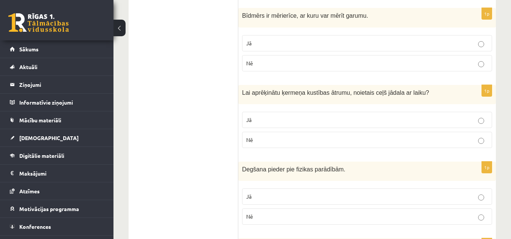
click at [372, 45] on p "Jā" at bounding box center [367, 43] width 242 height 8
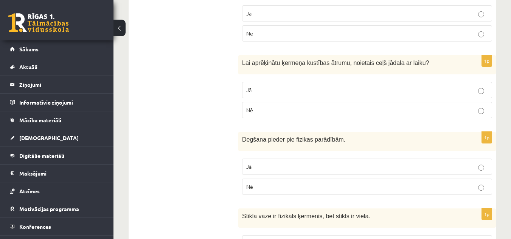
scroll to position [299, 0]
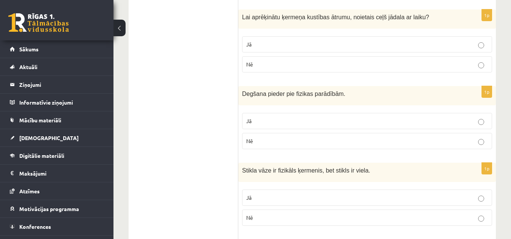
click at [402, 49] on label "Jā" at bounding box center [367, 44] width 250 height 16
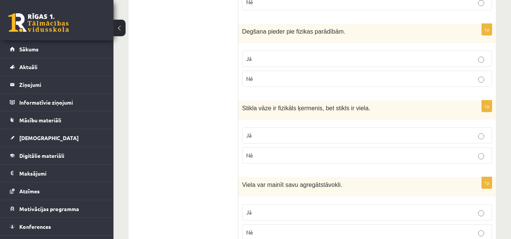
scroll to position [375, 0]
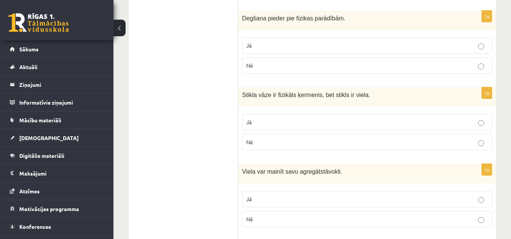
click at [293, 65] on p "Nē" at bounding box center [367, 66] width 242 height 8
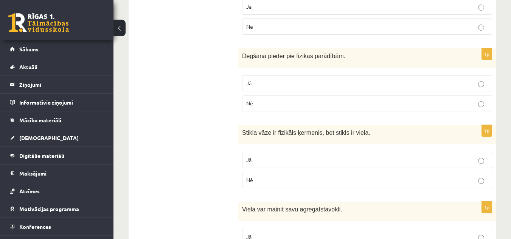
click at [290, 78] on label "Jā" at bounding box center [367, 83] width 250 height 16
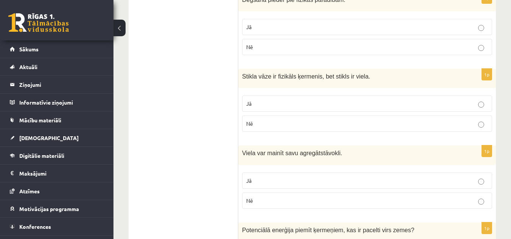
scroll to position [413, 0]
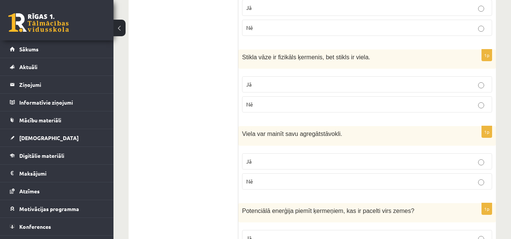
click at [292, 87] on p "Jā" at bounding box center [367, 85] width 242 height 8
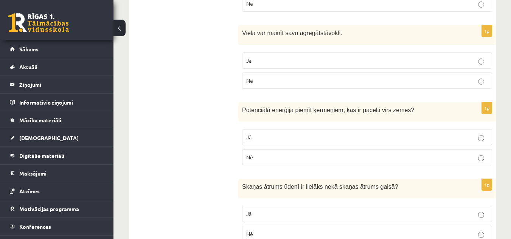
scroll to position [526, 0]
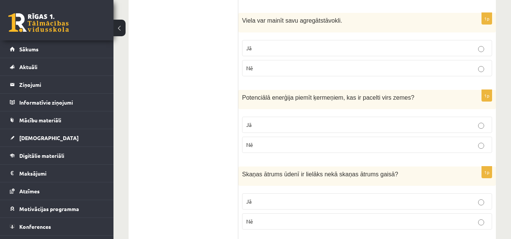
click at [382, 51] on p "Jā" at bounding box center [367, 48] width 242 height 8
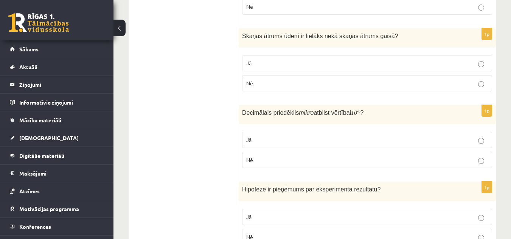
scroll to position [678, 0]
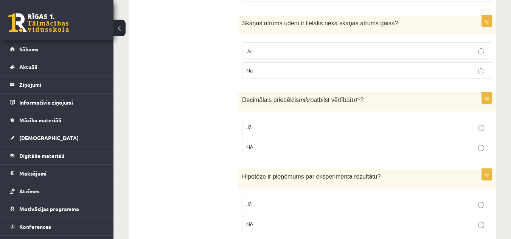
click at [245, 68] on label "Nē" at bounding box center [367, 70] width 250 height 16
click at [309, 53] on p "Jā" at bounding box center [367, 51] width 242 height 8
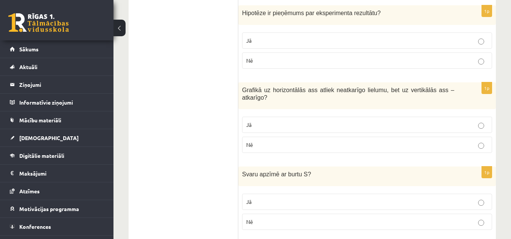
scroll to position [829, 0]
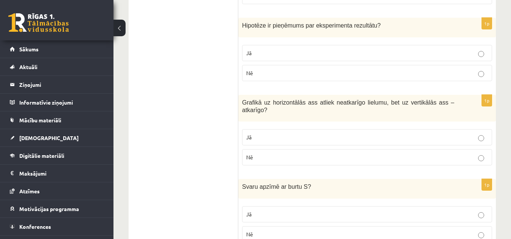
click at [380, 60] on label "Jā" at bounding box center [367, 53] width 250 height 16
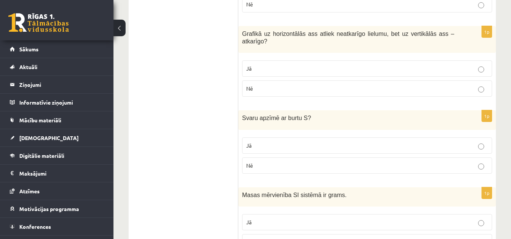
scroll to position [904, 0]
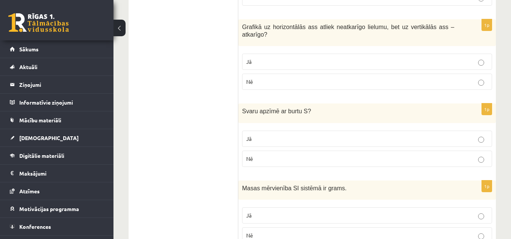
click at [316, 135] on p "Jā" at bounding box center [367, 139] width 242 height 8
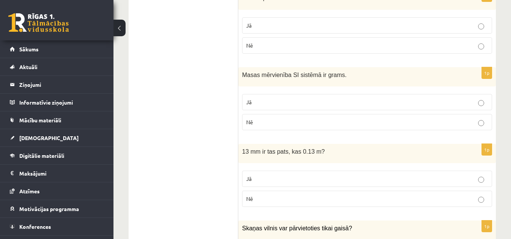
scroll to position [980, 0]
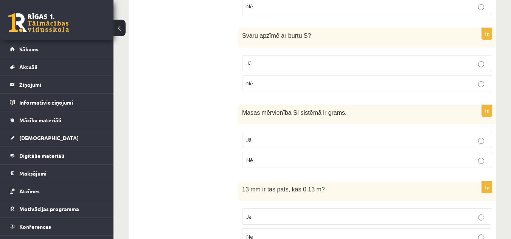
click at [392, 79] on p "Nē" at bounding box center [367, 83] width 242 height 8
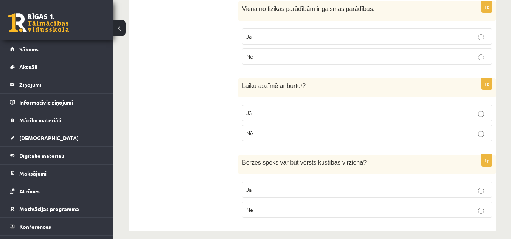
scroll to position [1315, 0]
click at [271, 109] on p "Jā" at bounding box center [367, 113] width 242 height 8
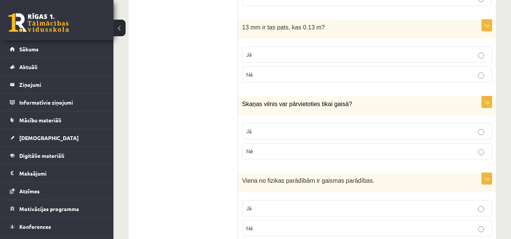
scroll to position [1126, 0]
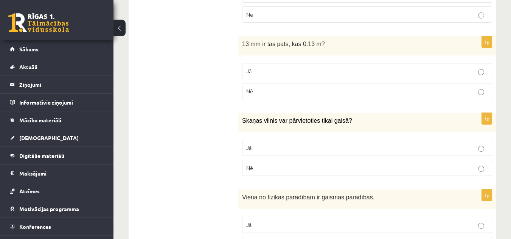
click at [305, 164] on p "Nē" at bounding box center [367, 168] width 242 height 8
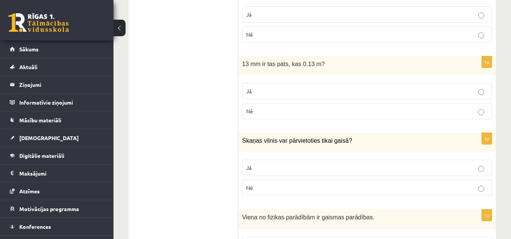
scroll to position [1088, 0]
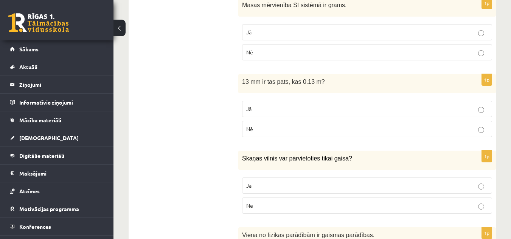
drag, startPoint x: 270, startPoint y: 120, endPoint x: 278, endPoint y: 124, distance: 8.3
click at [275, 125] on p "Nē" at bounding box center [367, 129] width 242 height 8
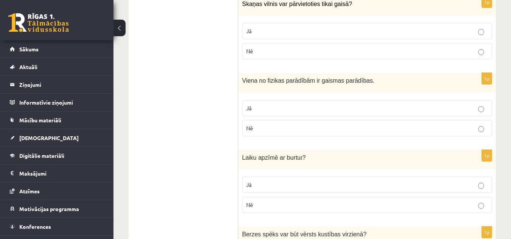
scroll to position [1239, 0]
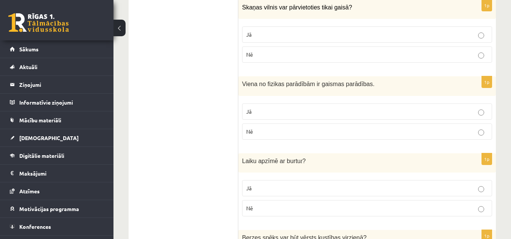
click at [313, 129] on label "Nē" at bounding box center [367, 132] width 250 height 16
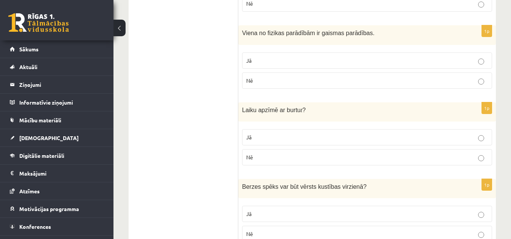
scroll to position [1277, 0]
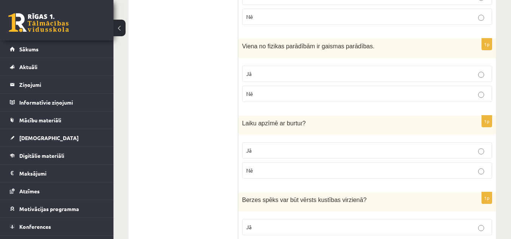
click at [343, 73] on label "Jā" at bounding box center [367, 74] width 250 height 16
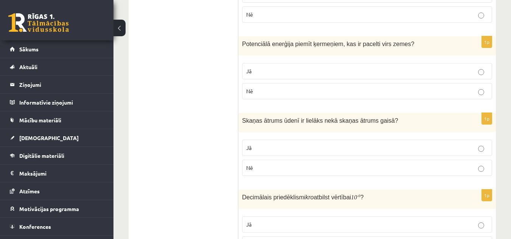
scroll to position [605, 0]
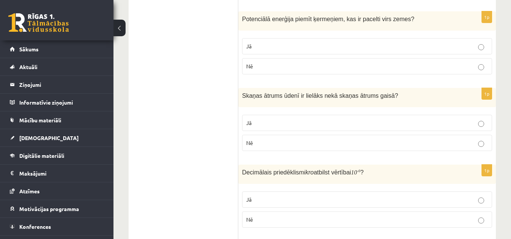
drag, startPoint x: 237, startPoint y: 19, endPoint x: 339, endPoint y: 23, distance: 101.4
click at [339, 23] on div "**********" at bounding box center [312, 232] width 367 height 1418
click at [355, 30] on div "Potenciālā enerģija piemīt ķermeņiem, kas ir pacelti virs zemes ?" at bounding box center [366, 20] width 257 height 19
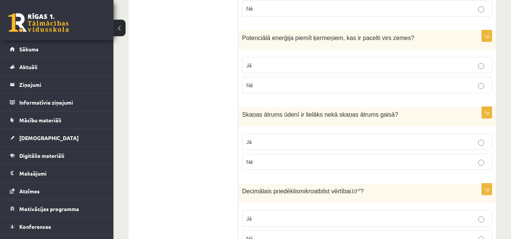
scroll to position [567, 0]
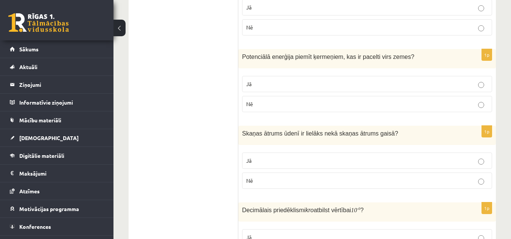
click at [334, 81] on p "Jā" at bounding box center [367, 84] width 242 height 8
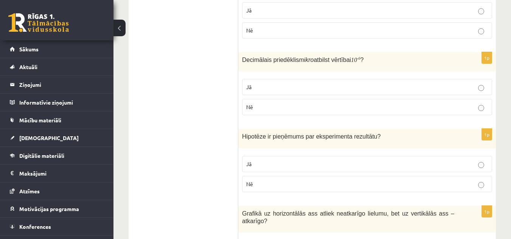
scroll to position [718, 0]
click at [337, 87] on p "Jā" at bounding box center [367, 86] width 242 height 8
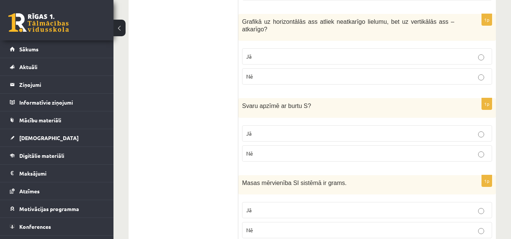
scroll to position [899, 0]
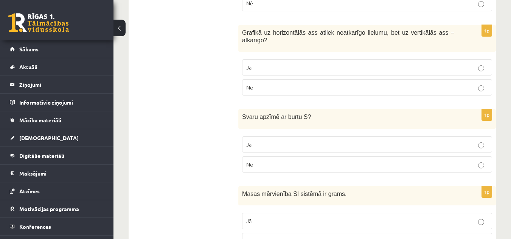
drag, startPoint x: 347, startPoint y: 27, endPoint x: 335, endPoint y: 44, distance: 20.1
click at [335, 44] on div "Grafikā uz horizontālās ass atliek neatkarīgo lielumu, bet uz vertikālās ass – …" at bounding box center [366, 38] width 257 height 27
click at [321, 64] on p "Jā" at bounding box center [367, 68] width 242 height 8
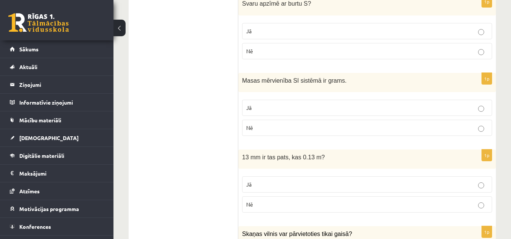
scroll to position [1050, 0]
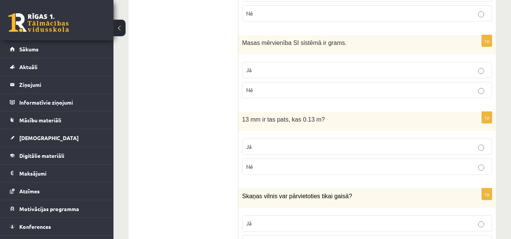
click at [280, 66] on p "Jā" at bounding box center [367, 70] width 242 height 8
click at [272, 82] on label "Nē" at bounding box center [367, 90] width 250 height 16
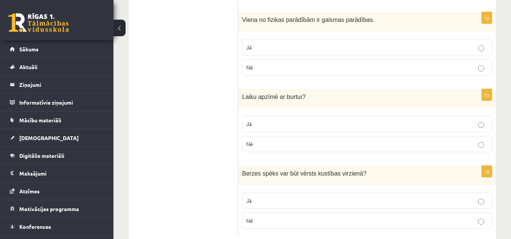
scroll to position [1315, 0]
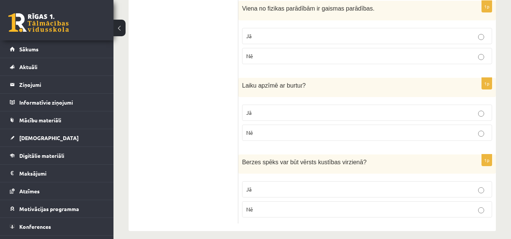
click at [254, 181] on label "Jā" at bounding box center [367, 189] width 250 height 16
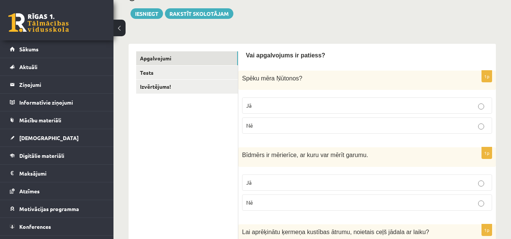
scroll to position [0, 0]
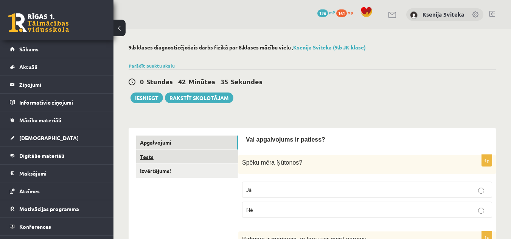
click at [228, 160] on link "Tests" at bounding box center [187, 157] width 102 height 14
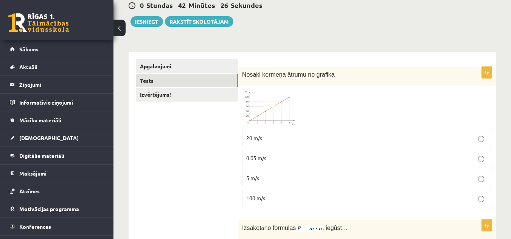
scroll to position [76, 0]
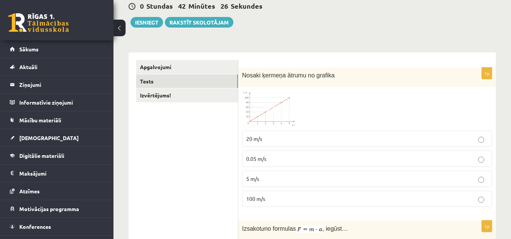
click at [275, 109] on span at bounding box center [271, 109] width 12 height 12
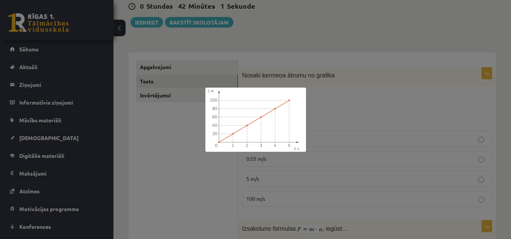
click at [206, 194] on div at bounding box center [255, 119] width 511 height 239
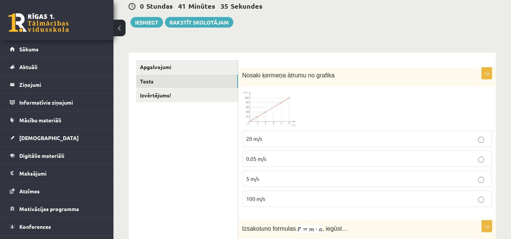
click at [288, 105] on img at bounding box center [270, 109] width 57 height 36
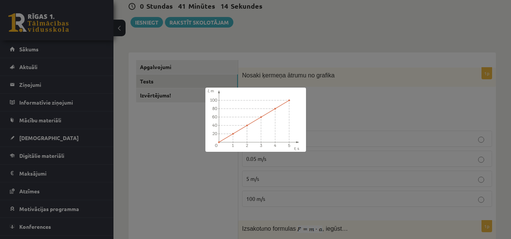
click at [360, 103] on div at bounding box center [255, 119] width 511 height 239
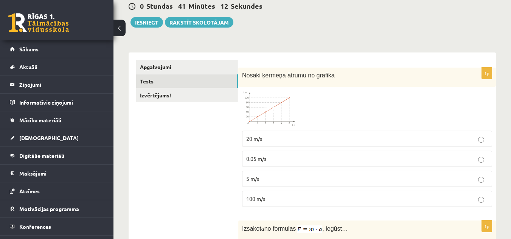
click at [263, 134] on label "20 m/s" at bounding box center [367, 139] width 250 height 16
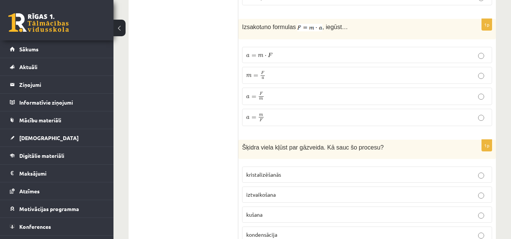
scroll to position [265, 0]
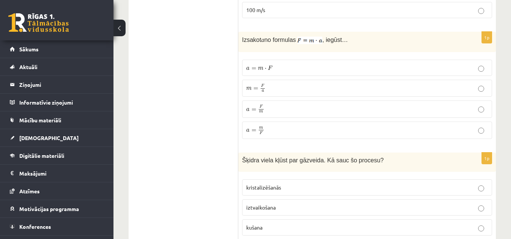
click at [282, 110] on p "a = F m a = F m" at bounding box center [367, 109] width 242 height 9
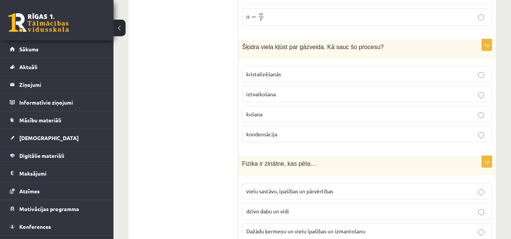
scroll to position [416, 0]
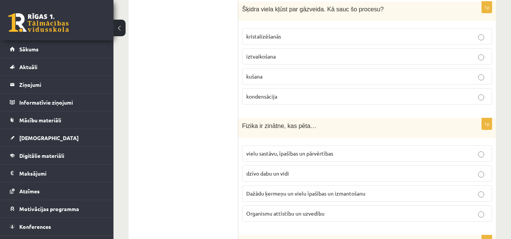
click at [323, 56] on p "iztvaikošana" at bounding box center [367, 57] width 242 height 8
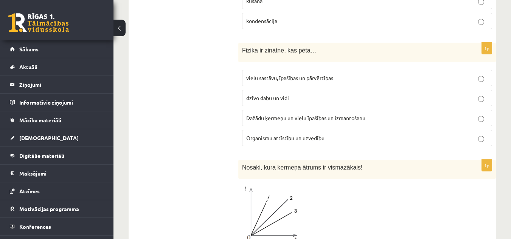
scroll to position [529, 0]
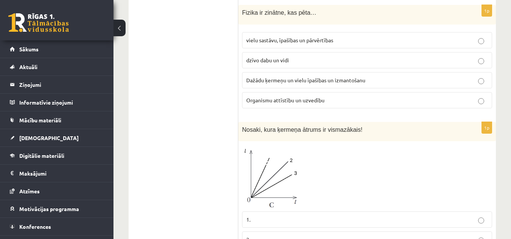
click at [292, 74] on label "Dažādu ķermeņu un vielu īpašības un izmantošanu" at bounding box center [367, 80] width 250 height 16
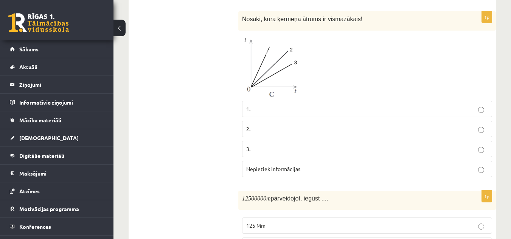
scroll to position [643, 0]
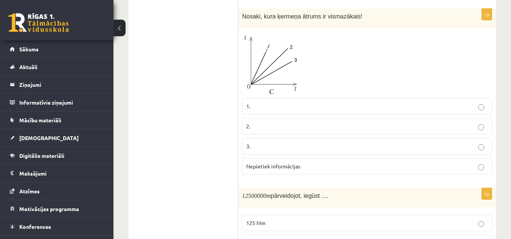
click at [409, 146] on p "3." at bounding box center [367, 147] width 242 height 8
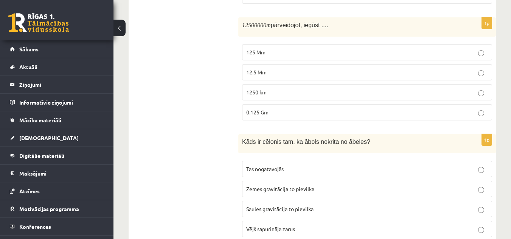
scroll to position [832, 0]
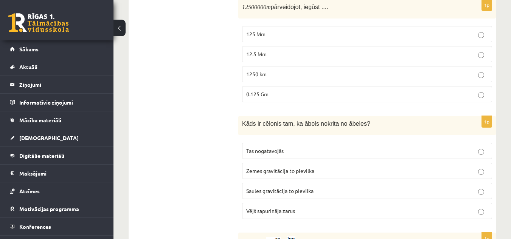
click at [281, 70] on p "1250 km" at bounding box center [367, 74] width 242 height 8
click at [295, 53] on p "12.5 Mm" at bounding box center [367, 54] width 242 height 8
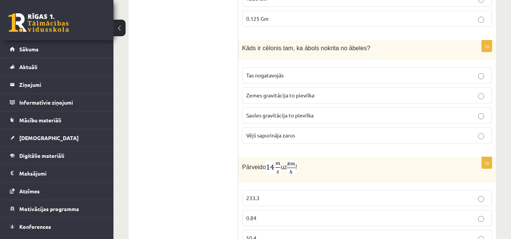
scroll to position [945, 0]
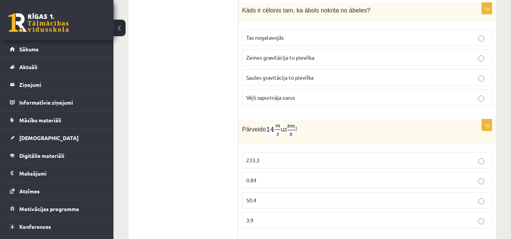
click at [314, 57] on p "Zemes gravitācija to pievilka" at bounding box center [367, 58] width 242 height 8
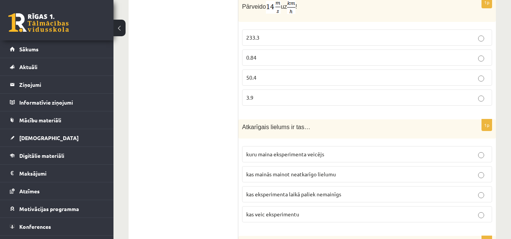
scroll to position [1059, 0]
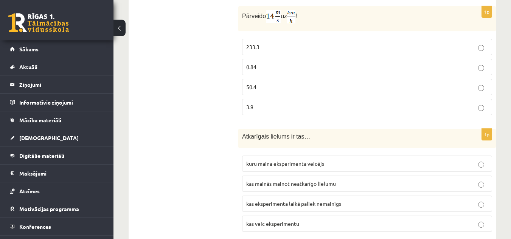
click at [318, 84] on p "50.4" at bounding box center [367, 87] width 242 height 8
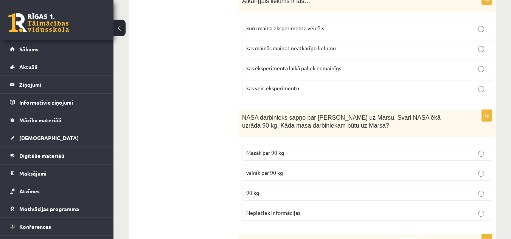
scroll to position [1157, 0]
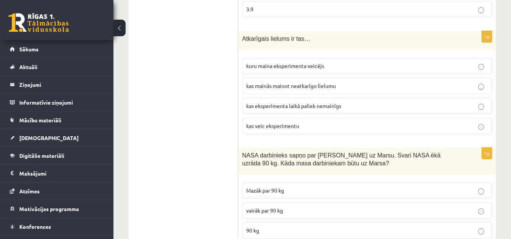
click at [322, 86] on span "kas mainās mainot neatkarīgo lielumu" at bounding box center [291, 85] width 90 height 7
click at [359, 82] on p "kas mainās mainot neatkarīgo lielumu" at bounding box center [367, 86] width 242 height 8
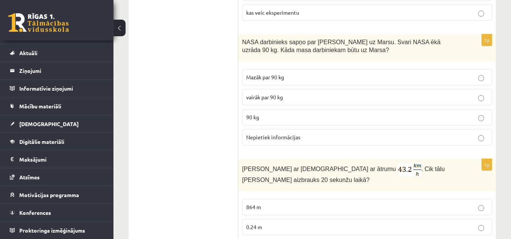
scroll to position [1308, 0]
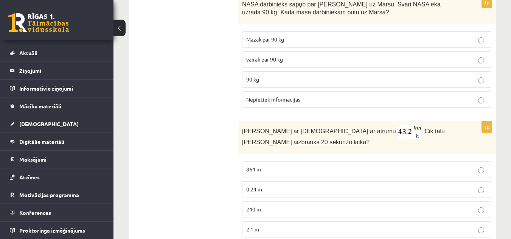
click at [290, 37] on p "Mazāk par 90 kg" at bounding box center [367, 40] width 242 height 8
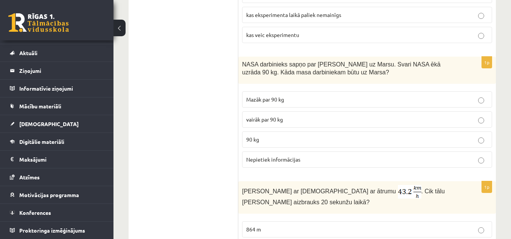
scroll to position [1286, 0]
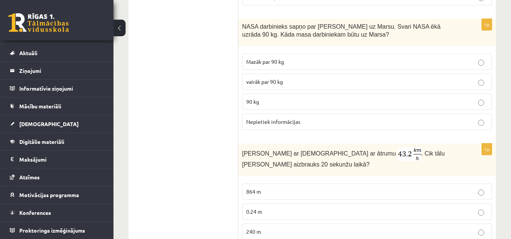
click at [314, 123] on p "Nepietiek informācijas" at bounding box center [367, 122] width 242 height 8
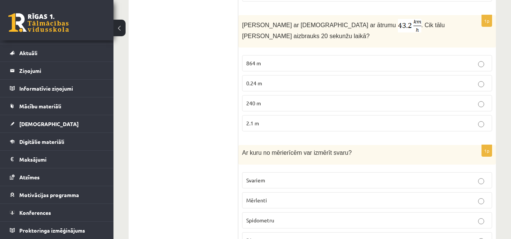
scroll to position [1414, 0]
click at [259, 99] on label "240 m" at bounding box center [367, 104] width 250 height 16
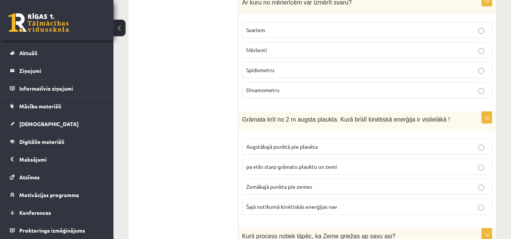
scroll to position [1565, 0]
click at [277, 30] on p "Svariem" at bounding box center [367, 30] width 242 height 8
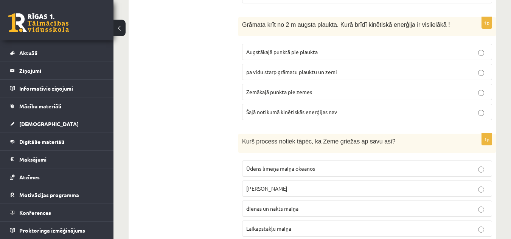
scroll to position [1648, 0]
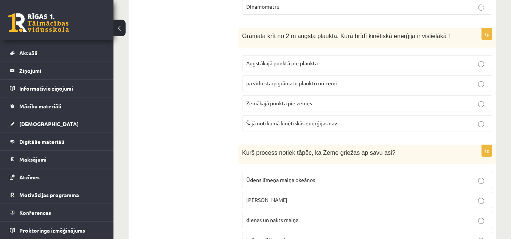
click at [335, 100] on p "Zemākajā punkta pie zemes" at bounding box center [367, 103] width 242 height 8
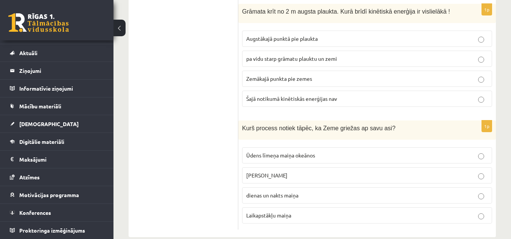
scroll to position [1686, 0]
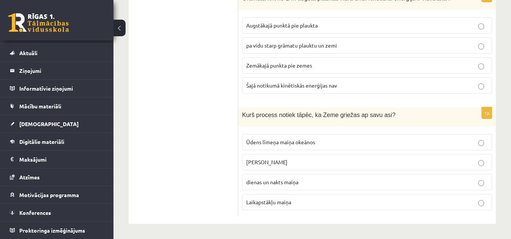
click at [296, 161] on p "[PERSON_NAME]" at bounding box center [367, 162] width 242 height 8
click at [334, 185] on p "dienas un nakts maiņa" at bounding box center [367, 182] width 242 height 8
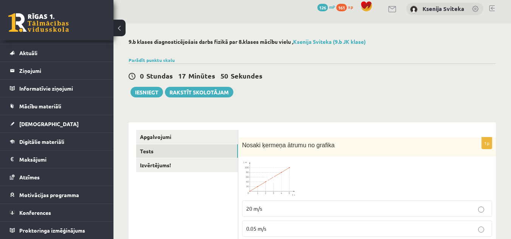
scroll to position [0, 0]
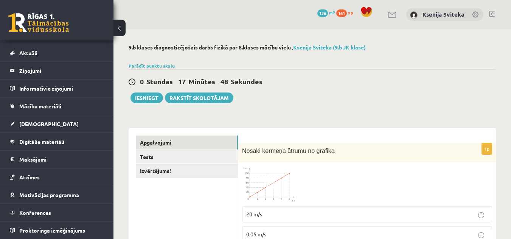
click at [171, 146] on link "Apgalvojumi" at bounding box center [187, 143] width 102 height 14
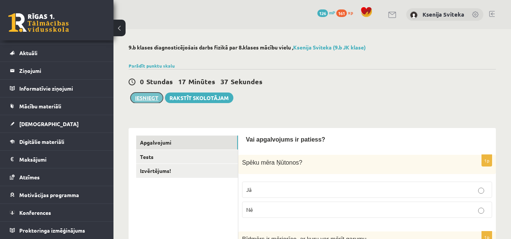
click at [157, 96] on button "Iesniegt" at bounding box center [146, 98] width 33 height 11
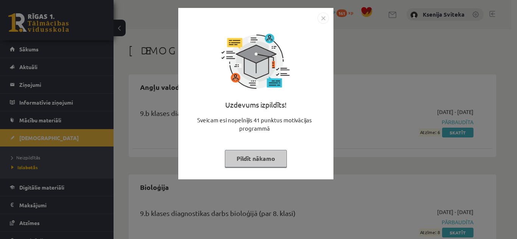
click at [323, 19] on img "Close" at bounding box center [322, 17] width 11 height 11
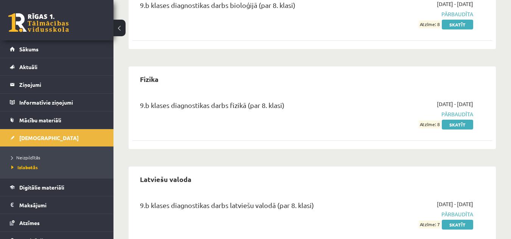
scroll to position [196, 0]
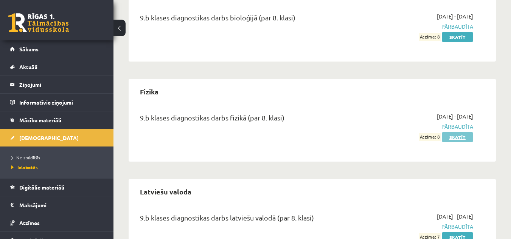
click at [464, 138] on link "Skatīt" at bounding box center [457, 137] width 31 height 10
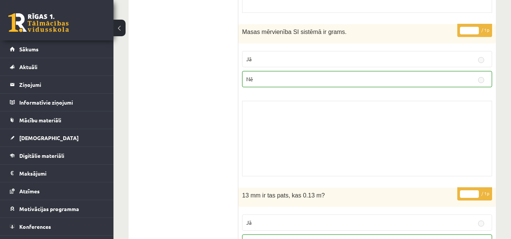
scroll to position [1882, 0]
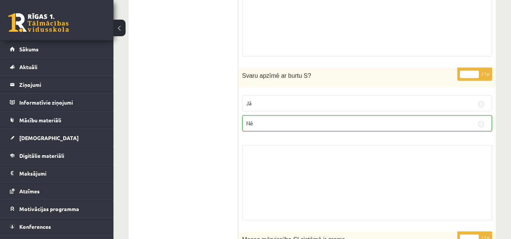
click at [395, 185] on div "Skolotāja pielikums" at bounding box center [367, 183] width 250 height 76
drag, startPoint x: 395, startPoint y: 185, endPoint x: 370, endPoint y: 143, distance: 48.5
click at [371, 145] on div "Skolotāja pielikums" at bounding box center [367, 183] width 250 height 76
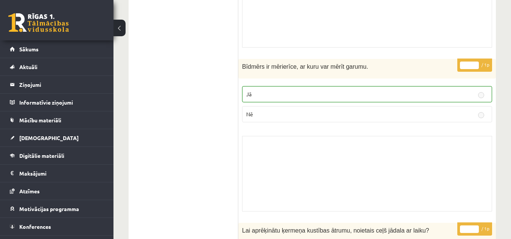
scroll to position [0, 0]
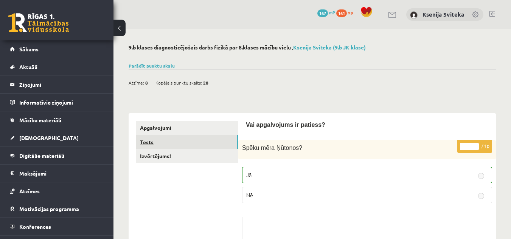
click at [210, 143] on link "Tests" at bounding box center [187, 142] width 102 height 14
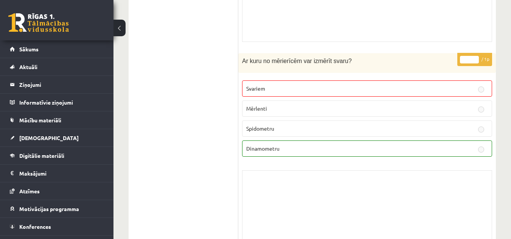
scroll to position [2472, 0]
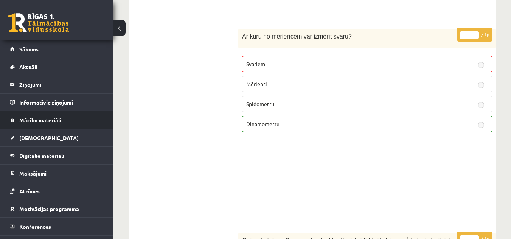
click at [62, 118] on link "Mācību materiāli" at bounding box center [57, 120] width 94 height 17
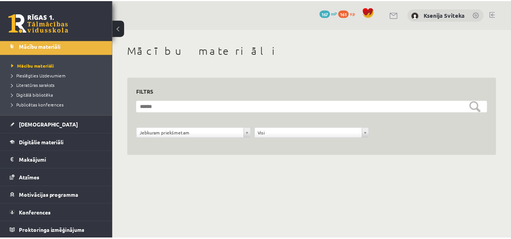
scroll to position [75, 0]
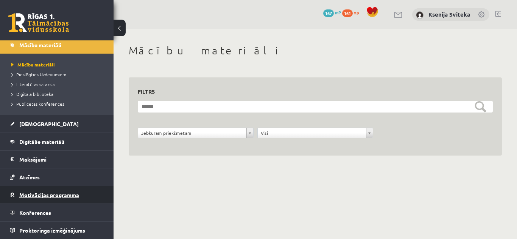
click at [71, 195] on span "Motivācijas programma" at bounding box center [49, 195] width 60 height 7
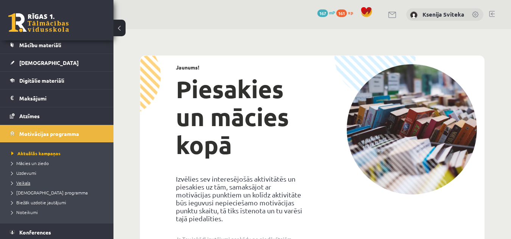
click at [29, 183] on span "Veikals" at bounding box center [20, 183] width 19 height 6
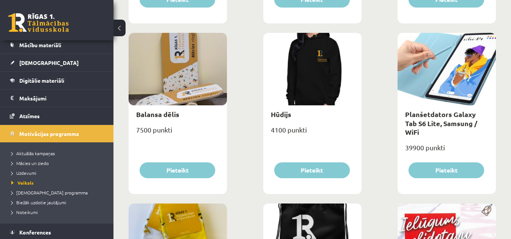
scroll to position [583, 0]
